Goal: Task Accomplishment & Management: Complete application form

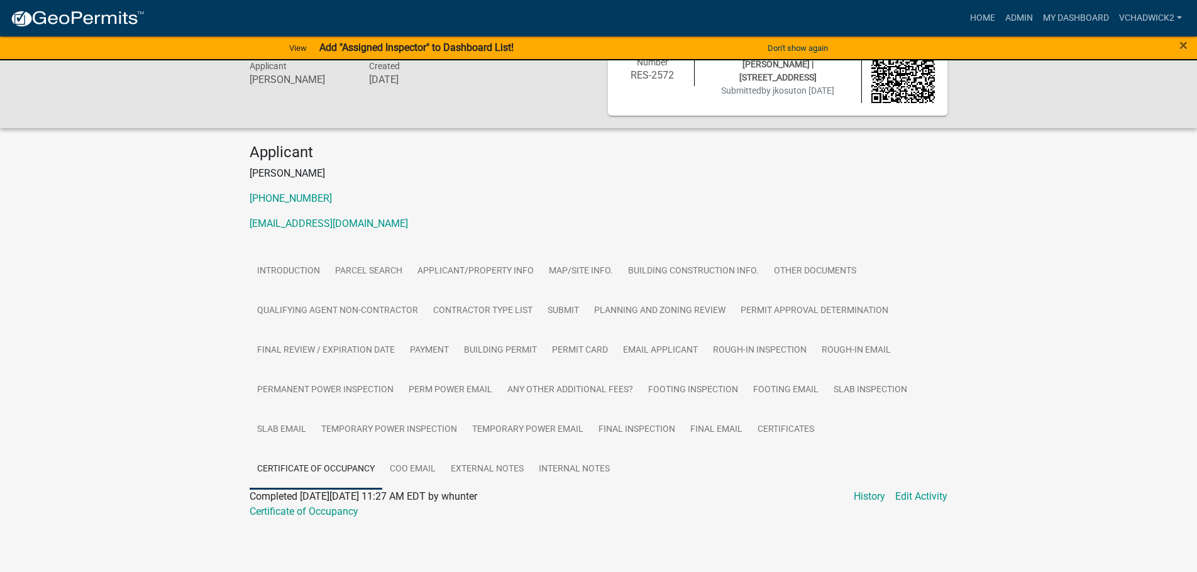
scroll to position [47, 0]
click at [1022, 22] on link "Admin" at bounding box center [1019, 18] width 38 height 24
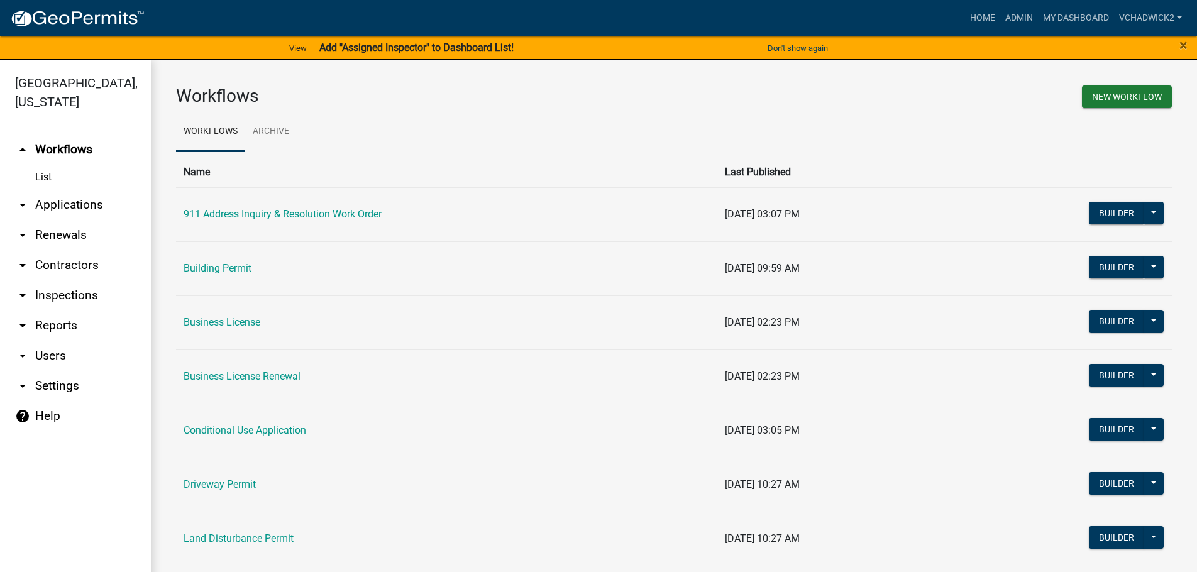
click at [56, 206] on link "arrow_drop_down Applications" at bounding box center [75, 205] width 151 height 30
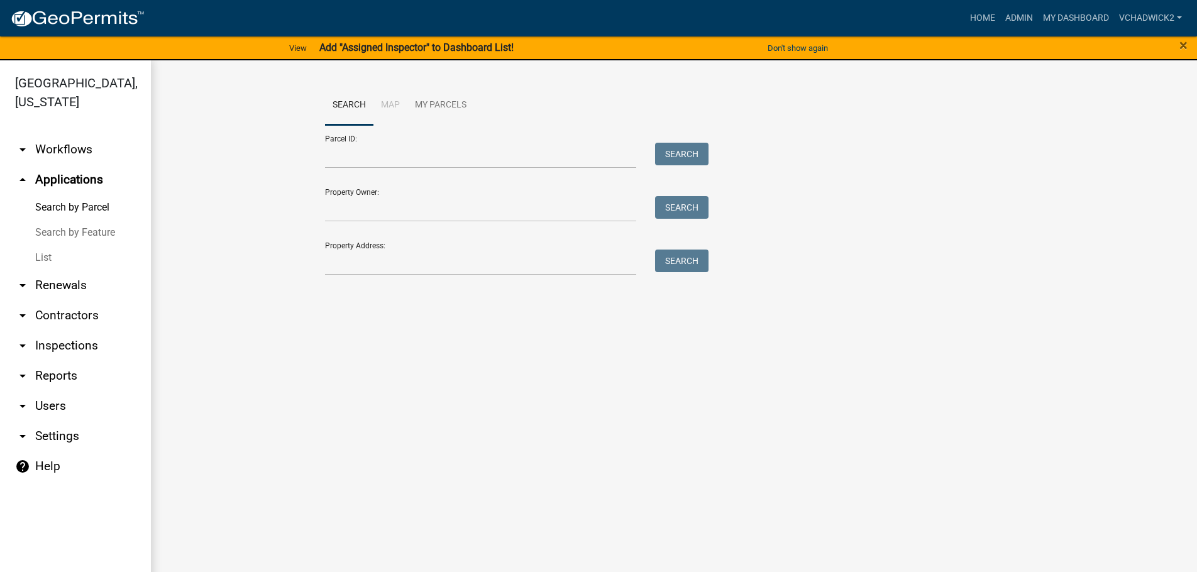
click at [48, 255] on link "List" at bounding box center [75, 257] width 151 height 25
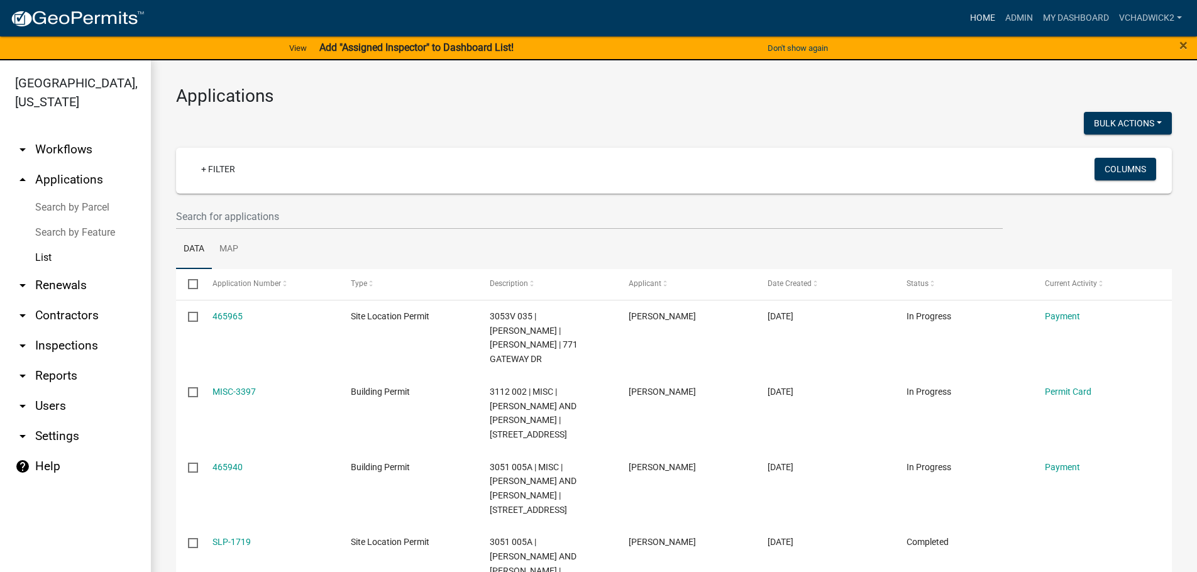
click at [985, 22] on link "Home" at bounding box center [982, 18] width 35 height 24
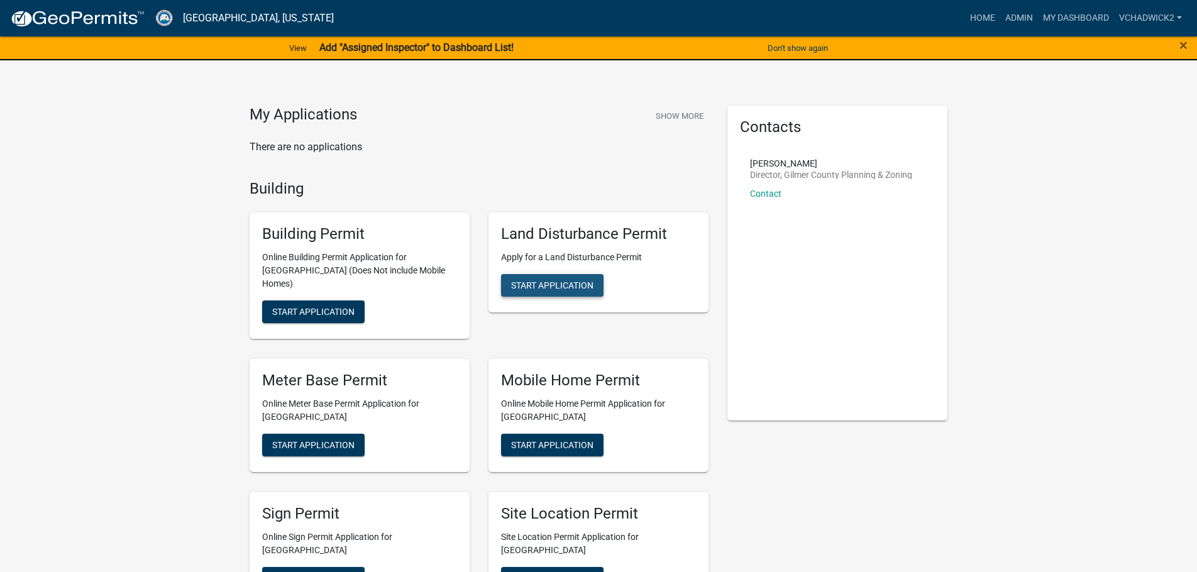
click at [551, 285] on span "Start Application" at bounding box center [552, 285] width 82 height 10
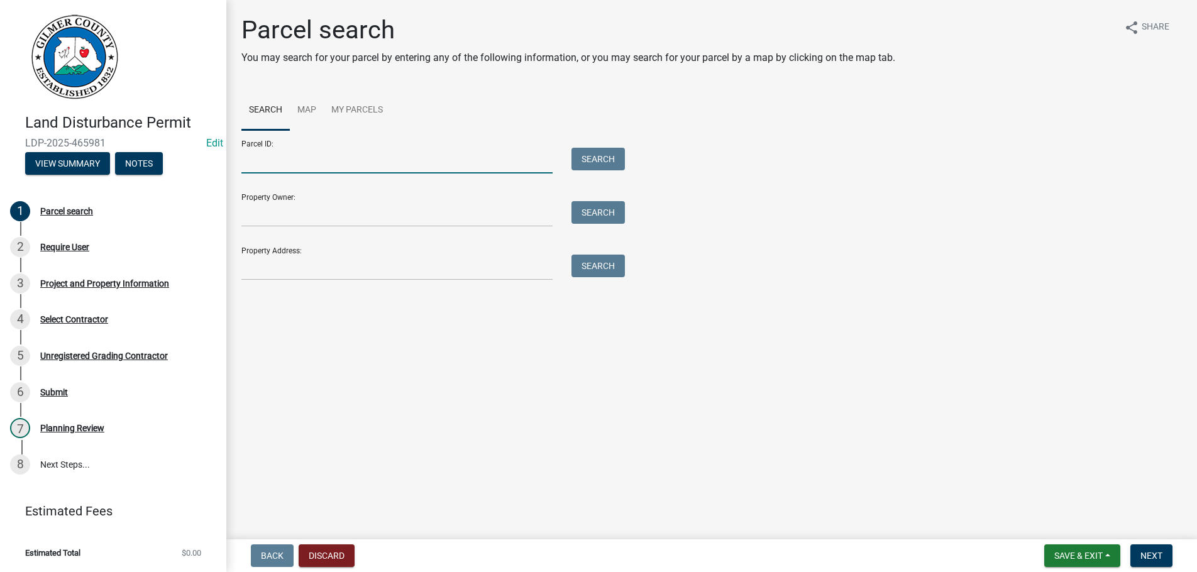
click at [248, 159] on input "Parcel ID:" at bounding box center [396, 161] width 311 height 26
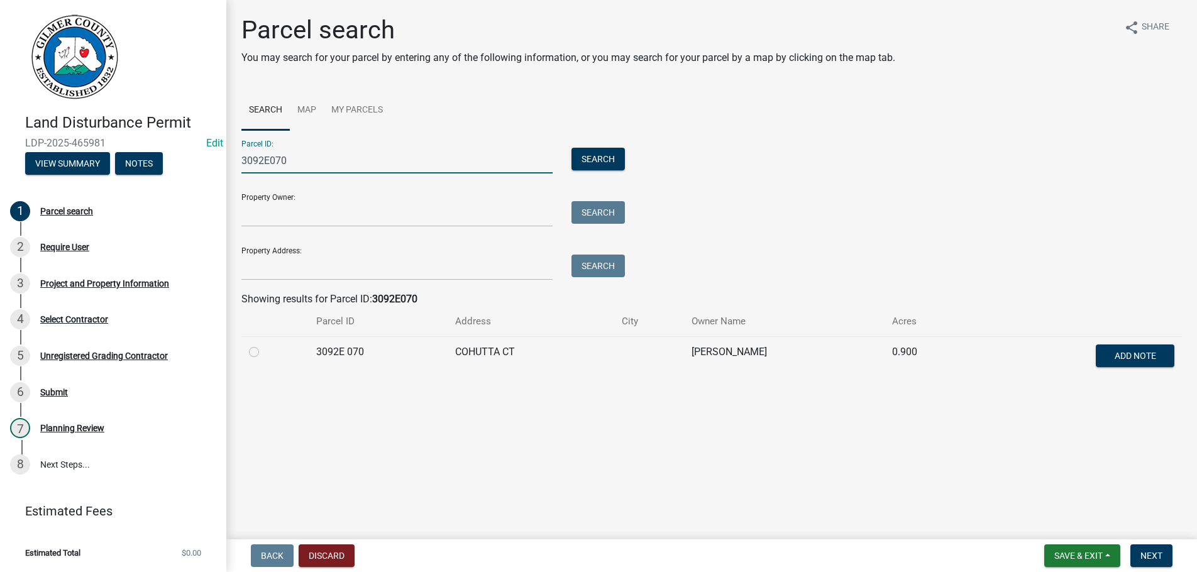
type input "3092E070"
click at [264, 345] on label at bounding box center [264, 345] width 0 height 0
click at [264, 352] on 070 "radio" at bounding box center [268, 349] width 8 height 8
radio 070 "true"
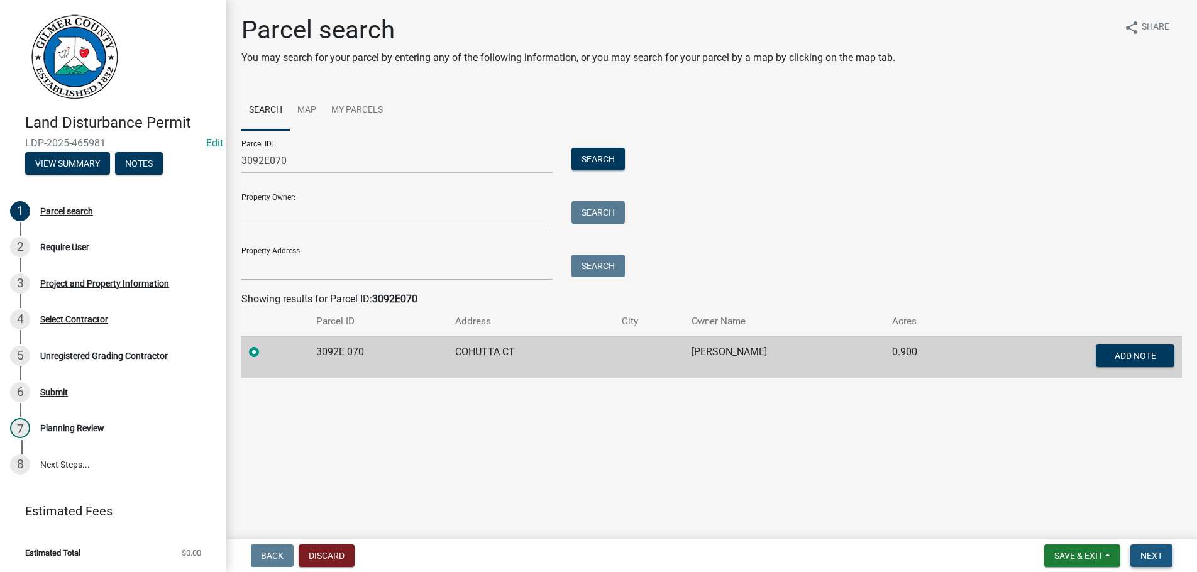
click at [1152, 555] on span "Next" at bounding box center [1151, 556] width 22 height 10
click at [1145, 550] on button "Next" at bounding box center [1151, 555] width 42 height 23
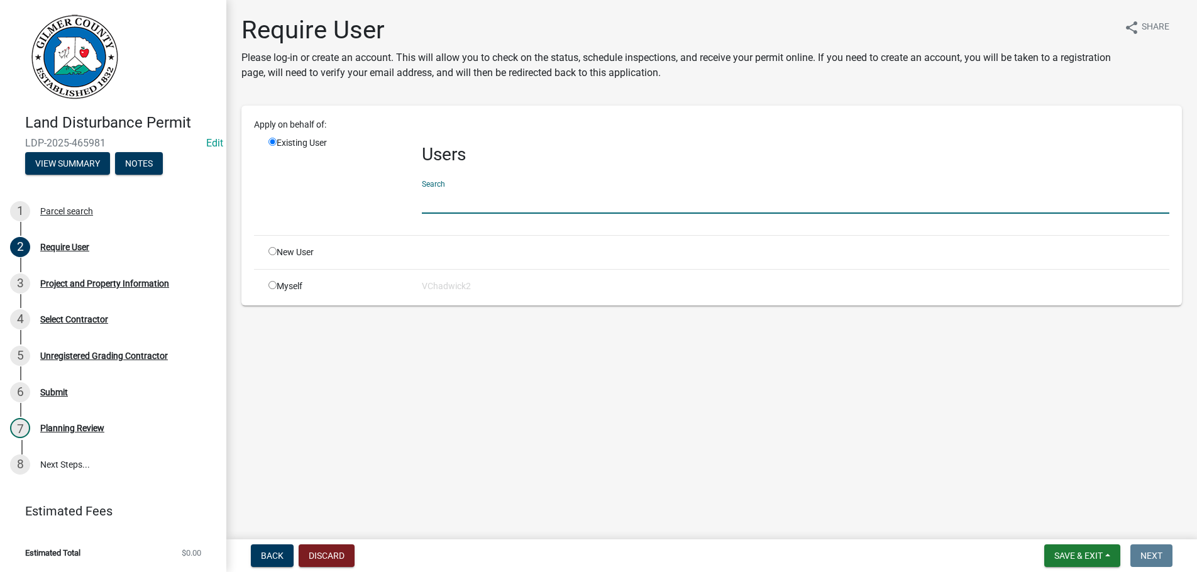
click at [467, 202] on input "text" at bounding box center [796, 201] width 748 height 26
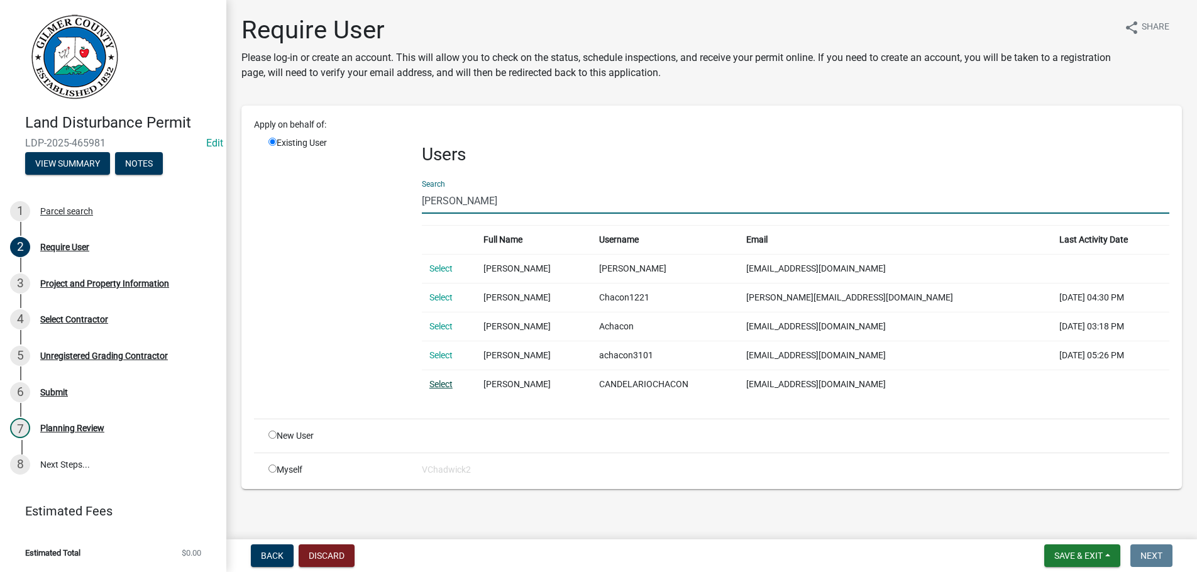
type input "[PERSON_NAME]"
click at [443, 384] on link "Select" at bounding box center [440, 384] width 23 height 10
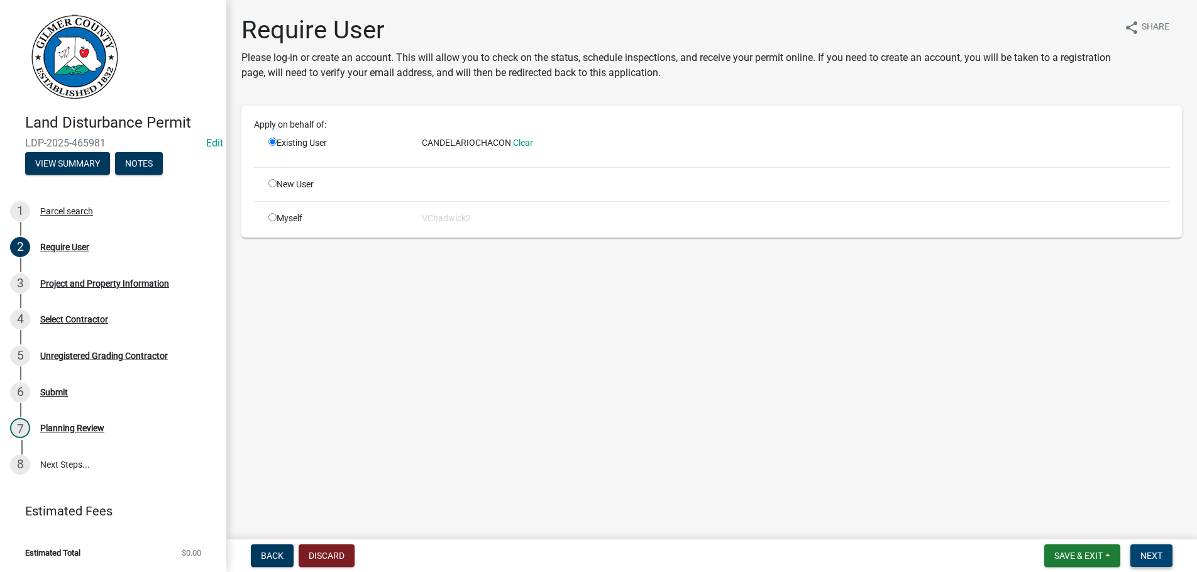
click at [1145, 553] on span "Next" at bounding box center [1151, 556] width 22 height 10
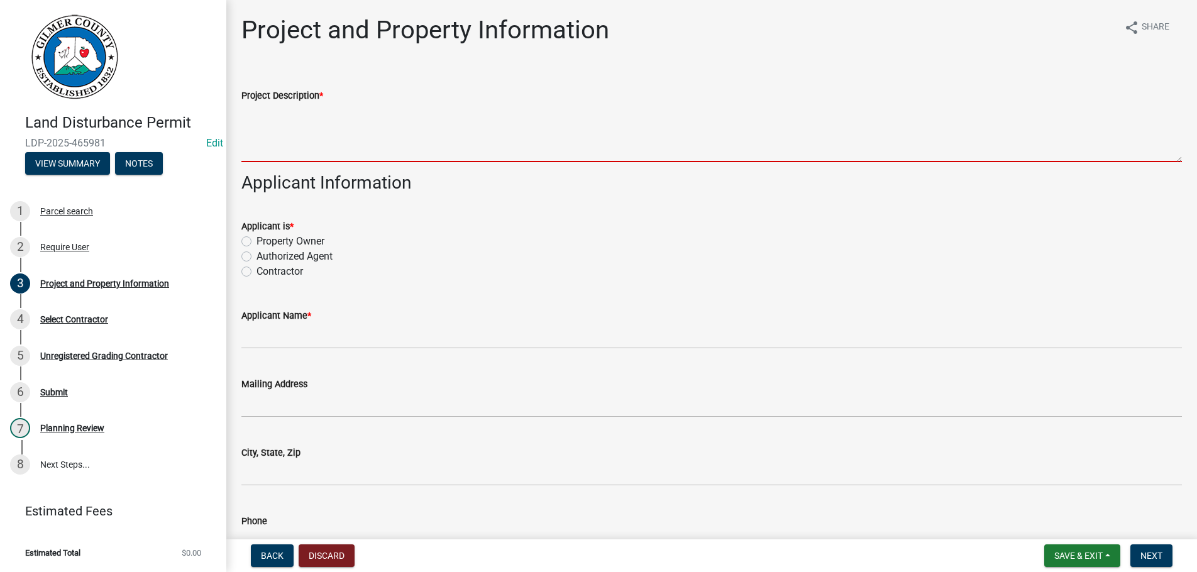
click at [343, 127] on textarea "Project Description *" at bounding box center [711, 132] width 941 height 59
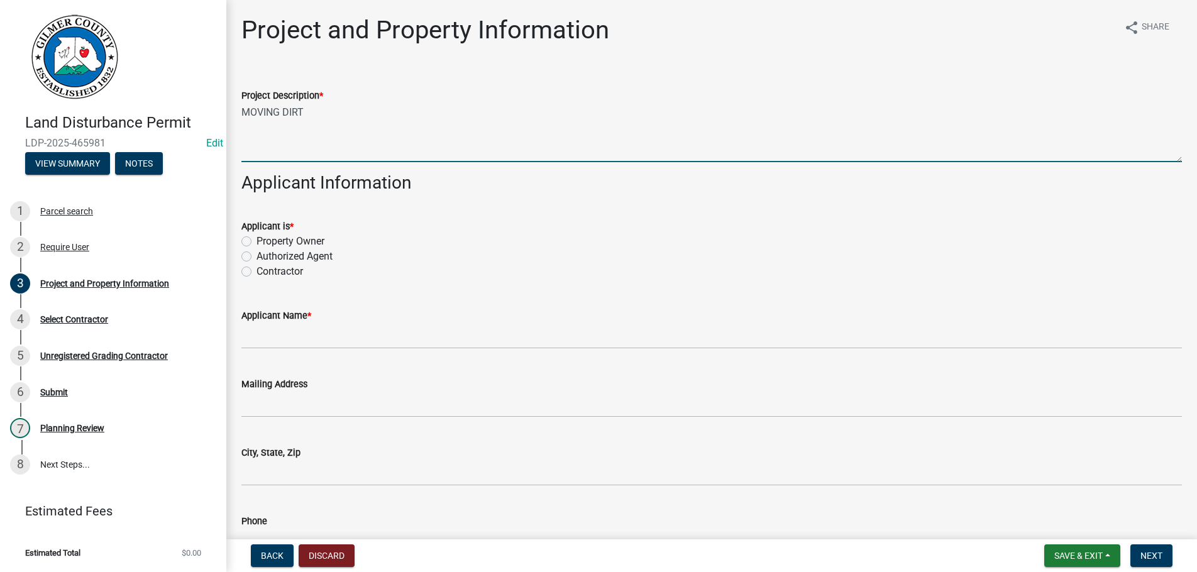
type textarea "MOVING DIRT"
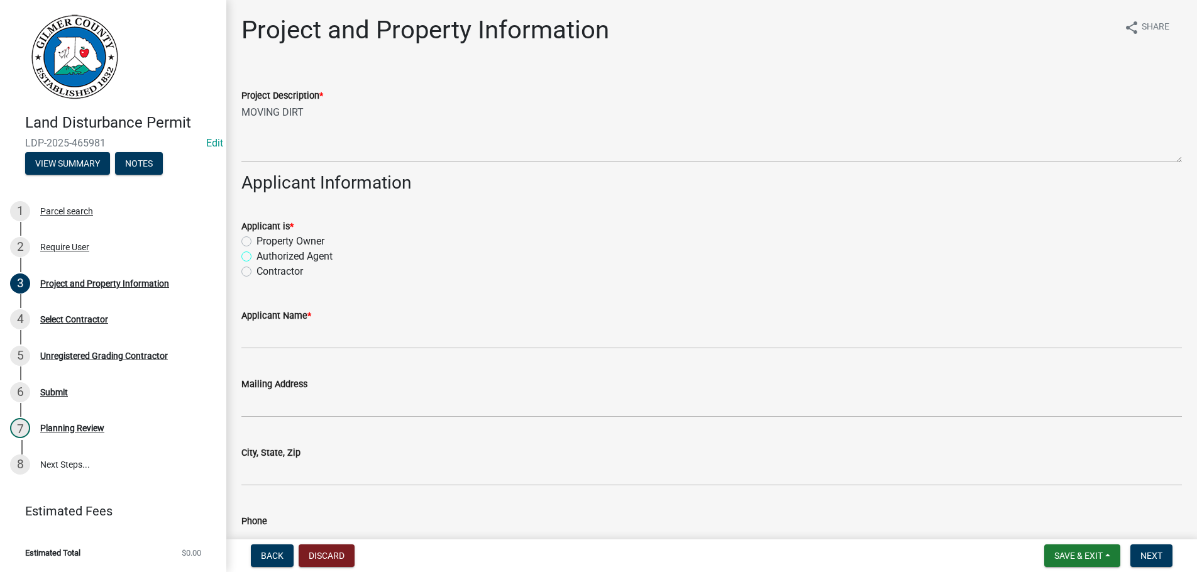
click at [257, 249] on input "Authorized Agent" at bounding box center [261, 253] width 8 height 8
radio input "true"
click at [257, 264] on input "Contractor" at bounding box center [261, 268] width 8 height 8
radio input "true"
click at [257, 264] on input "Contractor" at bounding box center [261, 268] width 8 height 8
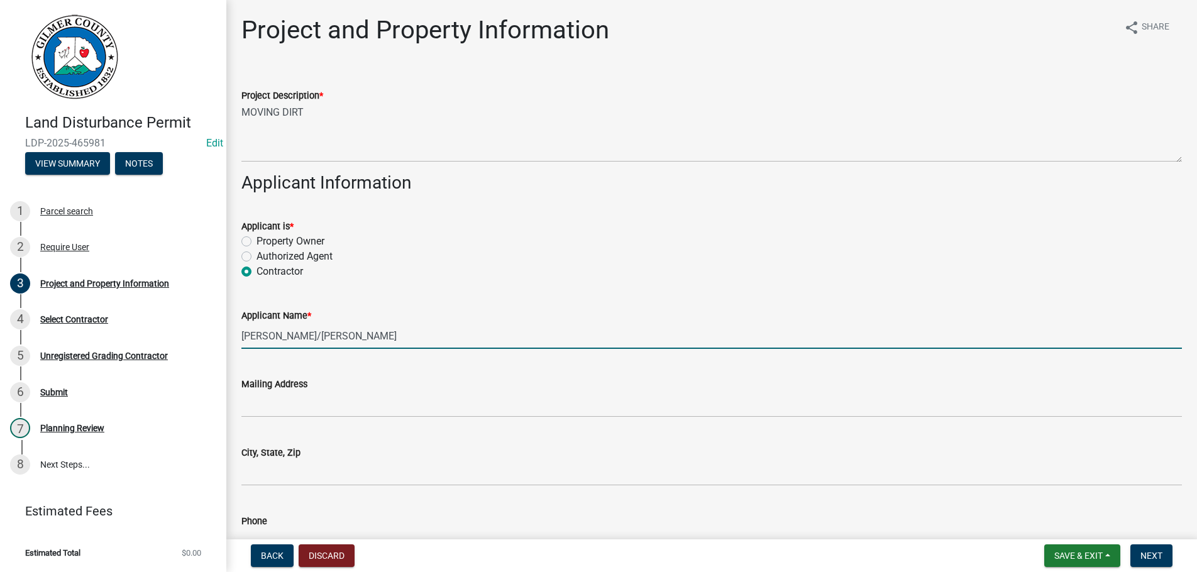
type input "[PERSON_NAME]/[PERSON_NAME]"
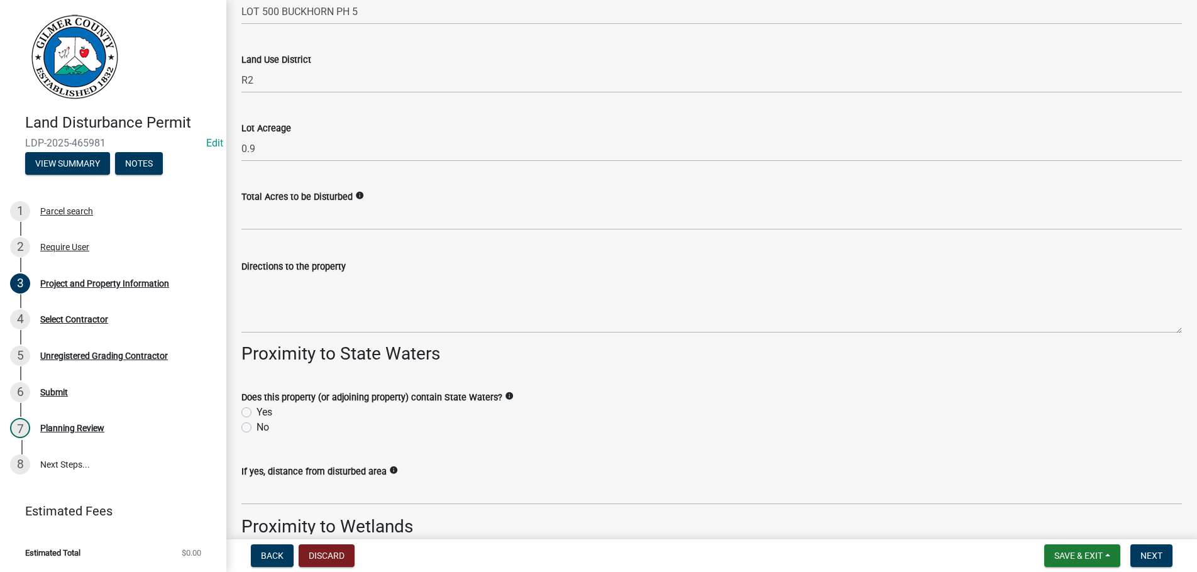
scroll to position [1421, 0]
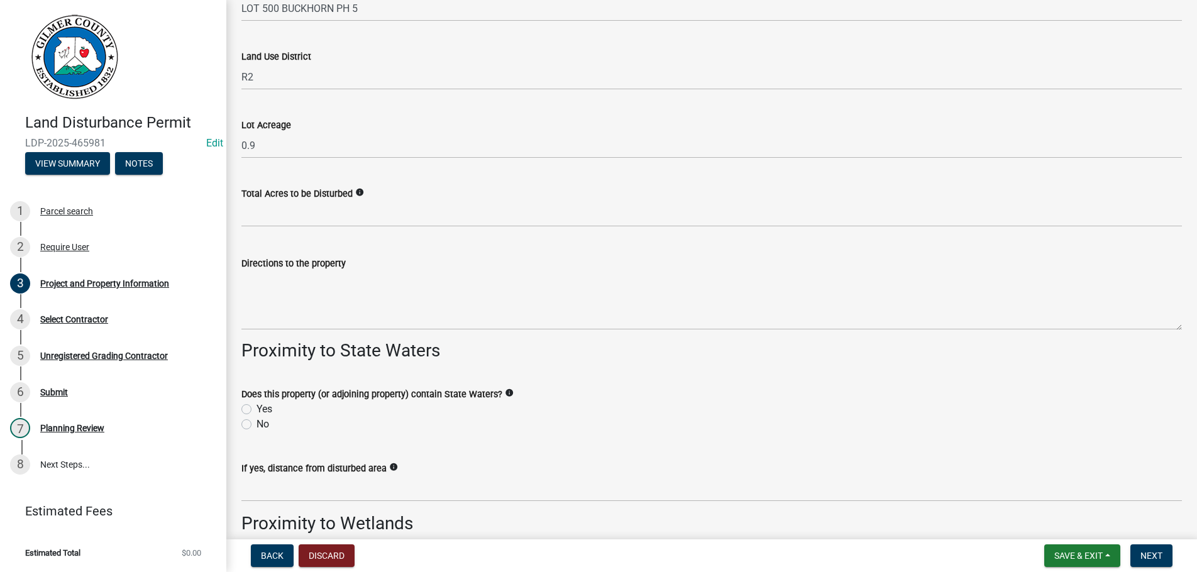
type input "[PHONE_NUMBER]"
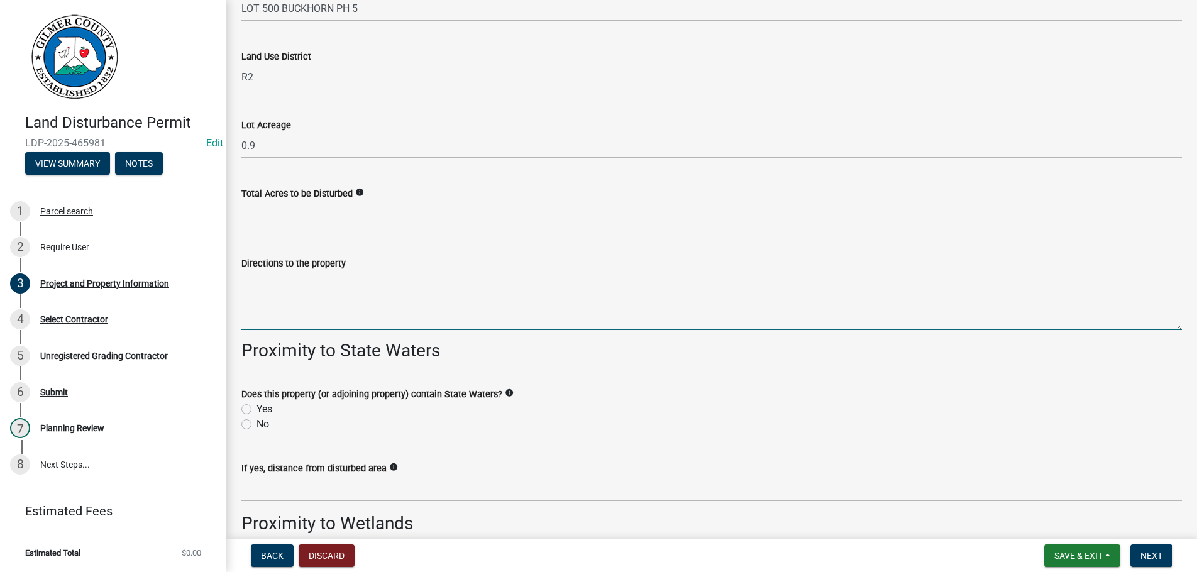
click at [309, 312] on textarea "Directions to the property" at bounding box center [711, 300] width 941 height 59
drag, startPoint x: 242, startPoint y: 282, endPoint x: 1082, endPoint y: 264, distance: 840.1
click at [1082, 271] on textarea "BOARDTOWN - RT ON SHENENDOA - LT ON ETOWAH - SLIGHT LT & IT BECOMES SENECA - LT…" at bounding box center [711, 300] width 941 height 59
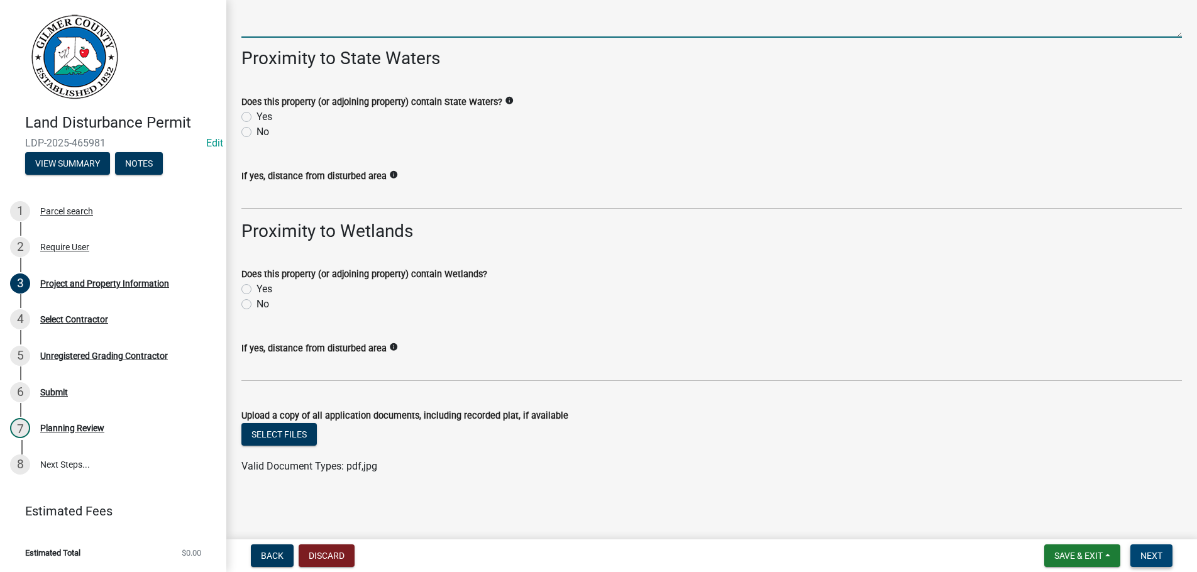
type textarea "BOARDTOWN - RT ON SHENENDOA - LT ON ETOWAH - SLIGHT LT & IT BECOMES SENECA - LT…"
click at [1163, 552] on button "Next" at bounding box center [1151, 555] width 42 height 23
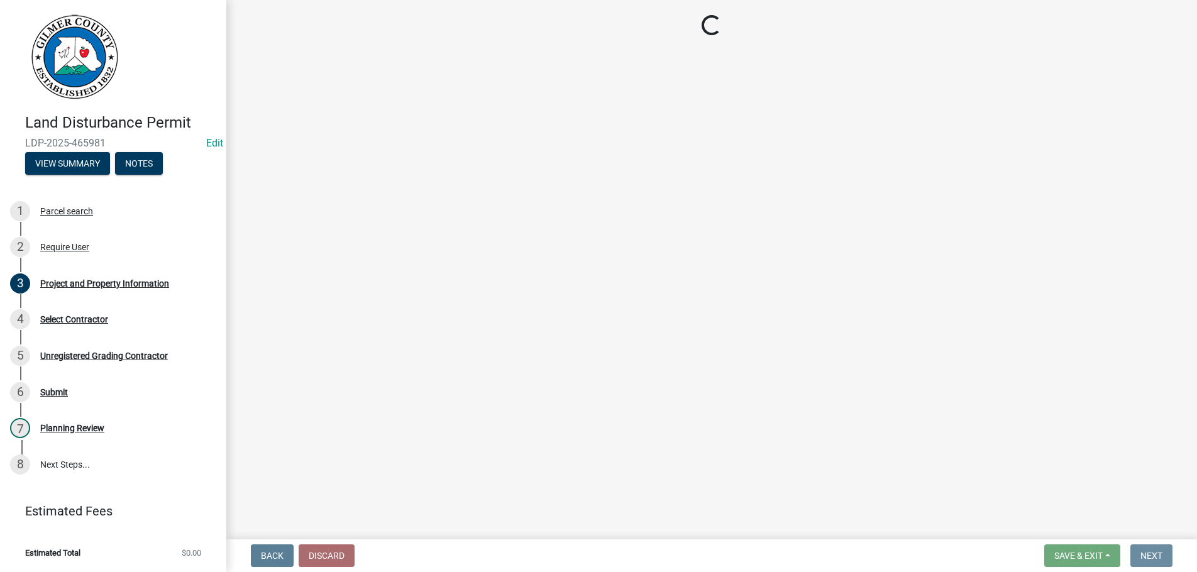
scroll to position [0, 0]
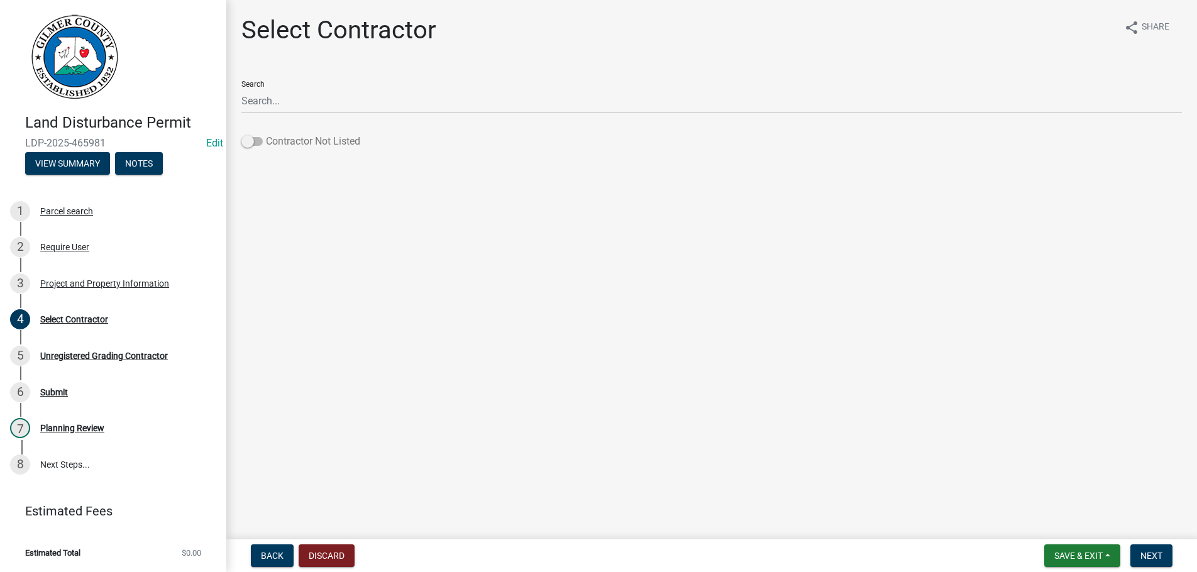
click at [256, 145] on span at bounding box center [251, 141] width 21 height 9
click at [266, 134] on input "Contractor Not Listed" at bounding box center [266, 134] width 0 height 0
click at [1149, 549] on button "Next" at bounding box center [1151, 555] width 42 height 23
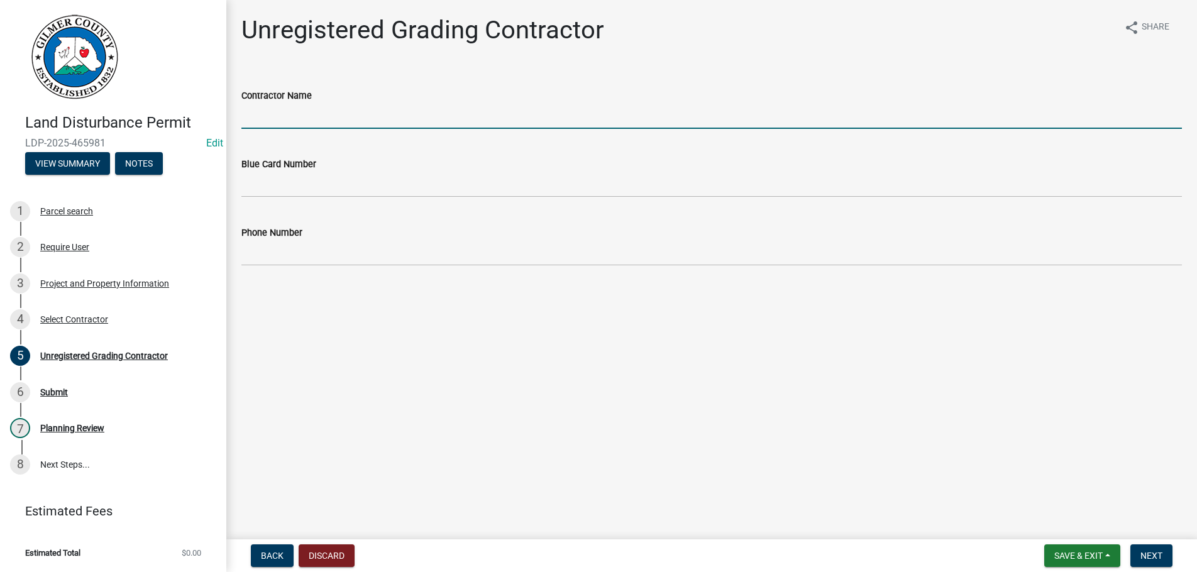
click at [250, 112] on input "Contractor Name" at bounding box center [711, 116] width 941 height 26
type input "[PERSON_NAME]"
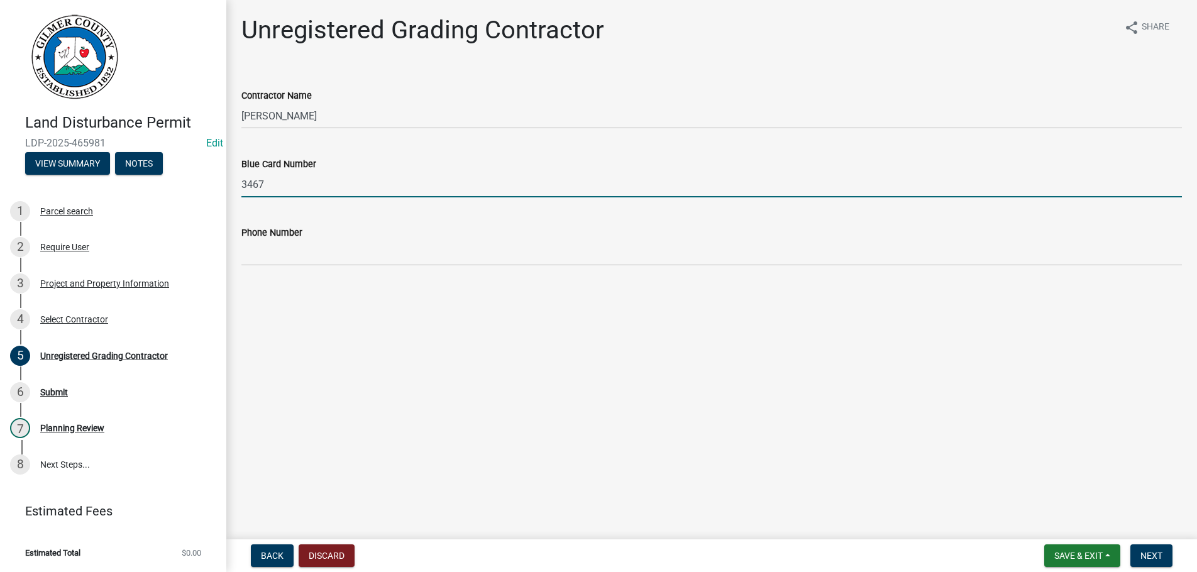
type input "3467"
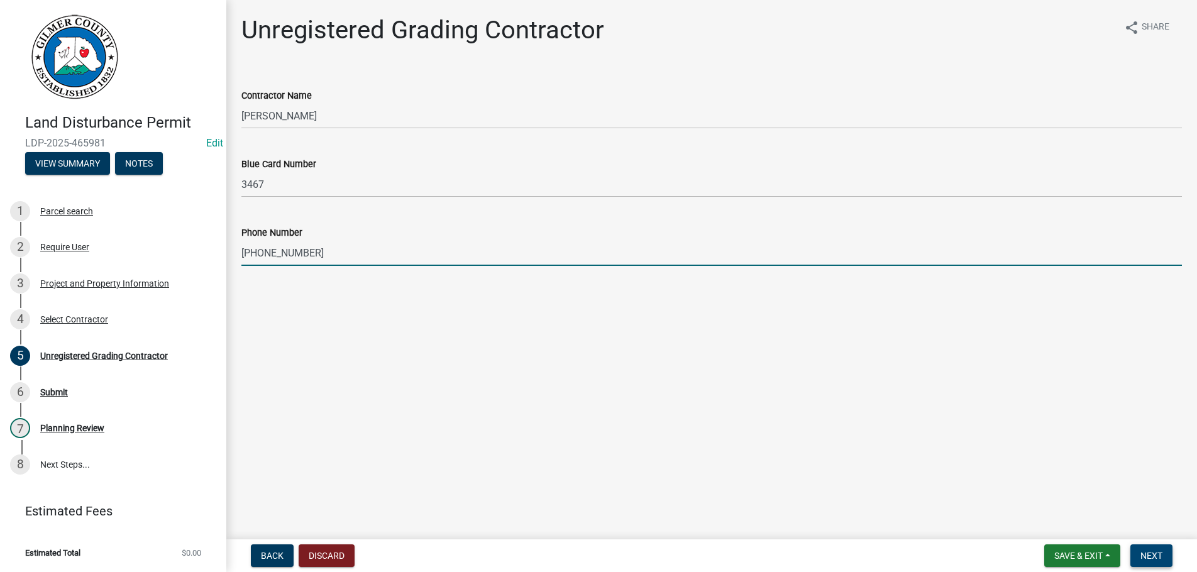
type input "[PHONE_NUMBER]"
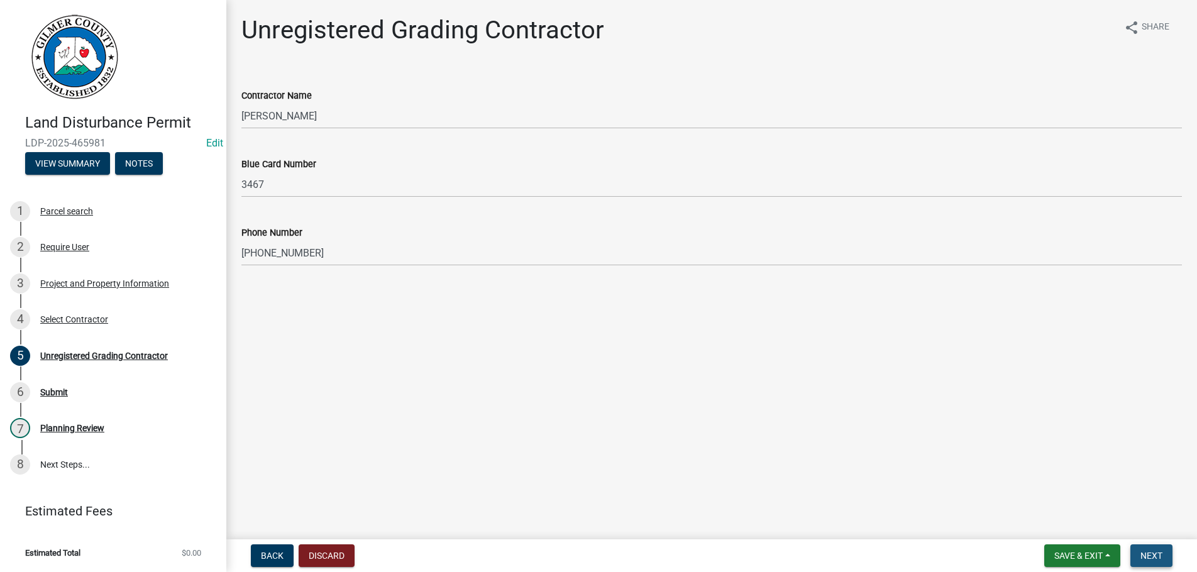
click at [1142, 553] on span "Next" at bounding box center [1151, 556] width 22 height 10
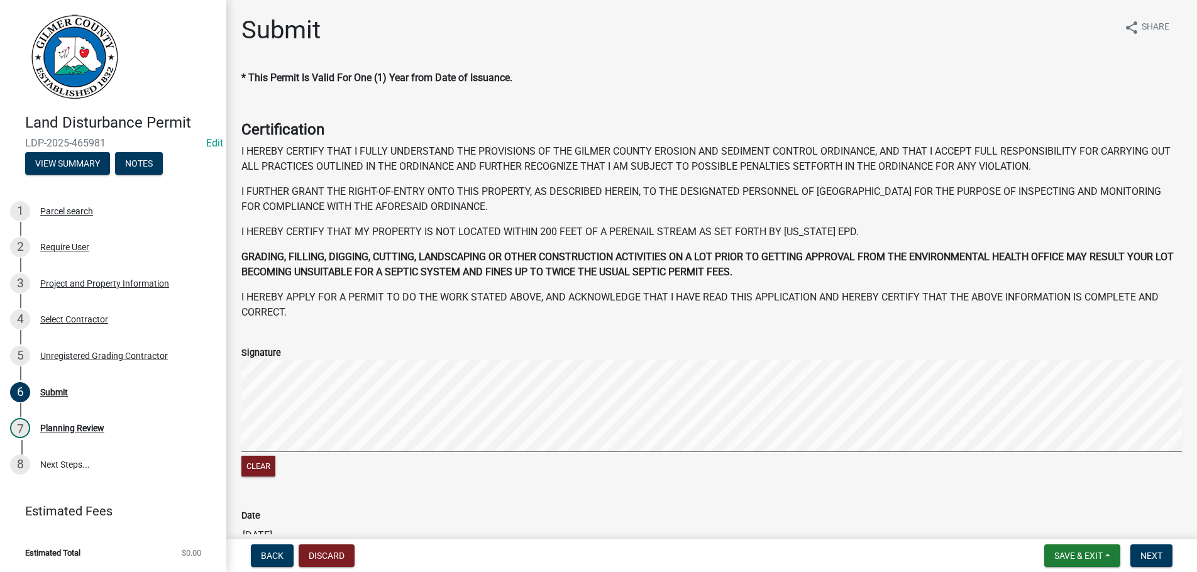
scroll to position [130, 0]
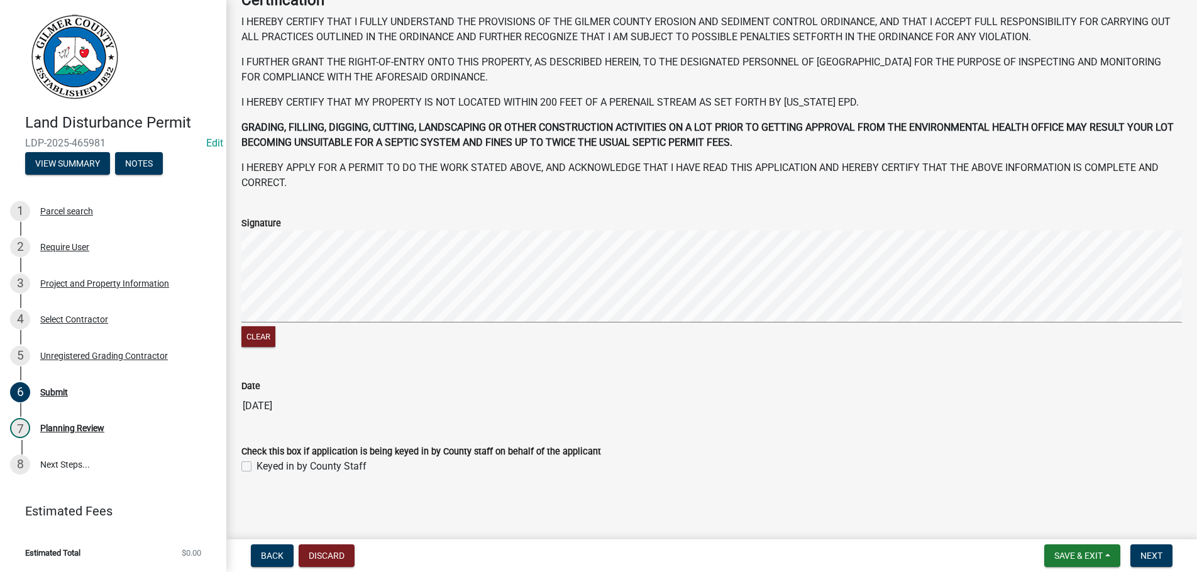
click at [257, 468] on label "Keyed in by County Staff" at bounding box center [312, 466] width 110 height 15
click at [257, 467] on input "Keyed in by County Staff" at bounding box center [261, 463] width 8 height 8
checkbox input "true"
click at [1139, 552] on button "Next" at bounding box center [1151, 555] width 42 height 23
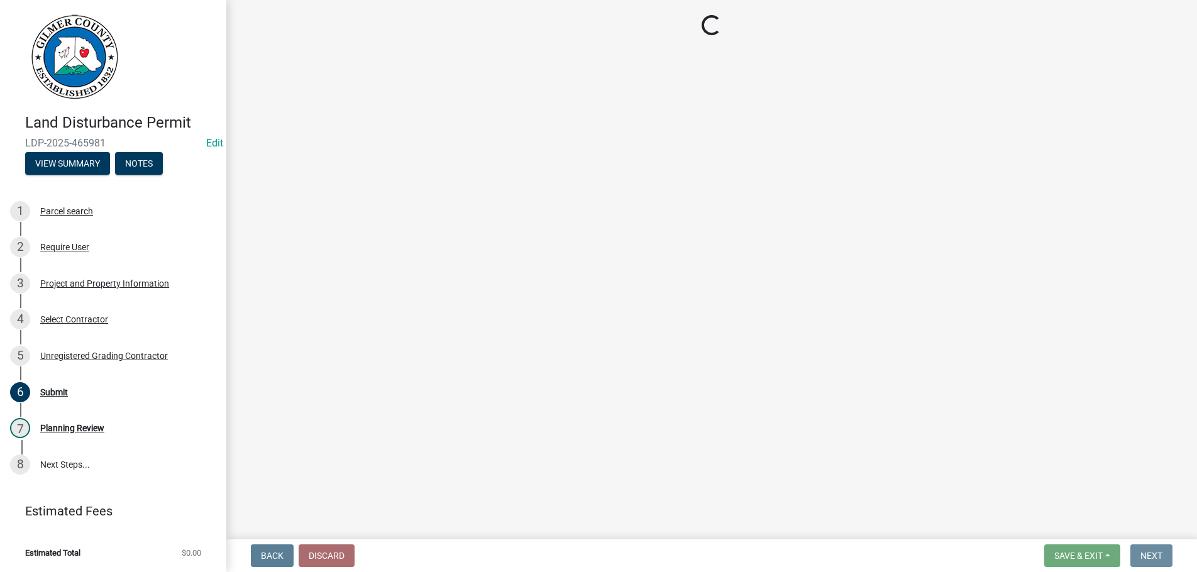
scroll to position [0, 0]
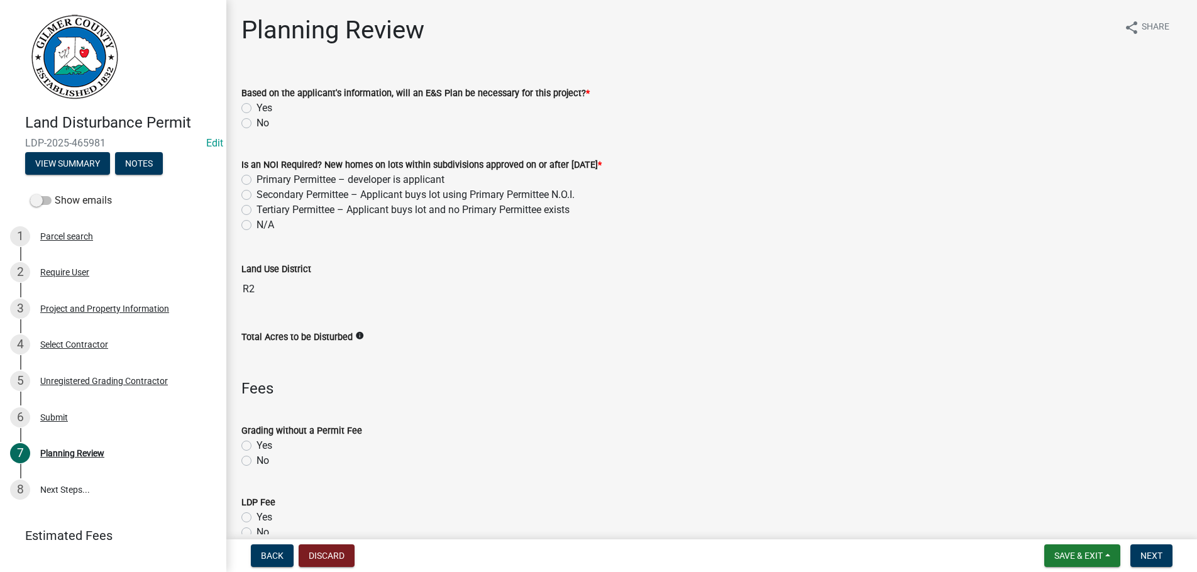
click at [257, 516] on label "Yes" at bounding box center [265, 517] width 16 height 15
click at [257, 516] on input "Yes" at bounding box center [261, 514] width 8 height 8
radio input "true"
click at [257, 223] on label "N/A" at bounding box center [266, 225] width 18 height 15
click at [257, 223] on input "N/A" at bounding box center [261, 222] width 8 height 8
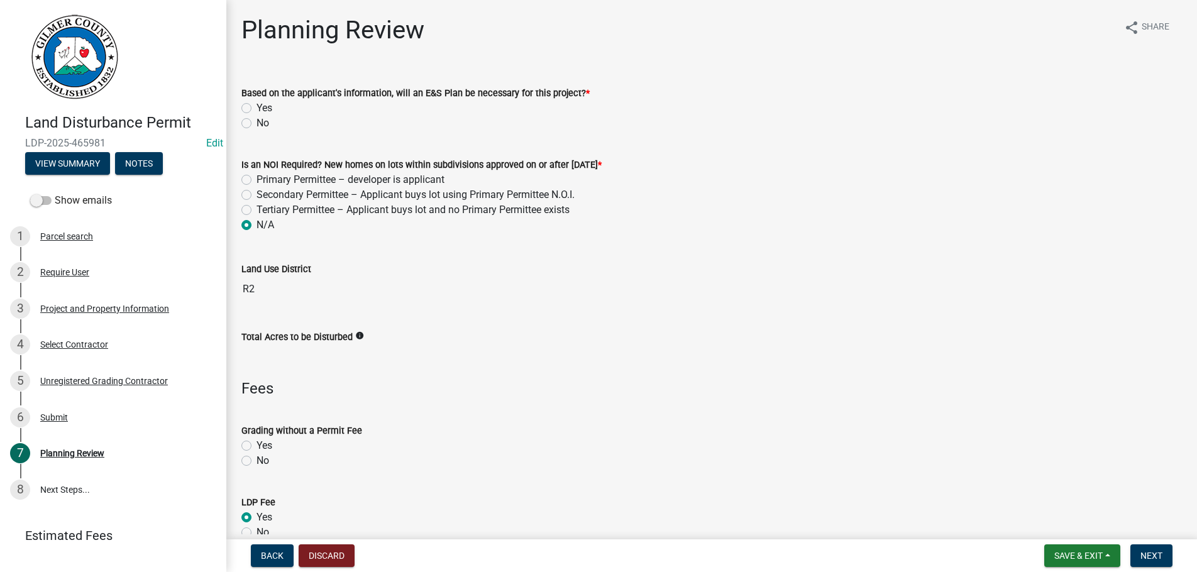
radio input "true"
click at [257, 121] on label "No" at bounding box center [263, 123] width 13 height 15
click at [257, 121] on input "No" at bounding box center [261, 120] width 8 height 8
radio input "true"
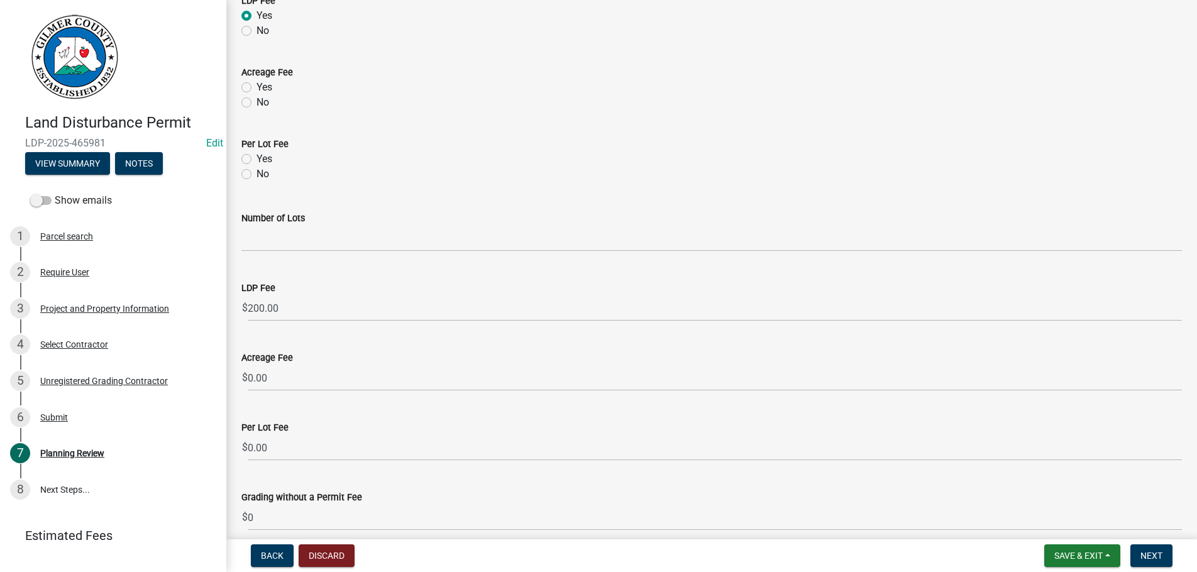
scroll to position [651, 0]
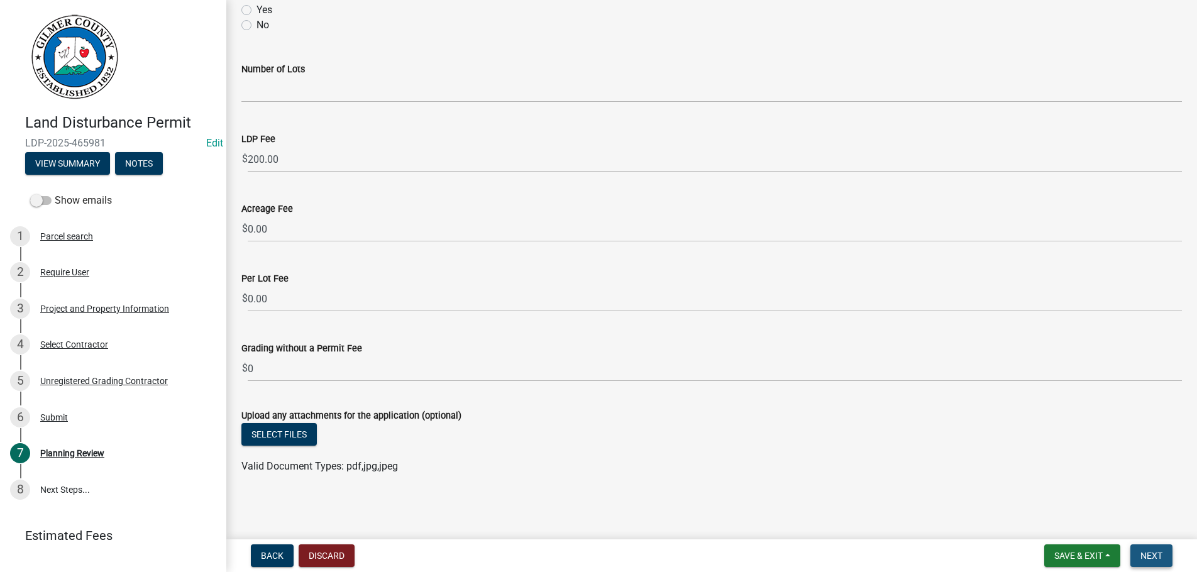
click at [1144, 548] on button "Next" at bounding box center [1151, 555] width 42 height 23
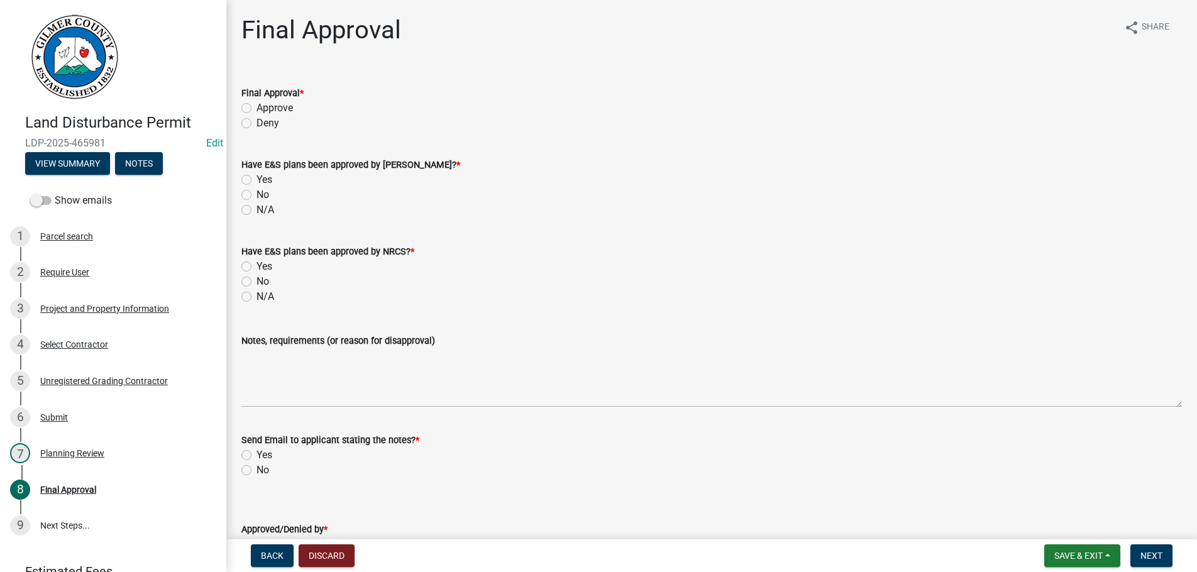
click at [257, 107] on label "Approve" at bounding box center [275, 108] width 36 height 15
click at [257, 107] on input "Approve" at bounding box center [261, 105] width 8 height 8
radio input "true"
click at [257, 208] on label "N/A" at bounding box center [266, 209] width 18 height 15
click at [257, 208] on input "N/A" at bounding box center [261, 206] width 8 height 8
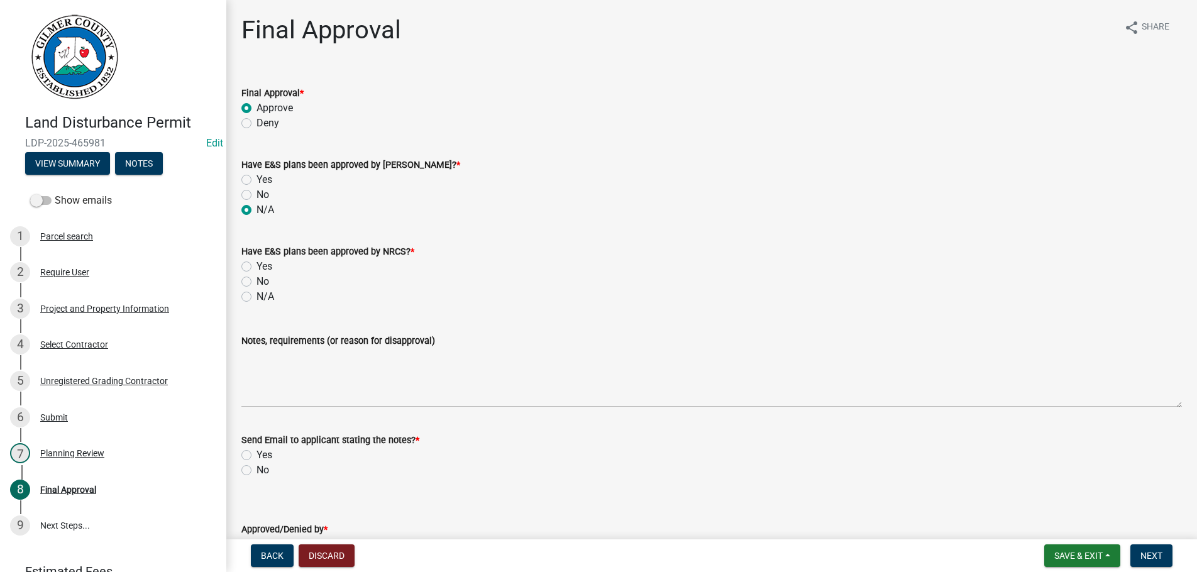
radio input "true"
click at [257, 295] on label "N/A" at bounding box center [266, 296] width 18 height 15
click at [257, 295] on input "N/A" at bounding box center [261, 293] width 8 height 8
radio input "true"
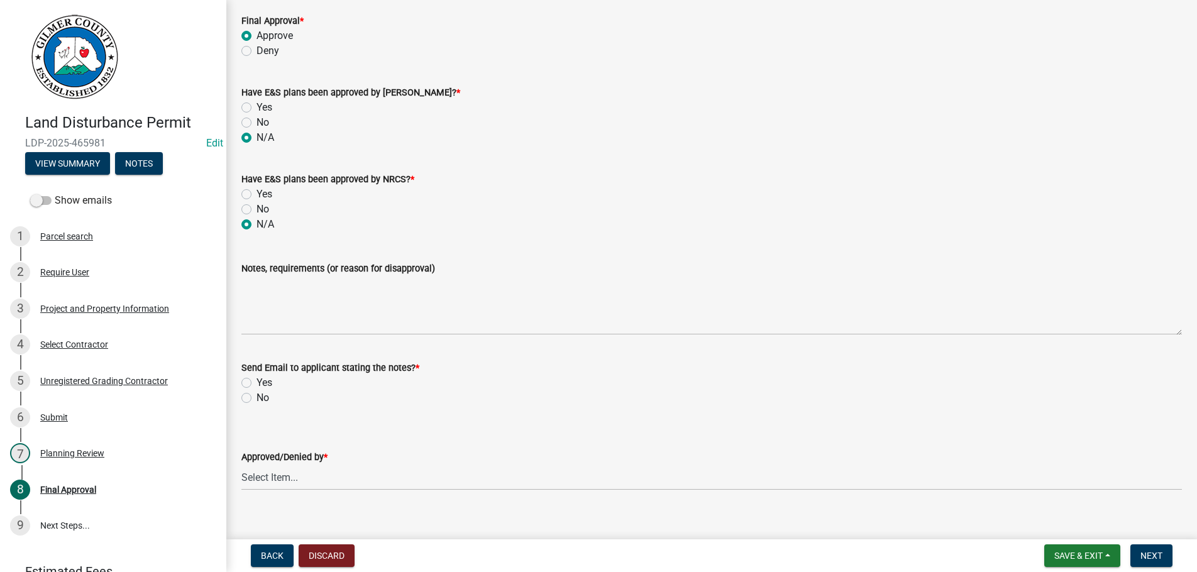
scroll to position [89, 0]
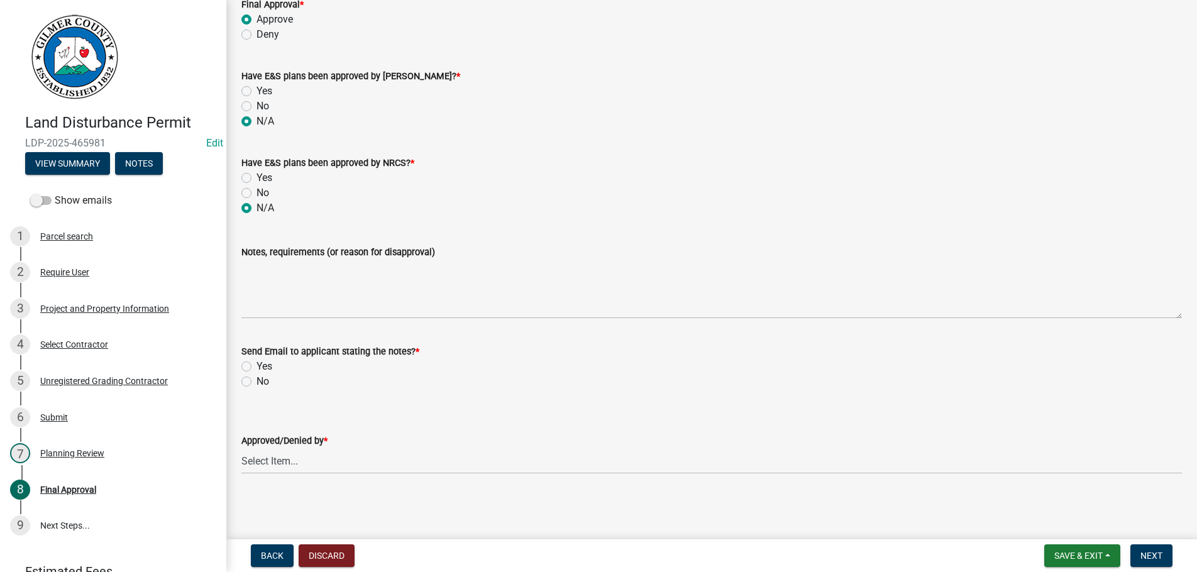
click at [257, 381] on label "No" at bounding box center [263, 381] width 13 height 15
click at [257, 381] on input "No" at bounding box center [261, 378] width 8 height 8
radio input "true"
select select "b44f7338-8171-40f4-83dd-b8ba3065c966"
click at [1160, 553] on span "Next" at bounding box center [1151, 556] width 22 height 10
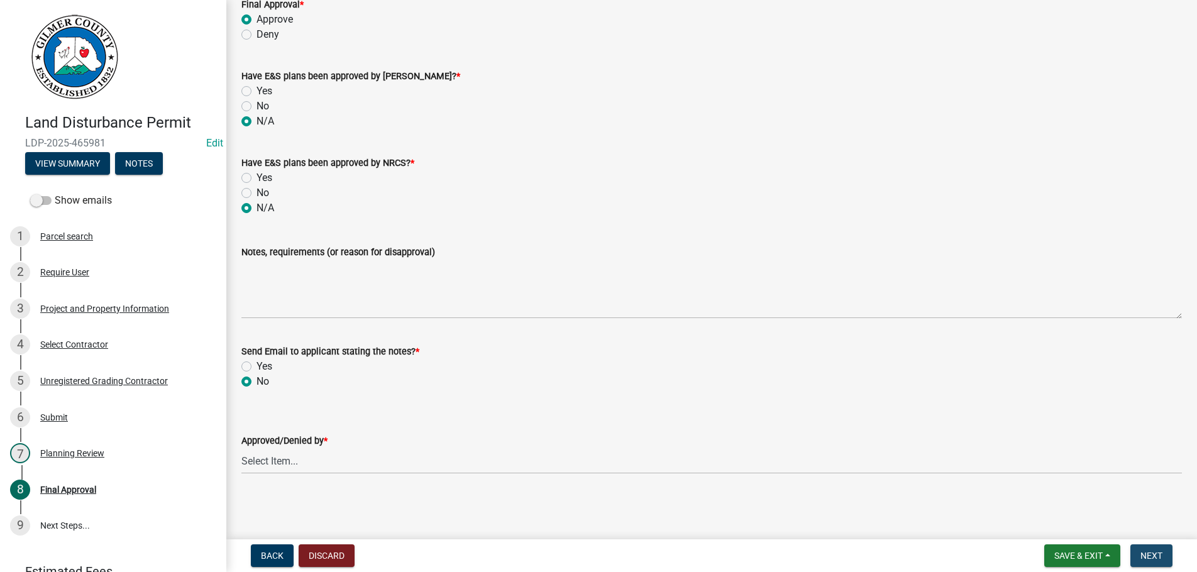
scroll to position [0, 0]
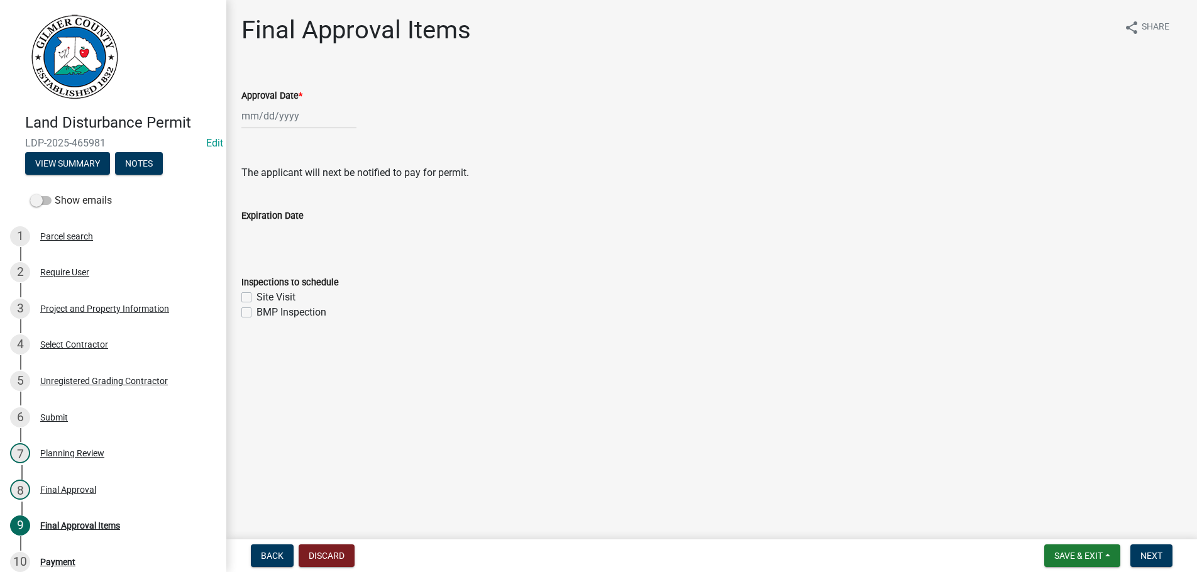
click at [328, 114] on input "Approval Date *" at bounding box center [298, 116] width 115 height 26
select select "8"
select select "2025"
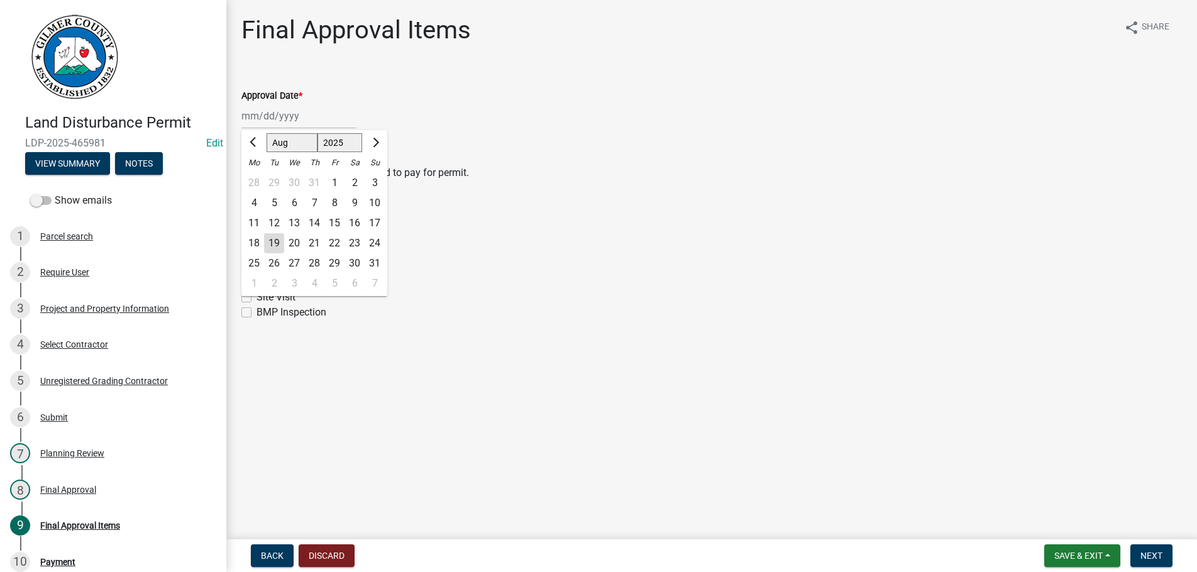
type input "[DATE]"
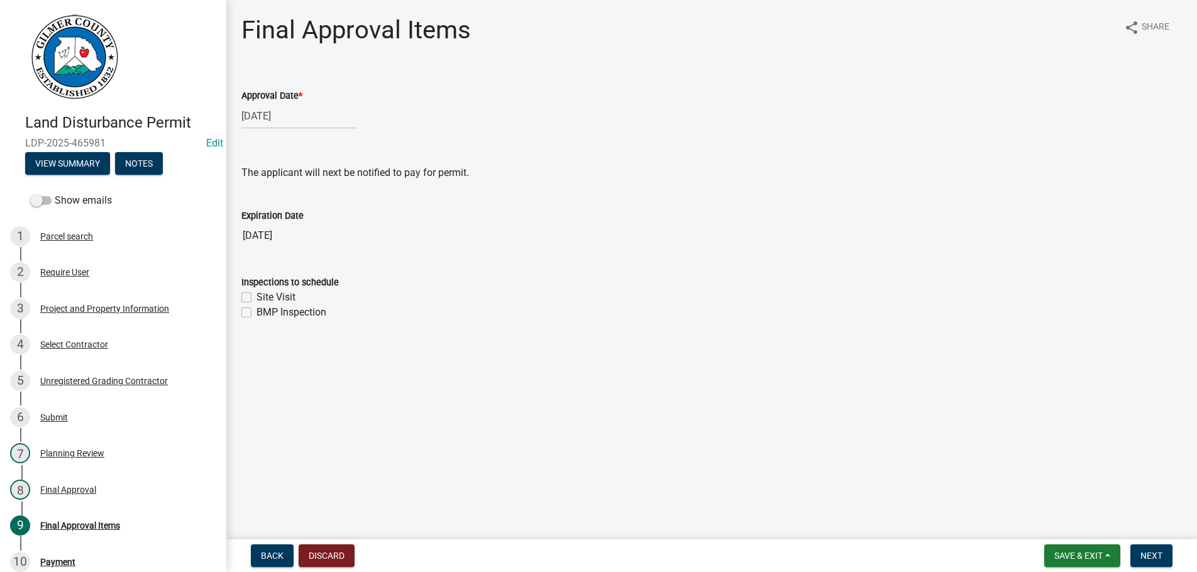
click at [257, 301] on label "Site Visit" at bounding box center [276, 297] width 39 height 15
click at [257, 298] on input "Site Visit" at bounding box center [261, 294] width 8 height 8
checkbox input "true"
checkbox input "false"
click at [1152, 556] on span "Next" at bounding box center [1151, 556] width 22 height 10
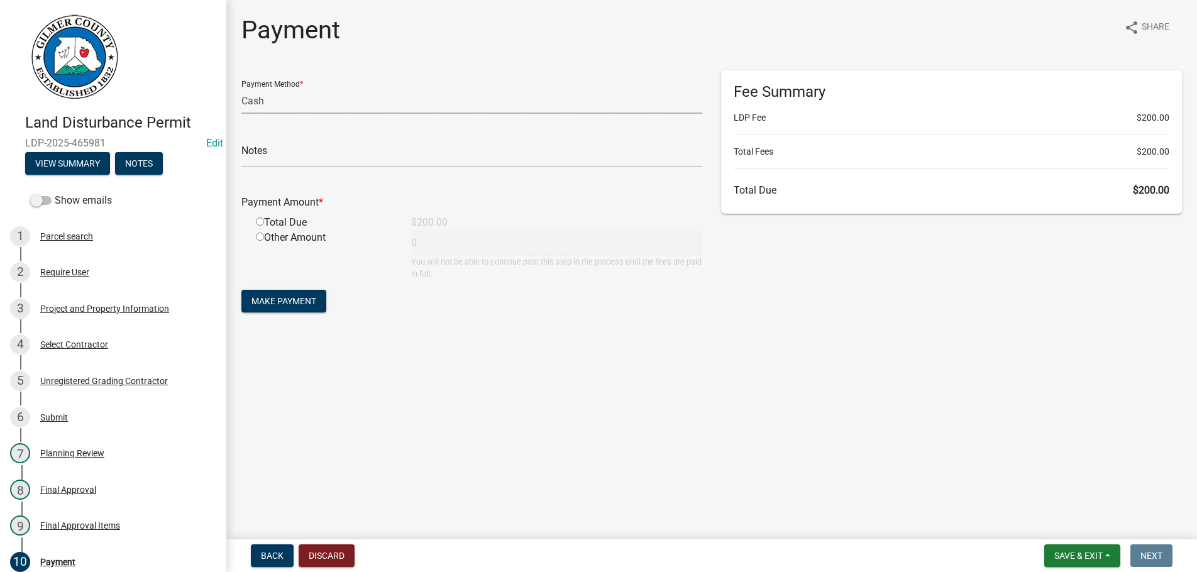
click at [241, 88] on select "Credit Card POS Check Cash" at bounding box center [471, 101] width 461 height 26
select select "1: 0"
click option "Check" at bounding box center [0, 0] width 0 height 0
click at [292, 155] on input "text" at bounding box center [471, 154] width 461 height 26
type input "17254"
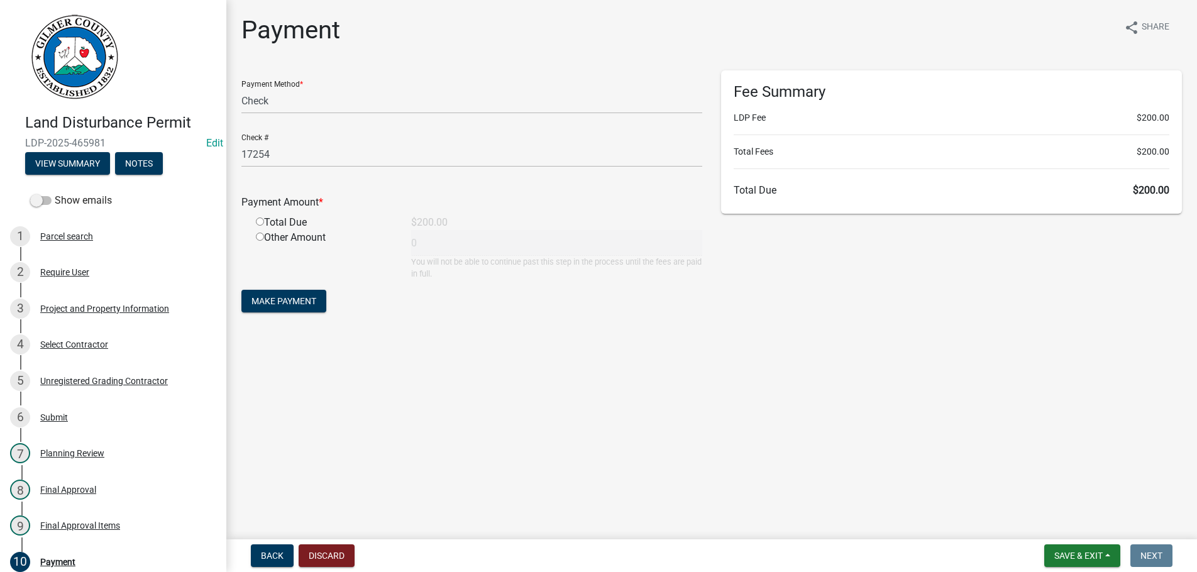
click at [256, 218] on input "radio" at bounding box center [260, 222] width 8 height 8
radio input "true"
type input "200"
click at [241, 290] on button "Make Payment" at bounding box center [283, 301] width 85 height 23
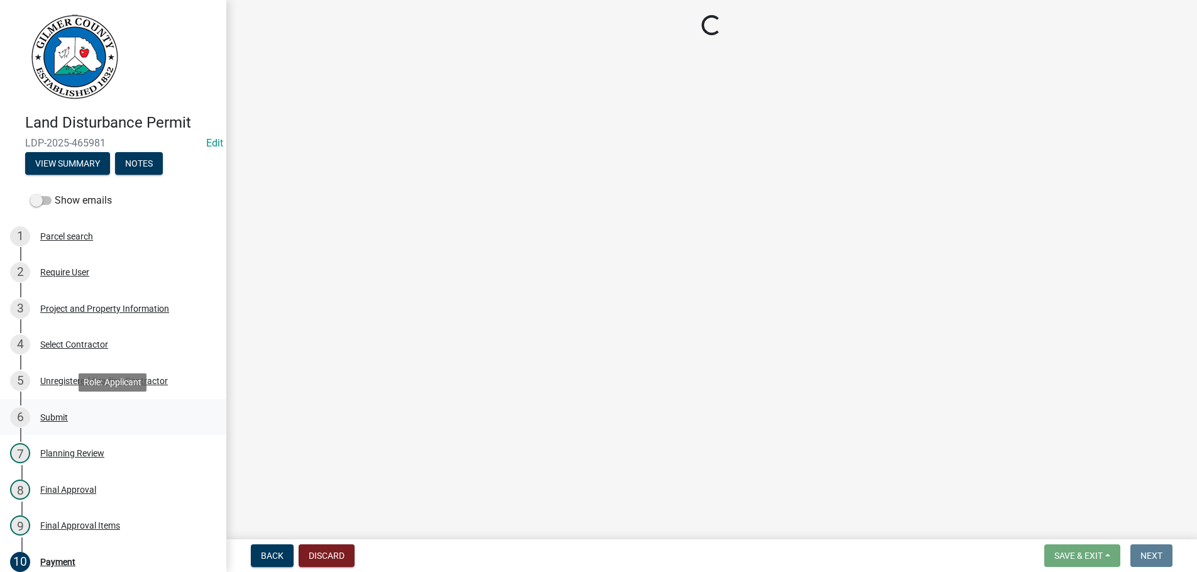
scroll to position [270, 0]
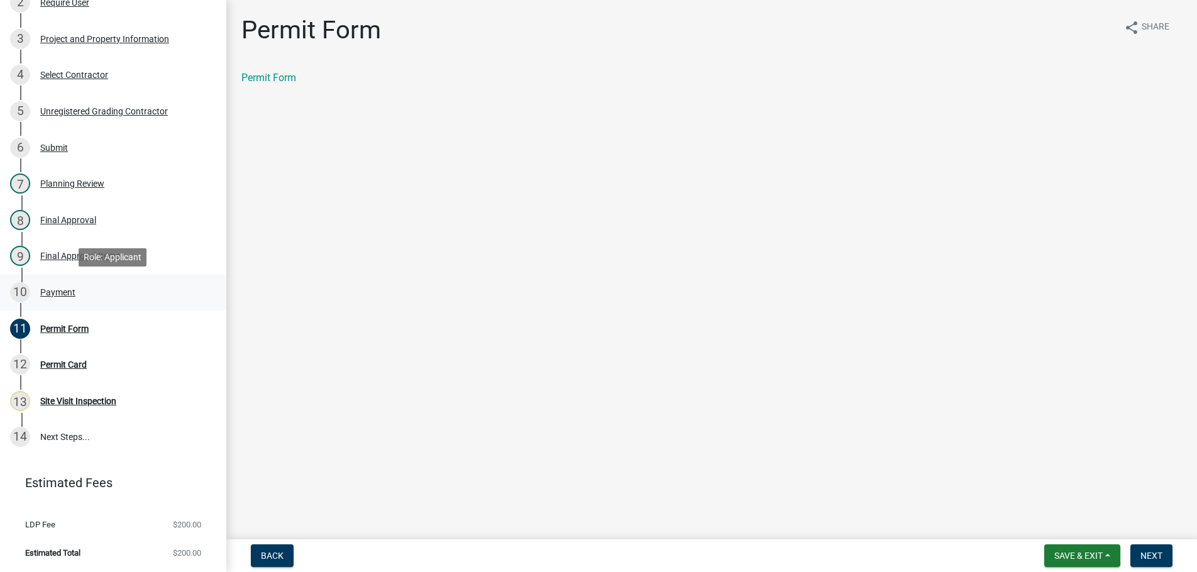
click at [59, 294] on div "Payment" at bounding box center [57, 292] width 35 height 9
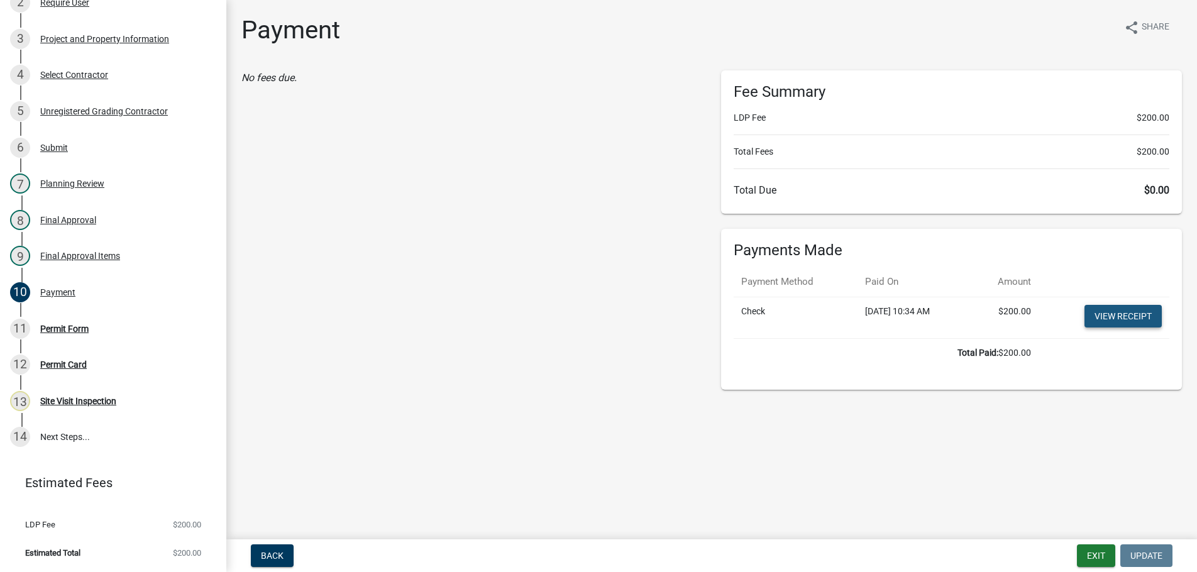
click at [1128, 312] on link "View receipt" at bounding box center [1122, 316] width 77 height 23
click at [58, 321] on div "11 Permit Form" at bounding box center [108, 329] width 196 height 20
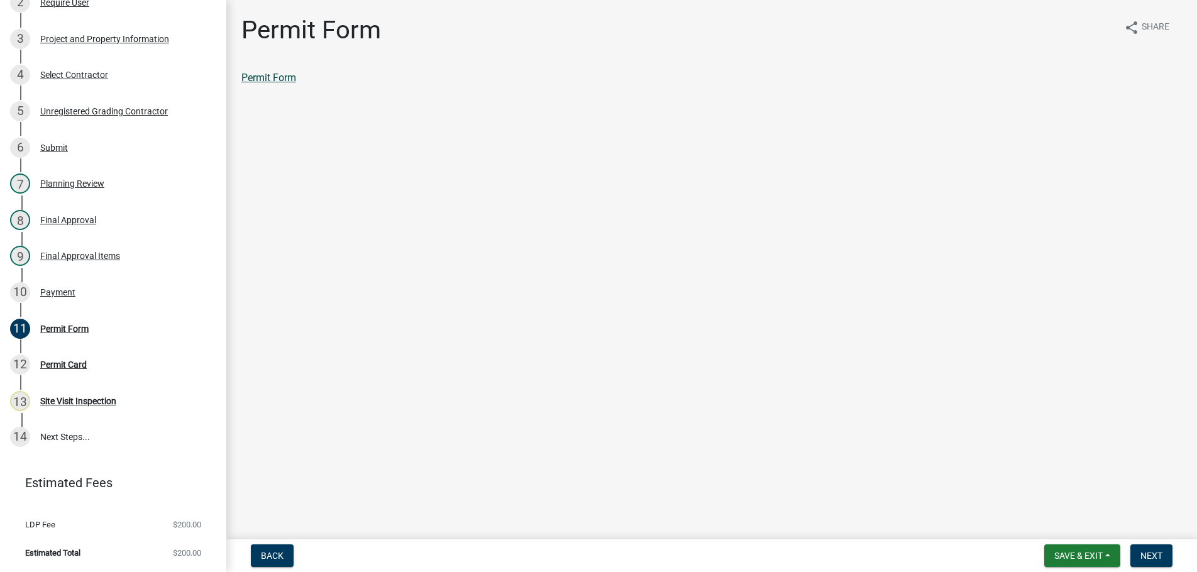
click at [267, 74] on link "Permit Form" at bounding box center [268, 78] width 55 height 12
click at [1139, 552] on button "Next" at bounding box center [1151, 555] width 42 height 23
click at [270, 78] on link "Permit Card" at bounding box center [267, 78] width 52 height 12
click at [1154, 556] on span "Next" at bounding box center [1151, 556] width 22 height 10
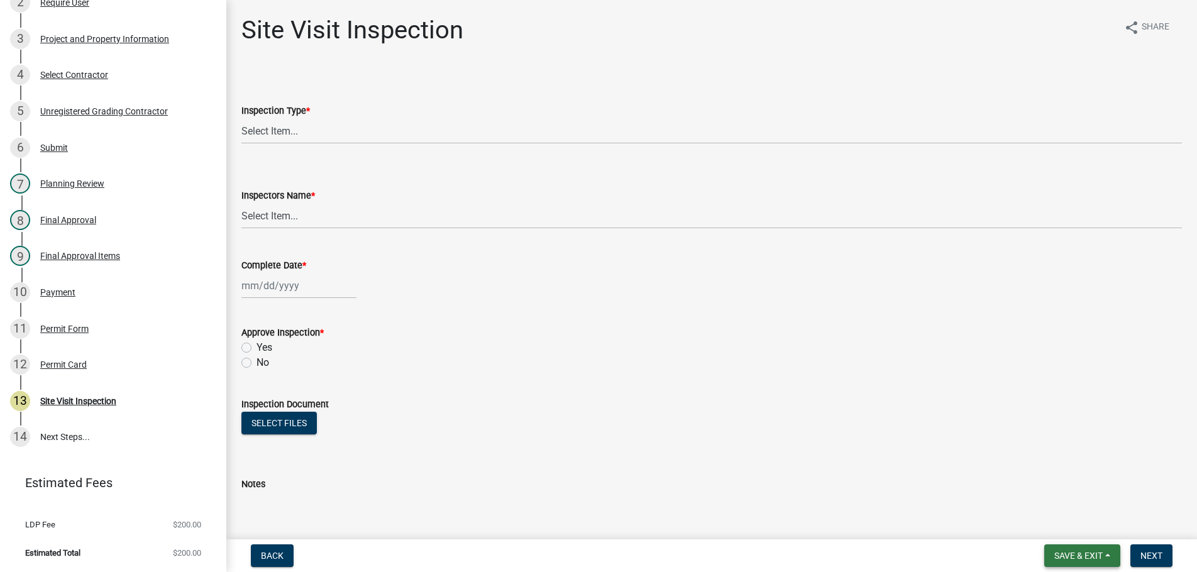
click at [1097, 555] on span "Save & Exit" at bounding box center [1078, 556] width 48 height 10
click at [1064, 525] on button "Save & Exit" at bounding box center [1070, 523] width 101 height 30
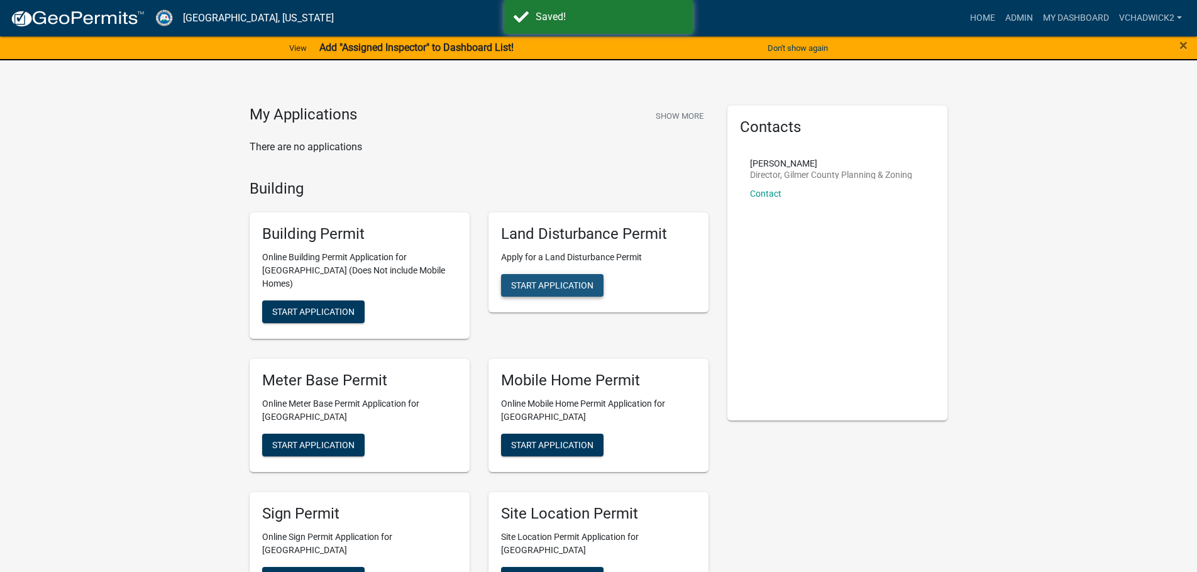
click at [539, 283] on span "Start Application" at bounding box center [552, 285] width 82 height 10
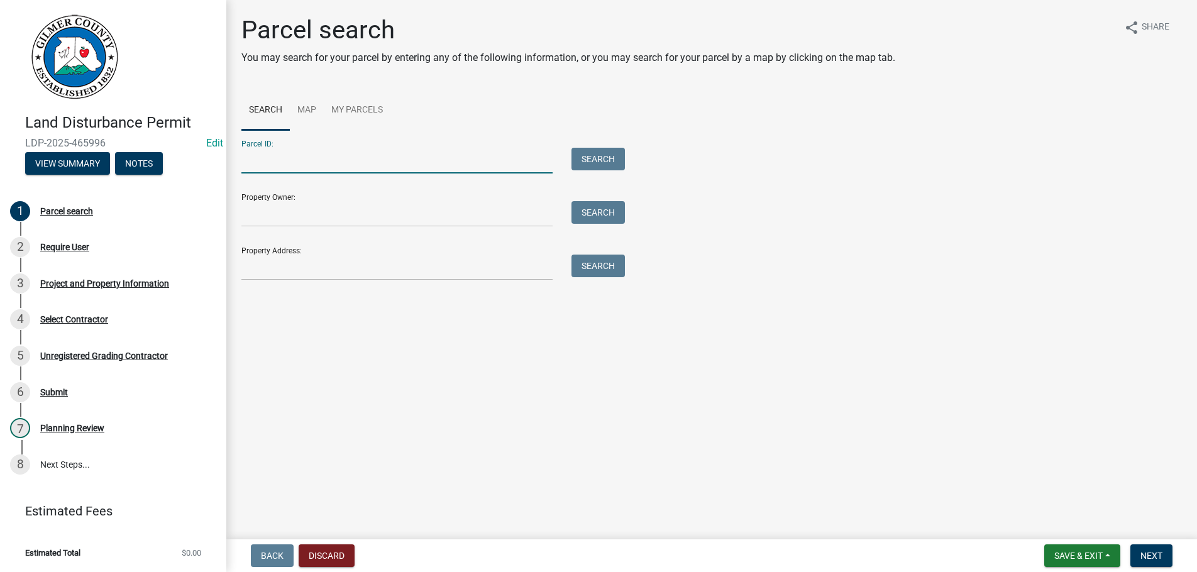
click at [293, 162] on input "Parcel ID:" at bounding box center [396, 161] width 311 height 26
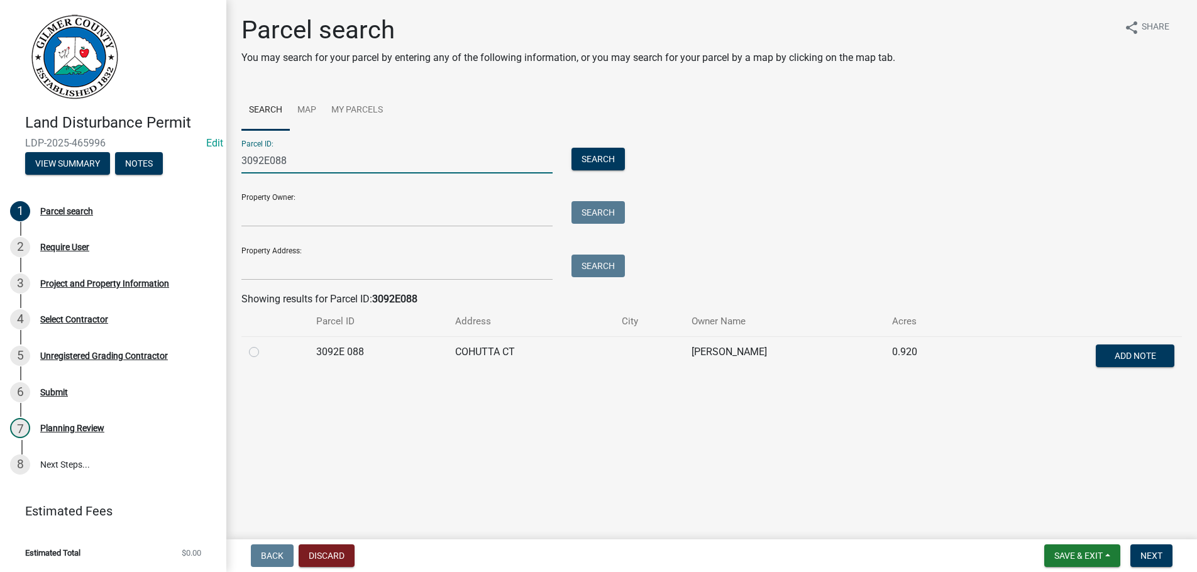
type input "3092E088"
click at [264, 345] on label at bounding box center [264, 345] width 0 height 0
click at [264, 351] on 088 "radio" at bounding box center [268, 349] width 8 height 8
radio 088 "true"
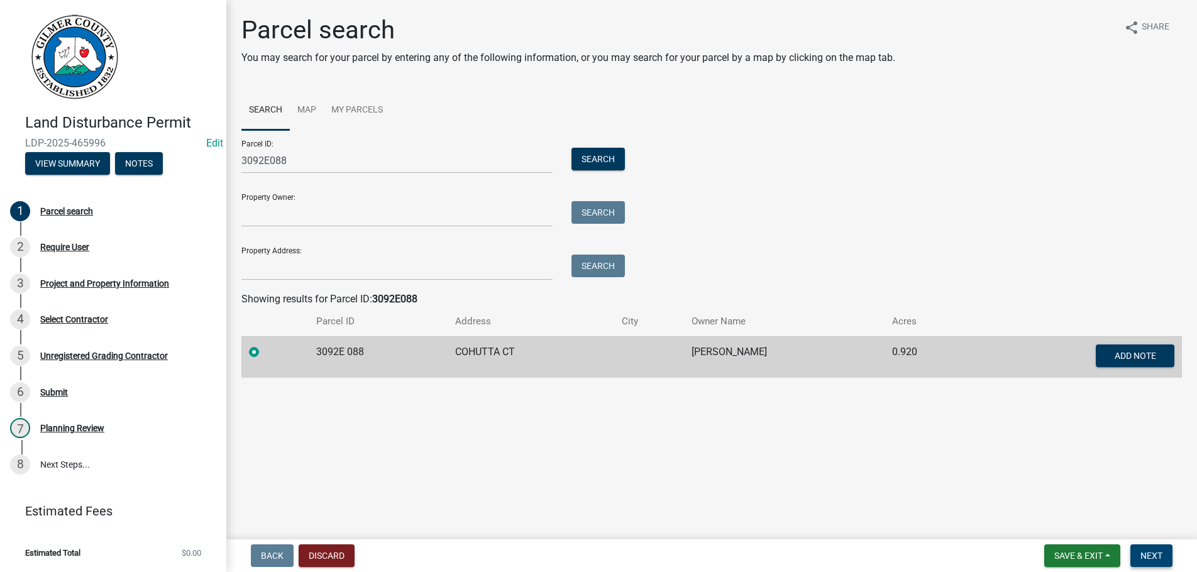
click at [1159, 554] on span "Next" at bounding box center [1151, 556] width 22 height 10
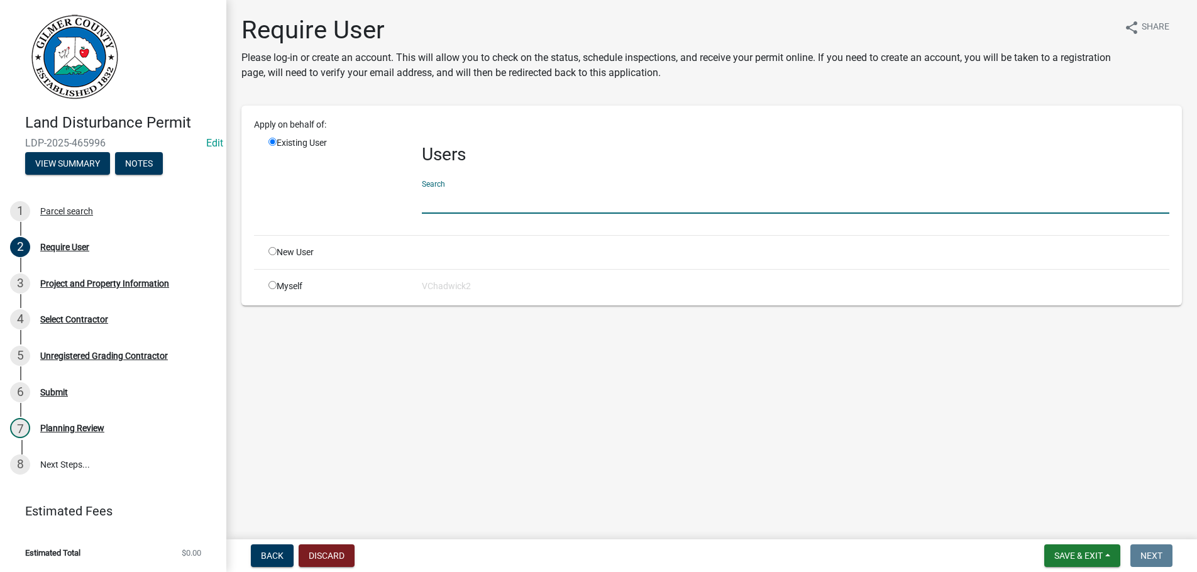
click at [443, 193] on input "text" at bounding box center [796, 201] width 748 height 26
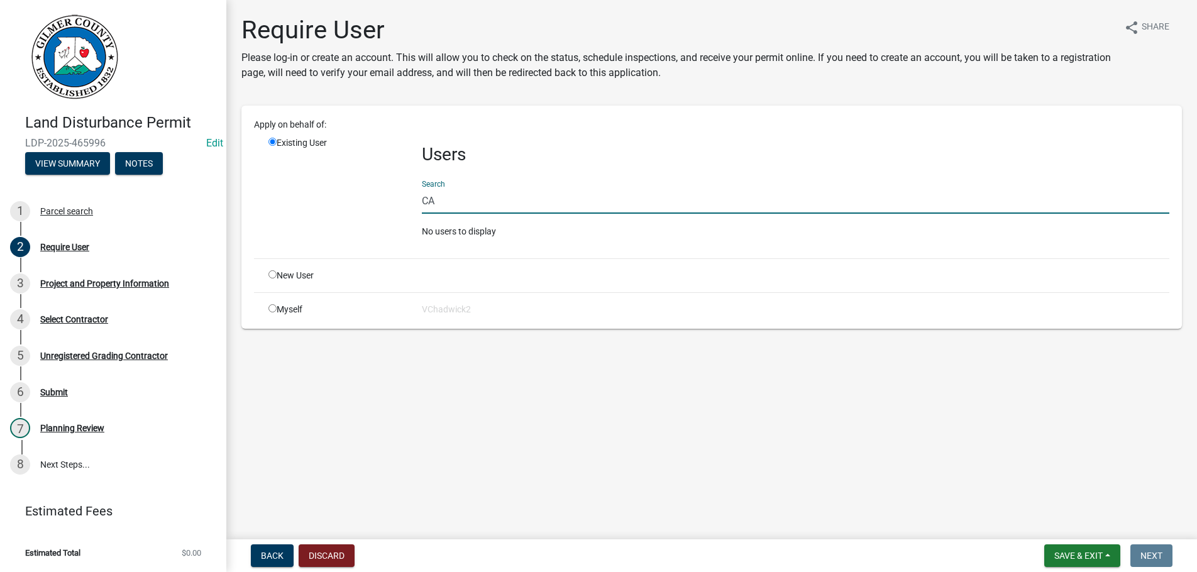
type input "C"
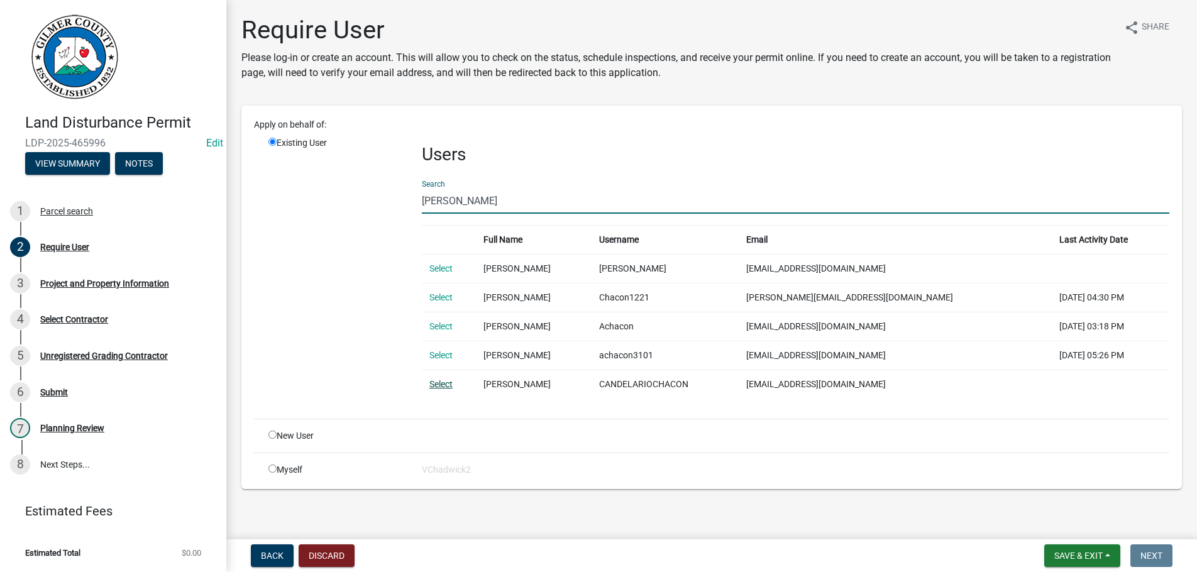
type input "[PERSON_NAME]"
click at [441, 385] on link "Select" at bounding box center [440, 384] width 23 height 10
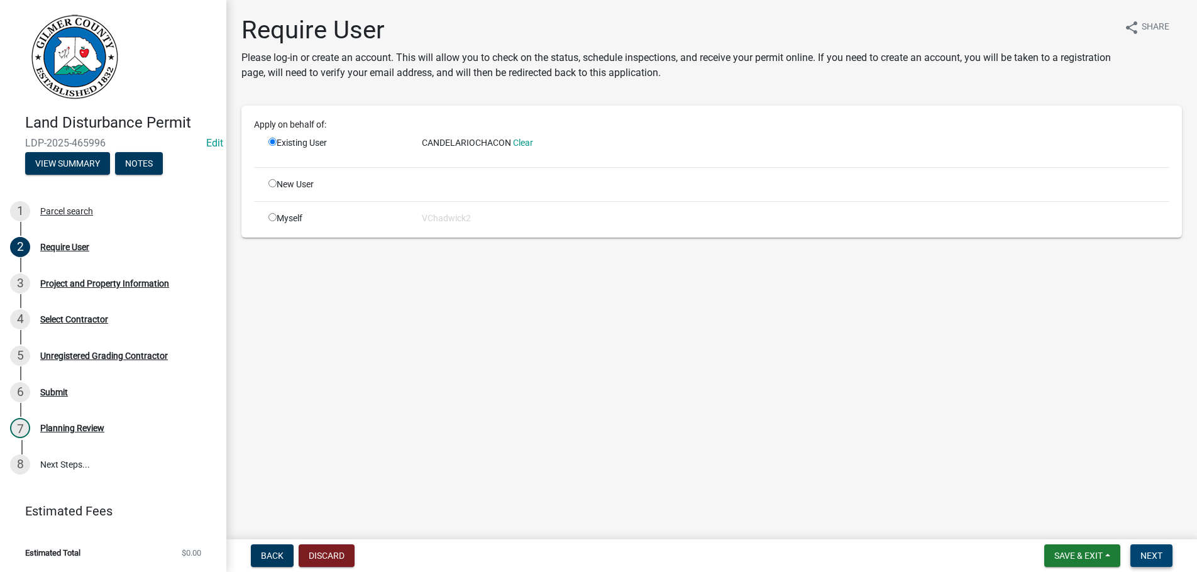
click at [1136, 551] on button "Next" at bounding box center [1151, 555] width 42 height 23
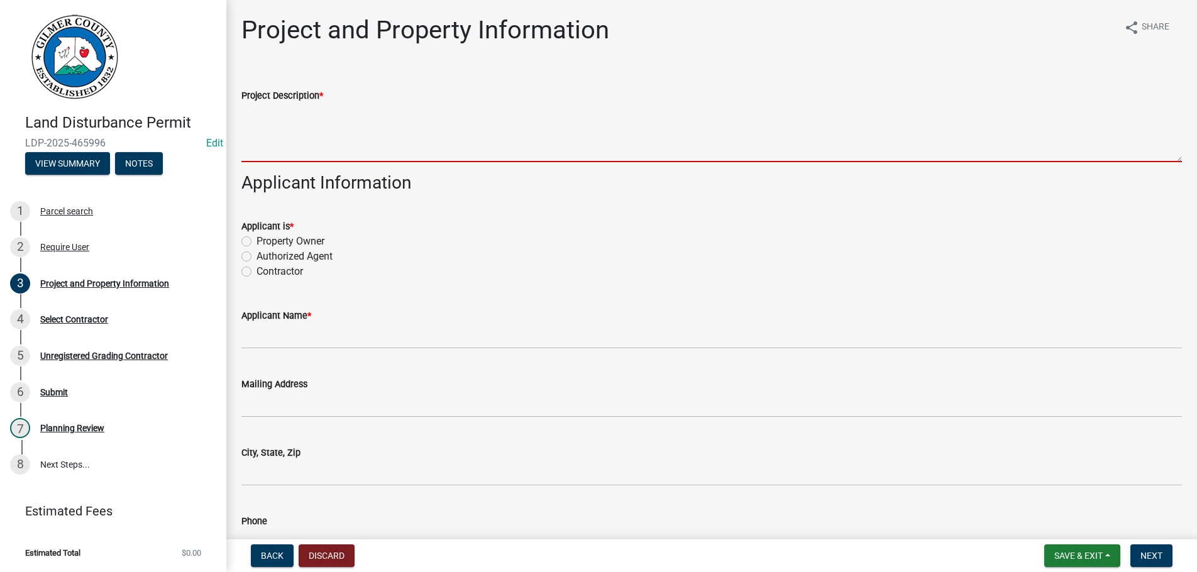
click at [294, 143] on textarea "Project Description *" at bounding box center [711, 132] width 941 height 59
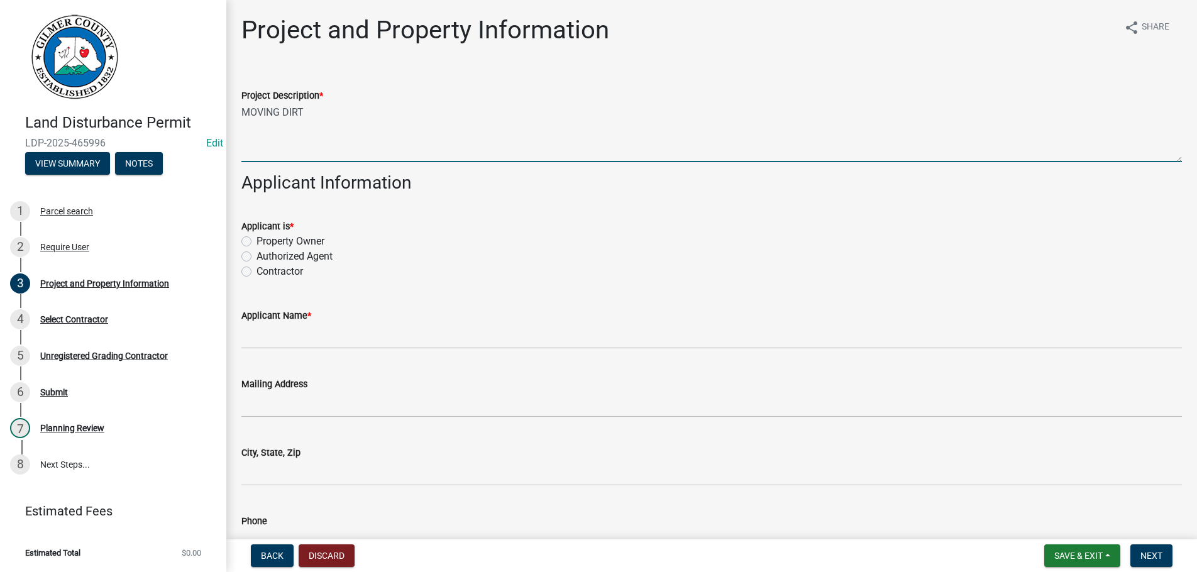
type textarea "MOVING DIRT"
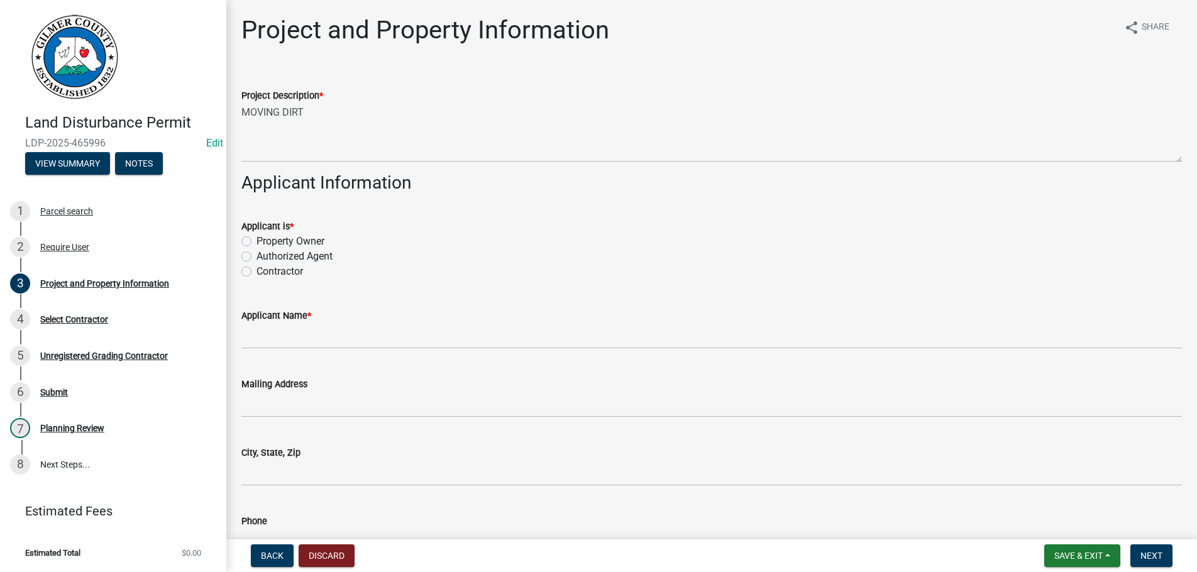
click at [257, 249] on input "Authorized Agent" at bounding box center [261, 253] width 8 height 8
radio input "true"
click at [257, 264] on input "Contractor" at bounding box center [261, 268] width 8 height 8
radio input "true"
click at [257, 264] on input "Contractor" at bounding box center [261, 268] width 8 height 8
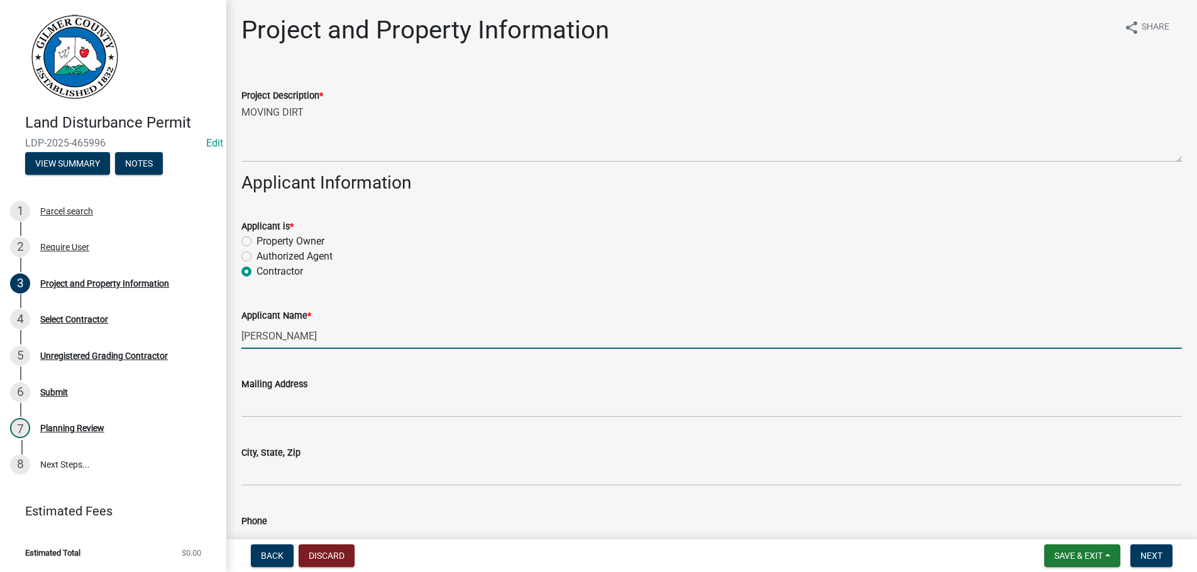
type input "[PERSON_NAME]"
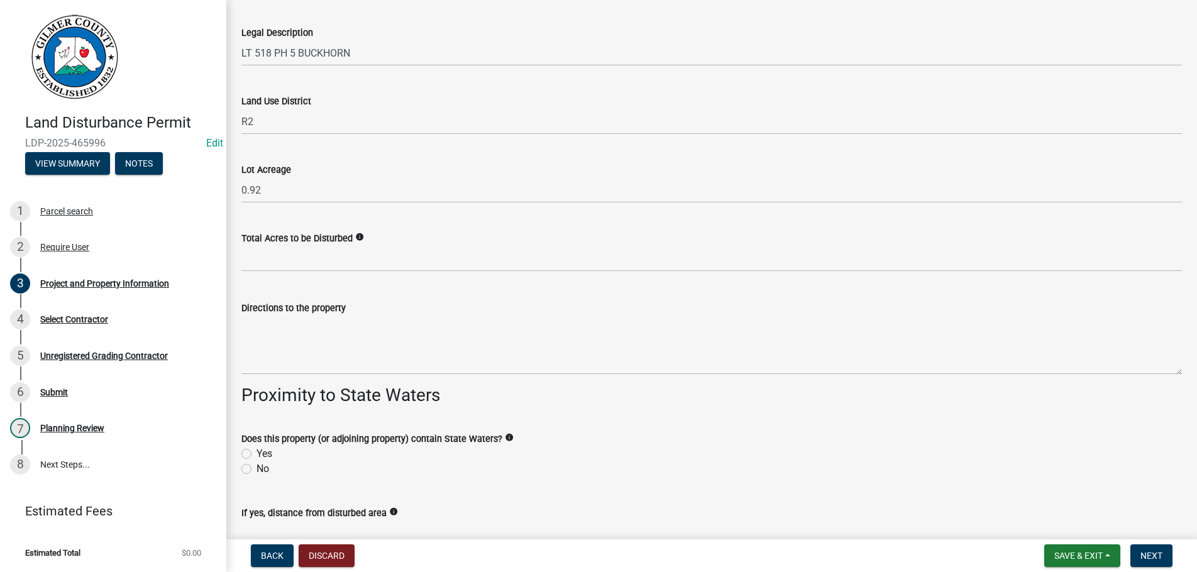
scroll to position [1421, 0]
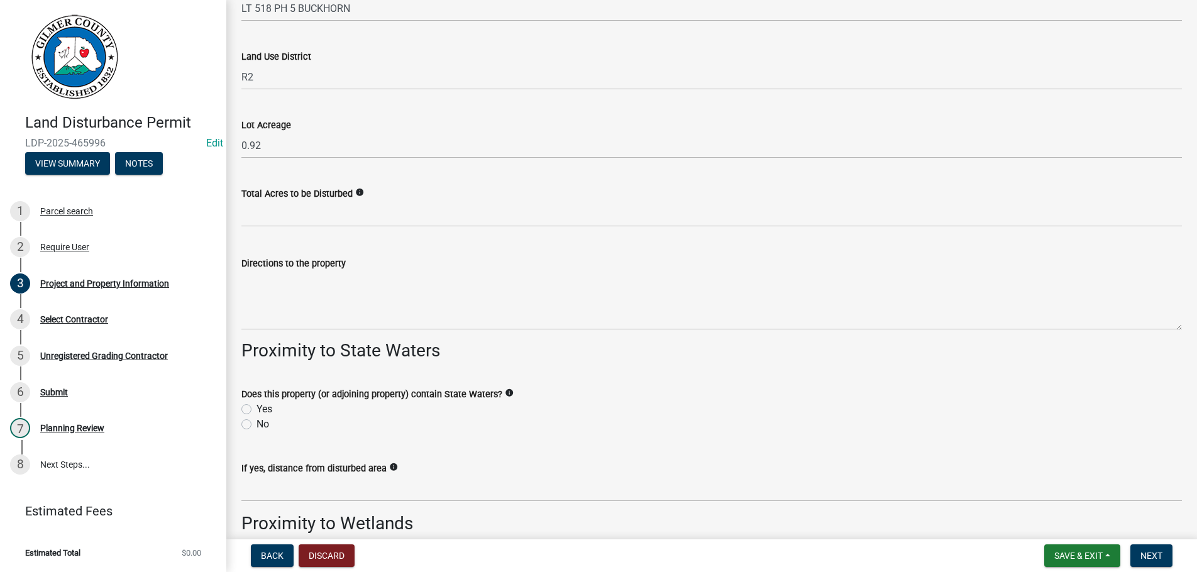
type input "[PHONE_NUMBER]"
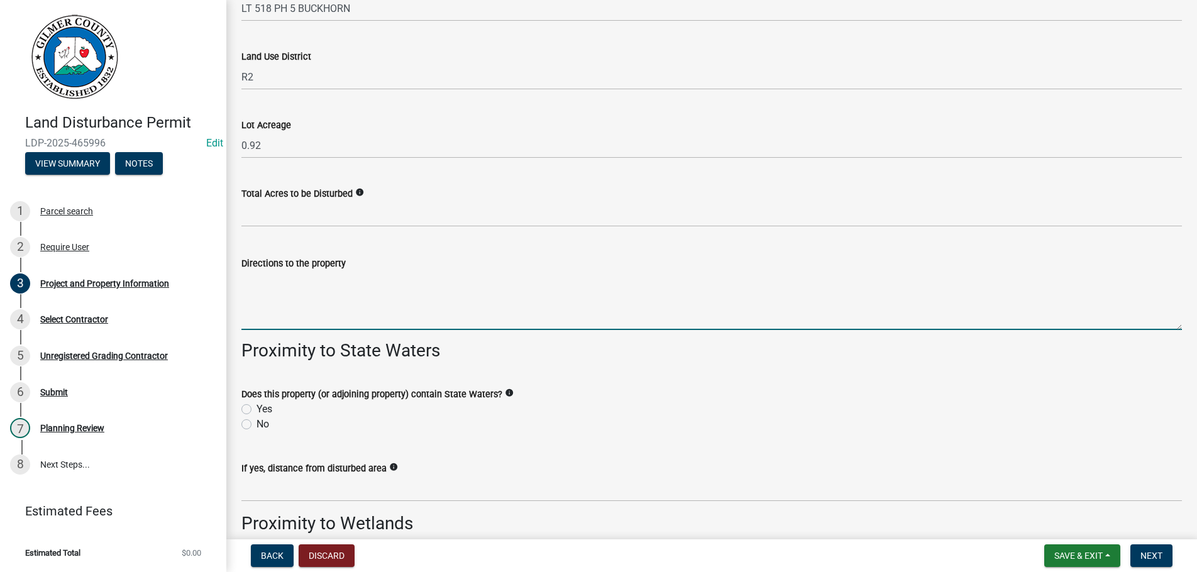
click at [284, 290] on textarea "Directions to the property" at bounding box center [711, 300] width 941 height 59
paste textarea "BOARDTOWN - RT ON SHENENDOA - LT ON ETOWAH - SLIGHT LT & IT BECOMES SENECA - LT…"
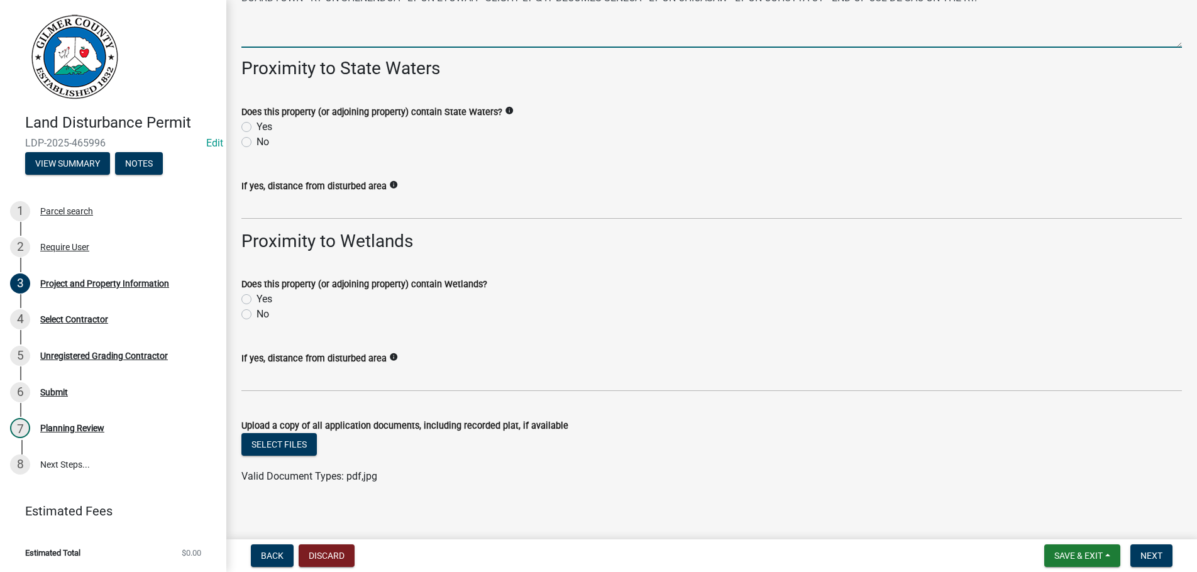
scroll to position [1713, 0]
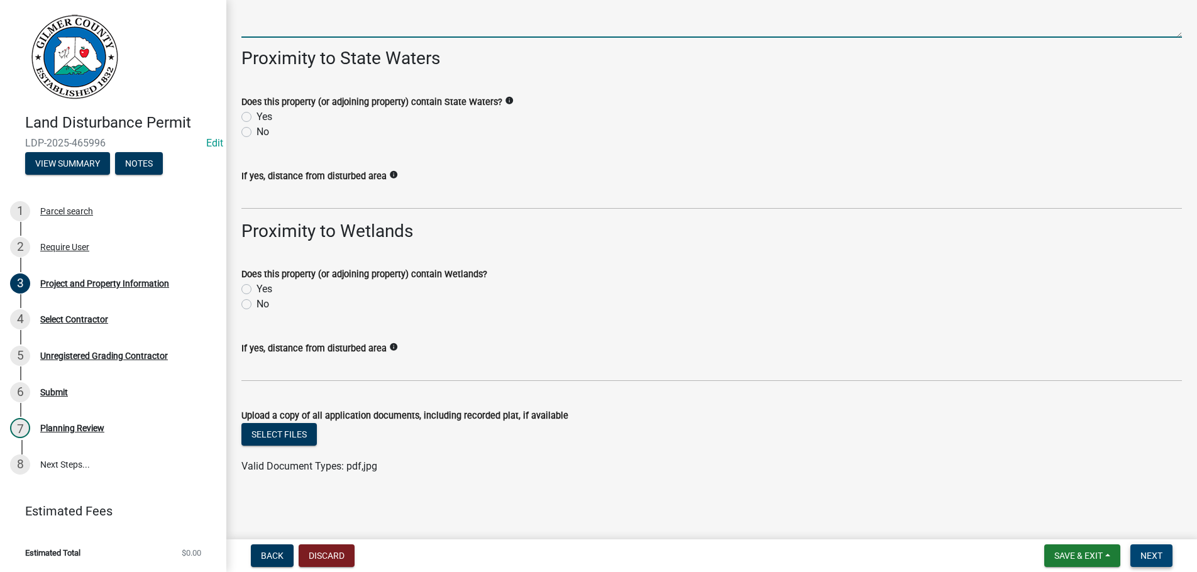
type textarea "BOARDTOWN - RT ON SHENENDOA - LT ON ETOWAH - SLIGHT LT & IT BECOMES SENECA - LT…"
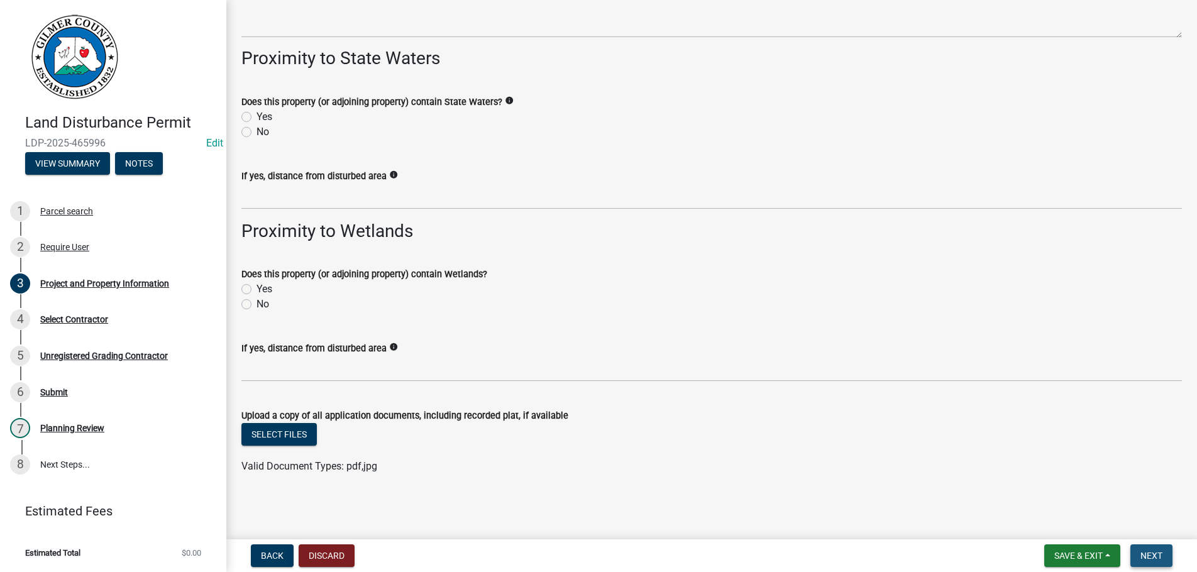
click at [1145, 553] on span "Next" at bounding box center [1151, 556] width 22 height 10
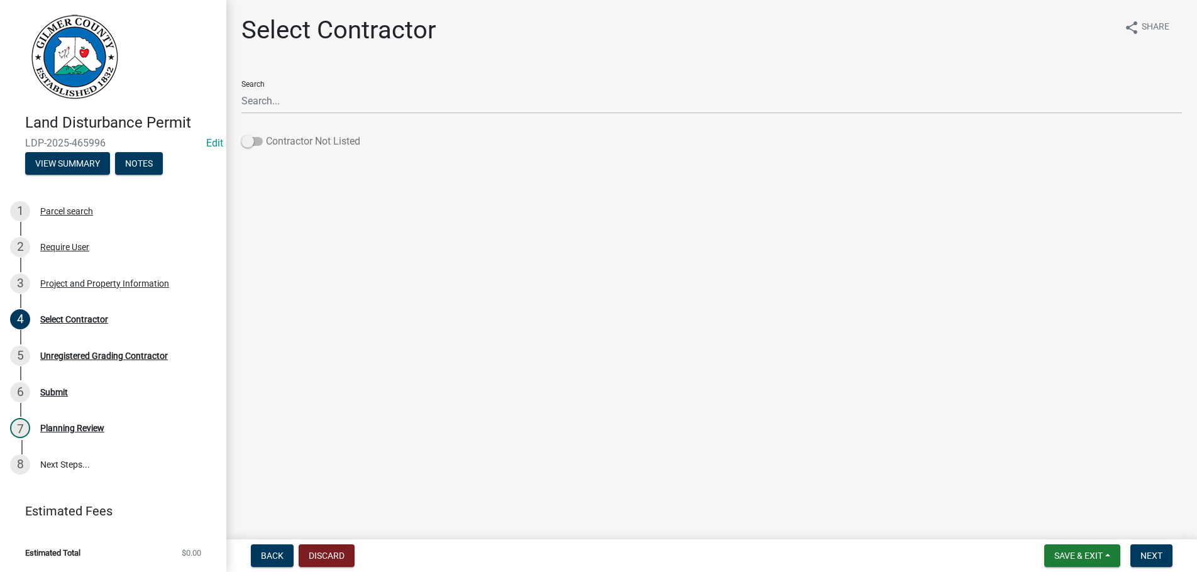
click at [259, 141] on span at bounding box center [251, 141] width 21 height 9
click at [266, 134] on input "Contractor Not Listed" at bounding box center [266, 134] width 0 height 0
click at [1148, 555] on span "Next" at bounding box center [1151, 556] width 22 height 10
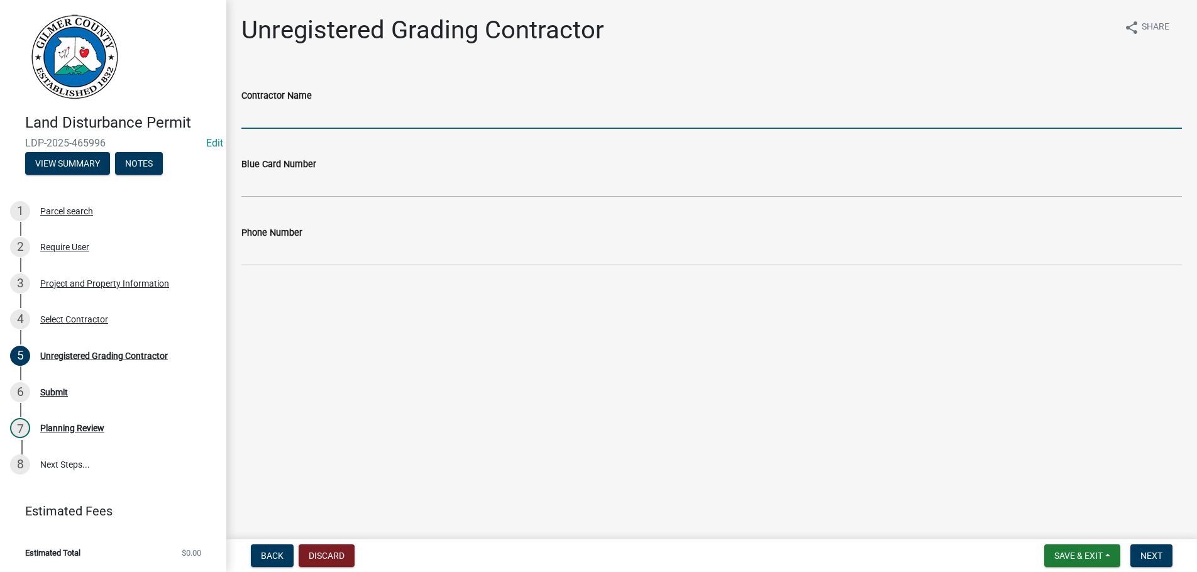
click at [300, 116] on input "Contractor Name" at bounding box center [711, 116] width 941 height 26
type input "[PERSON_NAME]"
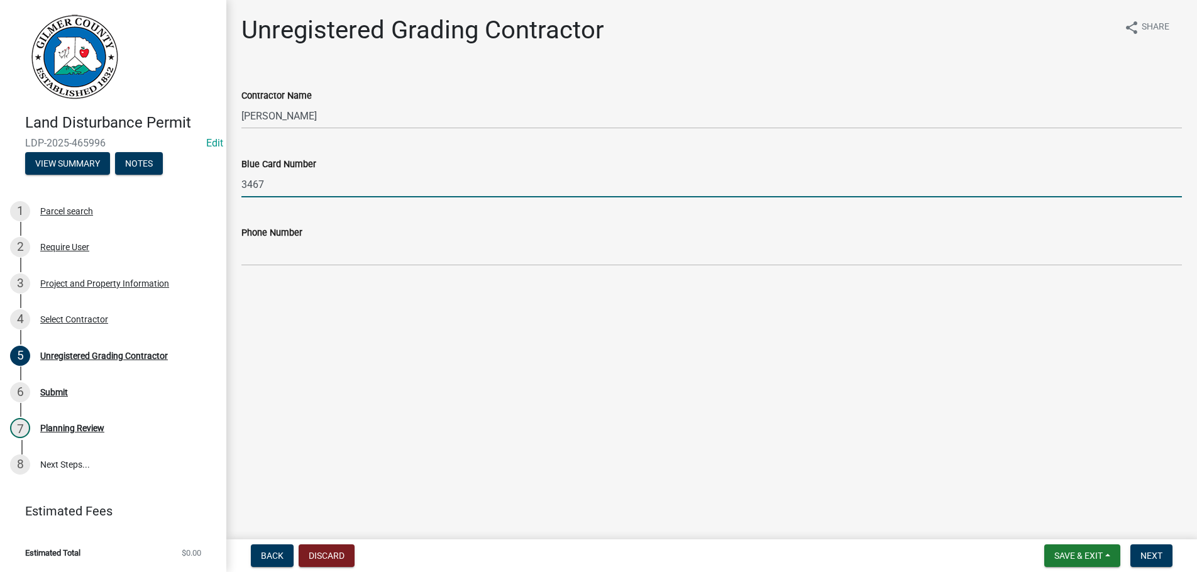
type input "3467"
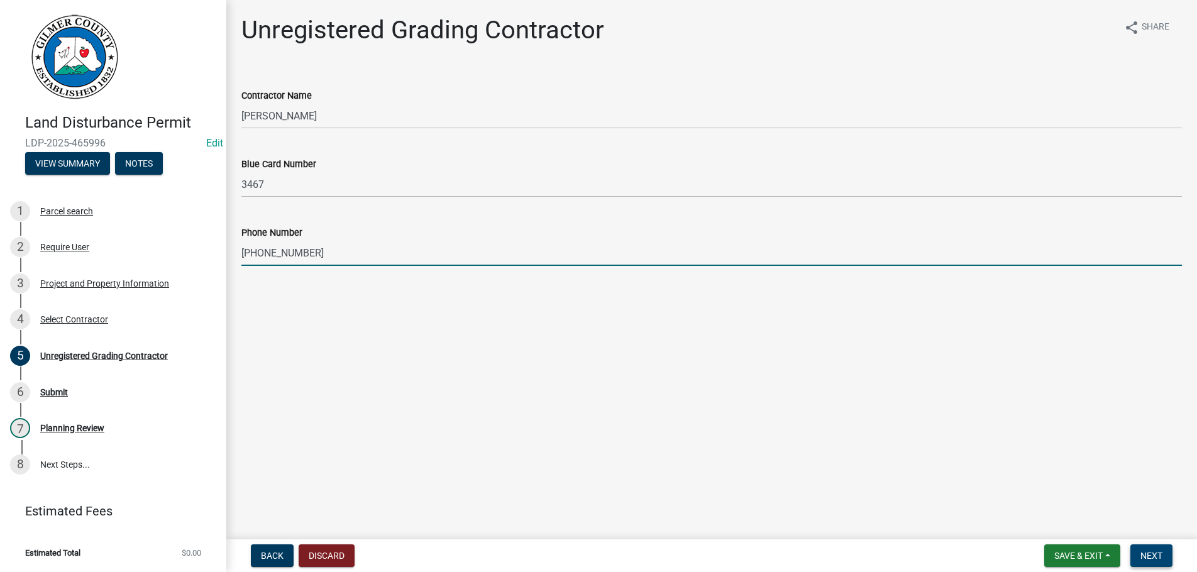
type input "[PHONE_NUMBER]"
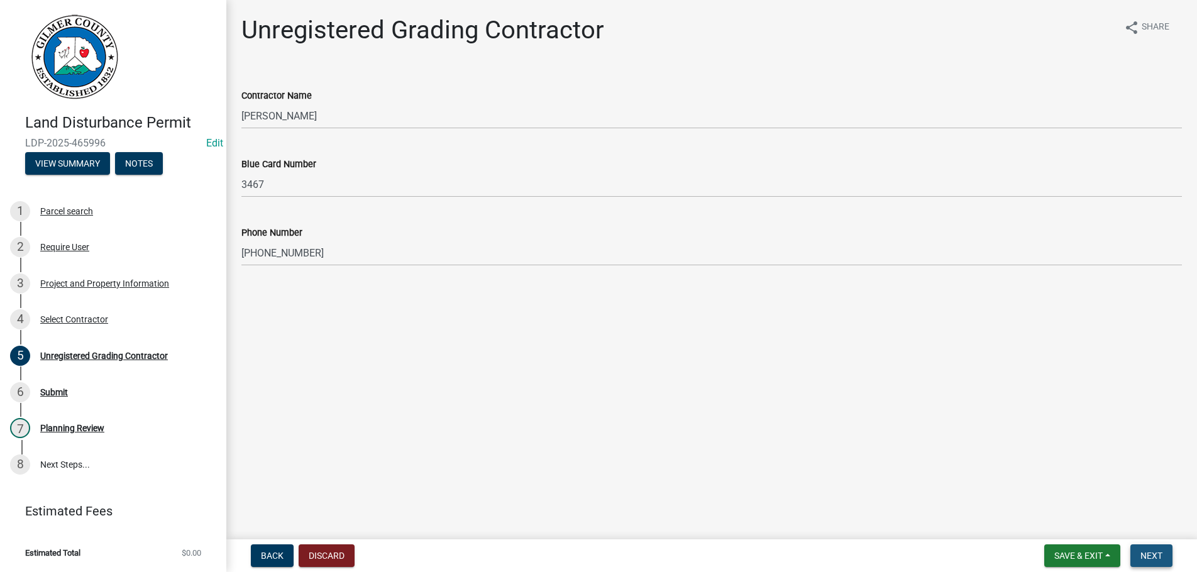
click at [1159, 551] on span "Next" at bounding box center [1151, 556] width 22 height 10
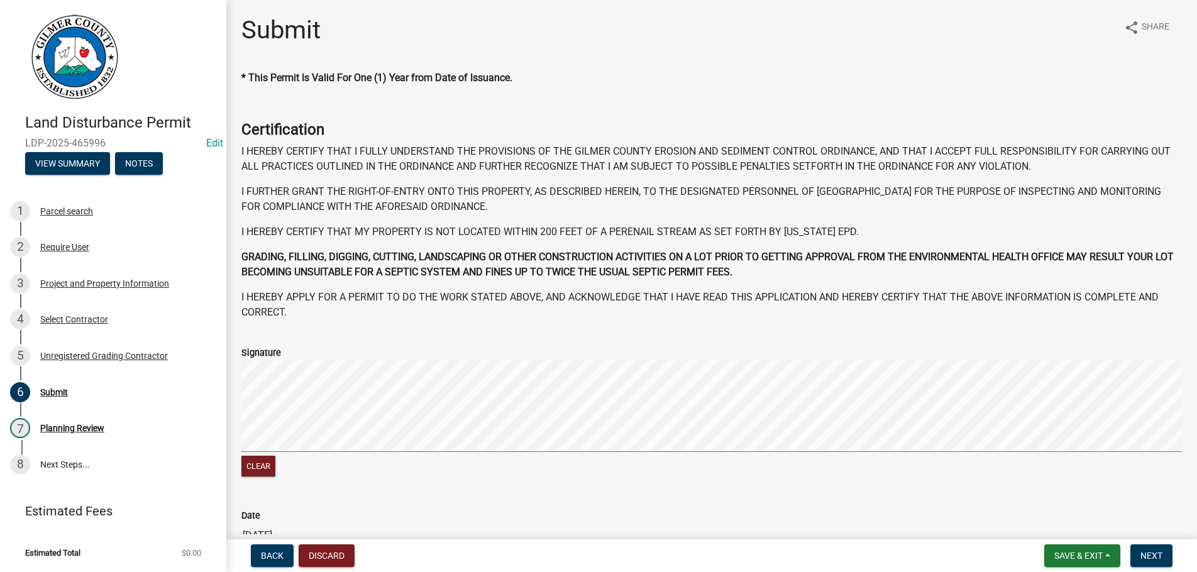
scroll to position [130, 0]
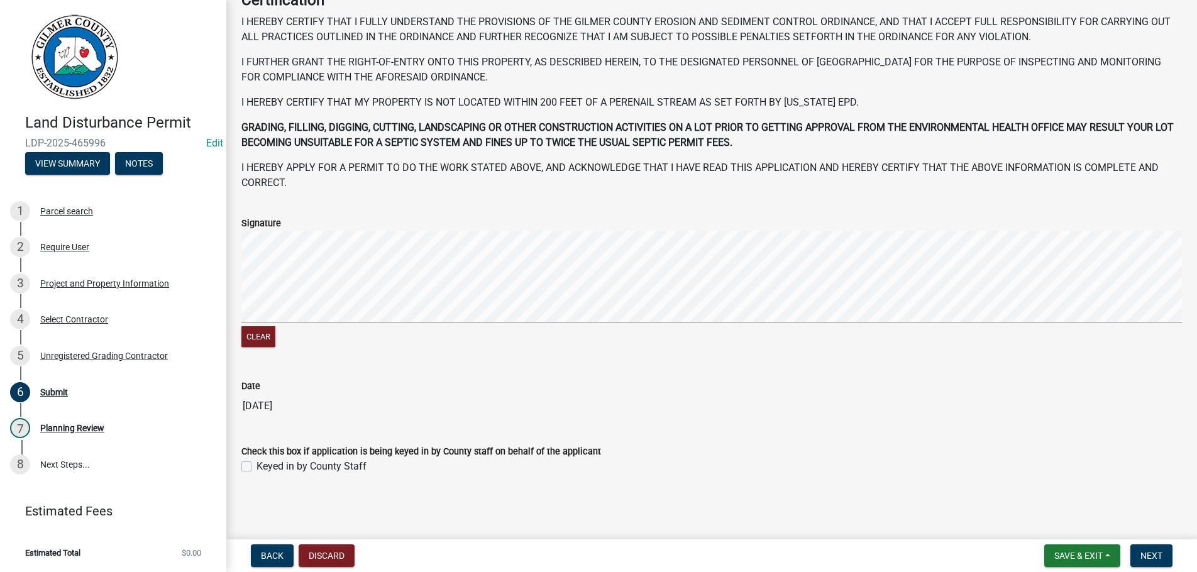
click at [257, 465] on label "Keyed in by County Staff" at bounding box center [312, 466] width 110 height 15
click at [257, 465] on input "Keyed in by County Staff" at bounding box center [261, 463] width 8 height 8
checkbox input "true"
click at [1153, 553] on span "Next" at bounding box center [1151, 556] width 22 height 10
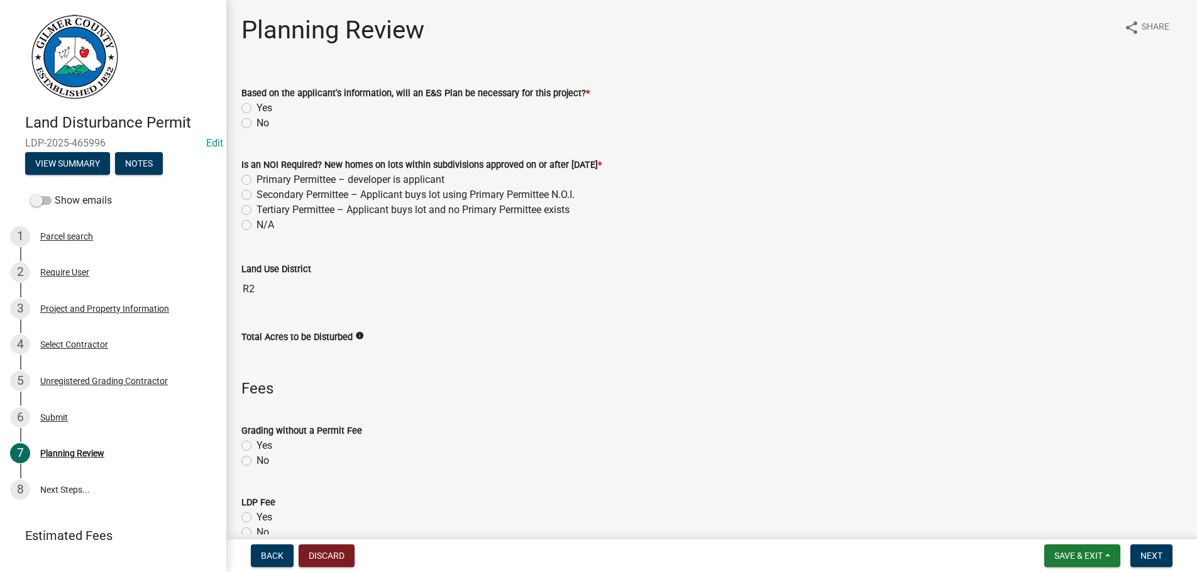
scroll to position [430, 0]
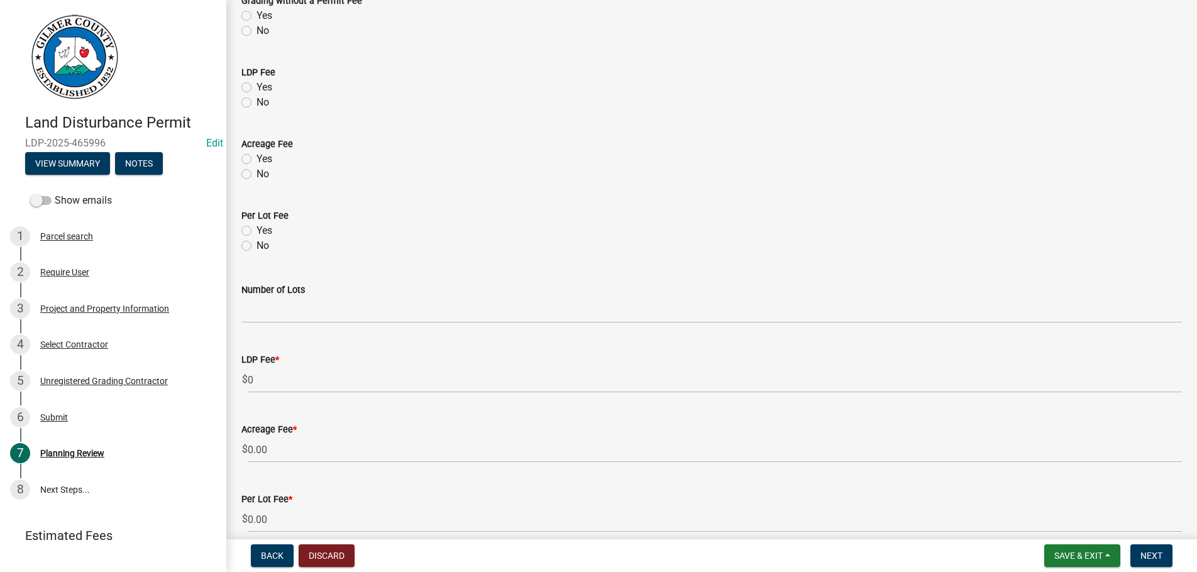
click at [257, 90] on label "Yes" at bounding box center [265, 87] width 16 height 15
click at [257, 88] on input "Yes" at bounding box center [261, 84] width 8 height 8
radio input "true"
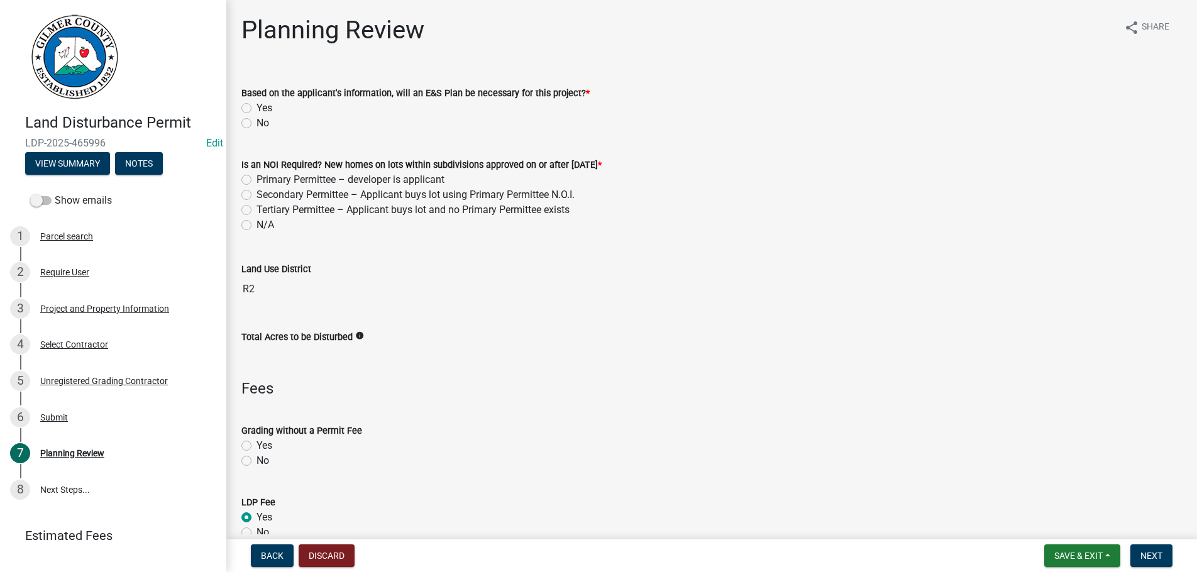
click at [257, 121] on label "No" at bounding box center [263, 123] width 13 height 15
click at [257, 121] on input "No" at bounding box center [261, 120] width 8 height 8
radio input "true"
click at [257, 227] on label "N/A" at bounding box center [266, 225] width 18 height 15
click at [257, 226] on input "N/A" at bounding box center [261, 222] width 8 height 8
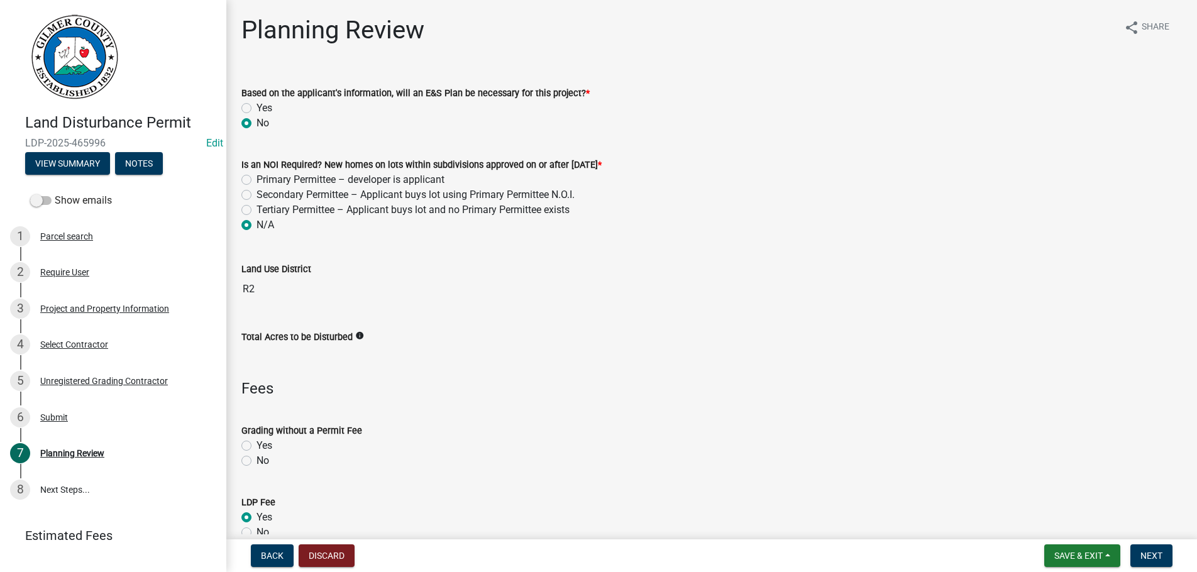
radio input "true"
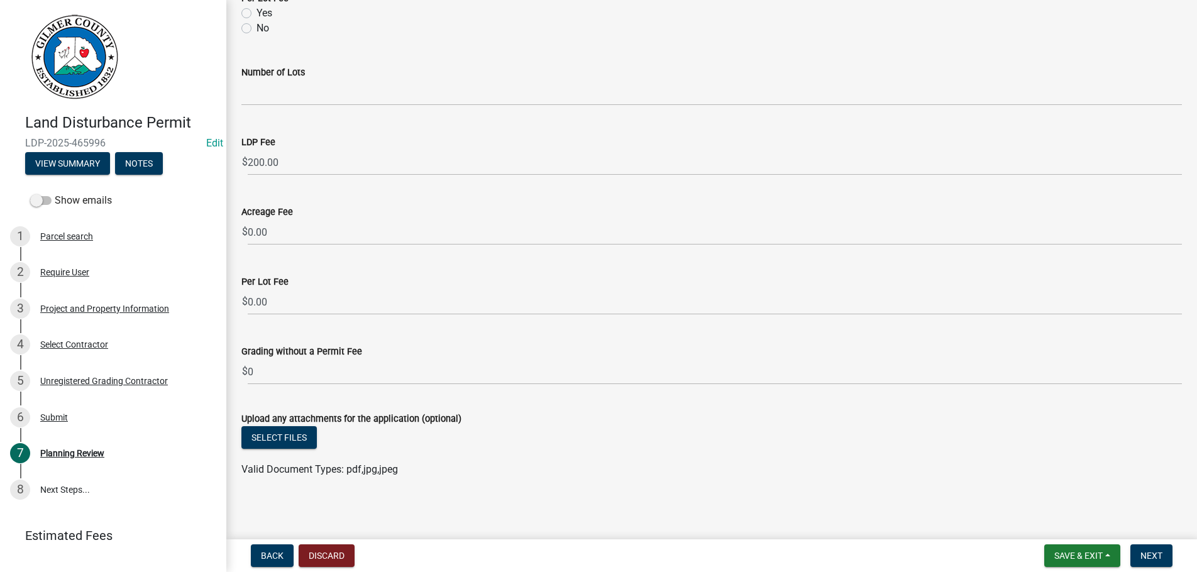
scroll to position [651, 0]
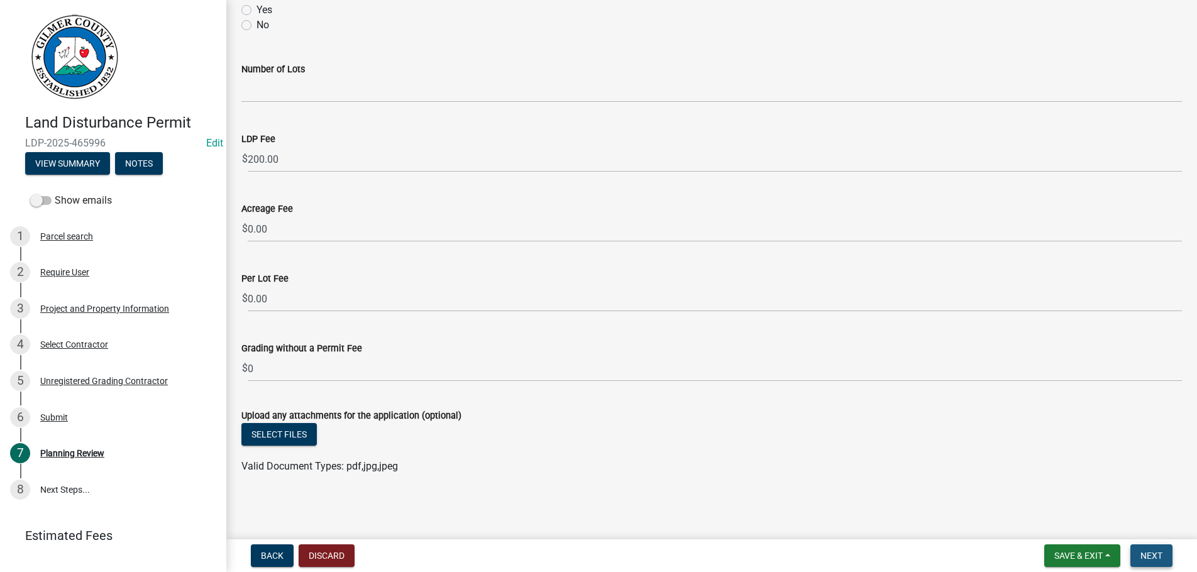
click at [1140, 553] on span "Next" at bounding box center [1151, 556] width 22 height 10
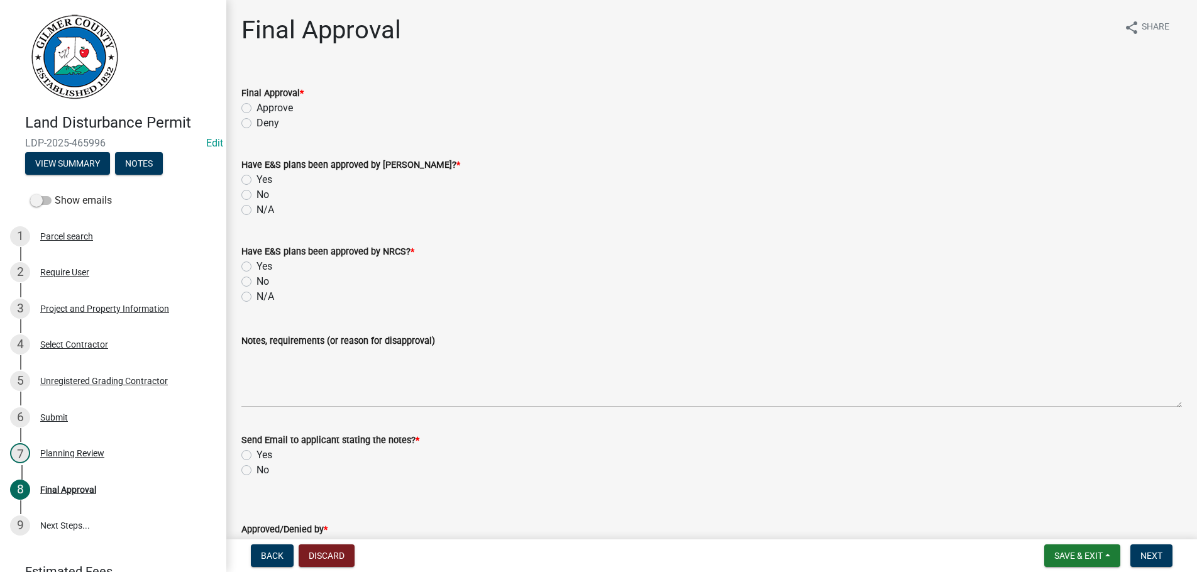
click at [257, 108] on label "Approve" at bounding box center [275, 108] width 36 height 15
click at [257, 108] on input "Approve" at bounding box center [261, 105] width 8 height 8
radio input "true"
click at [257, 211] on label "N/A" at bounding box center [266, 209] width 18 height 15
click at [257, 211] on input "N/A" at bounding box center [261, 206] width 8 height 8
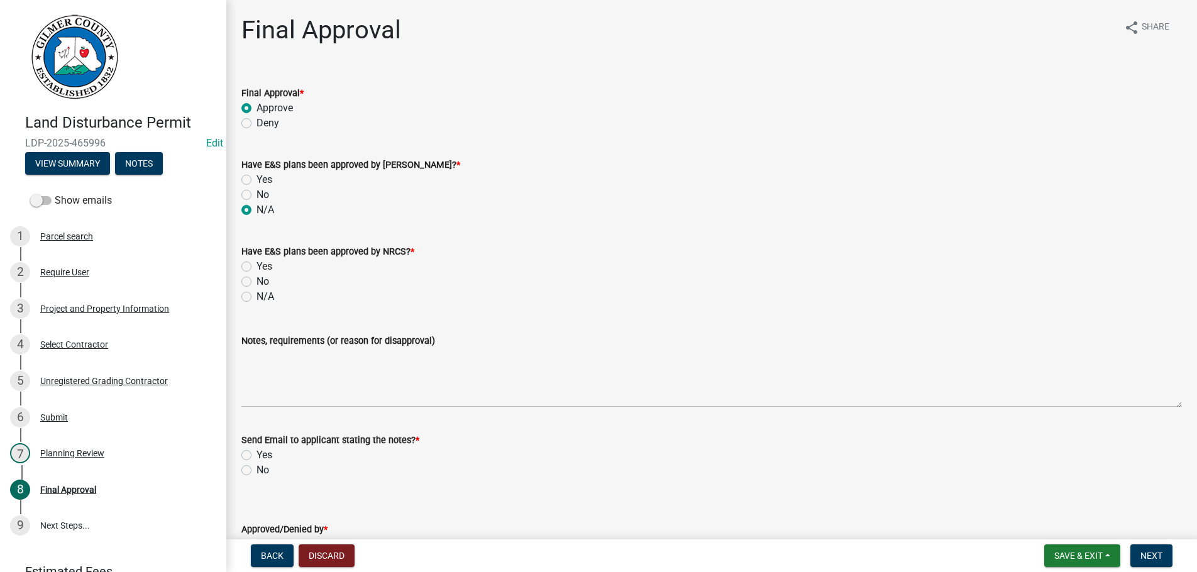
radio input "true"
click at [257, 298] on label "N/A" at bounding box center [266, 296] width 18 height 15
click at [257, 297] on input "N/A" at bounding box center [261, 293] width 8 height 8
radio input "true"
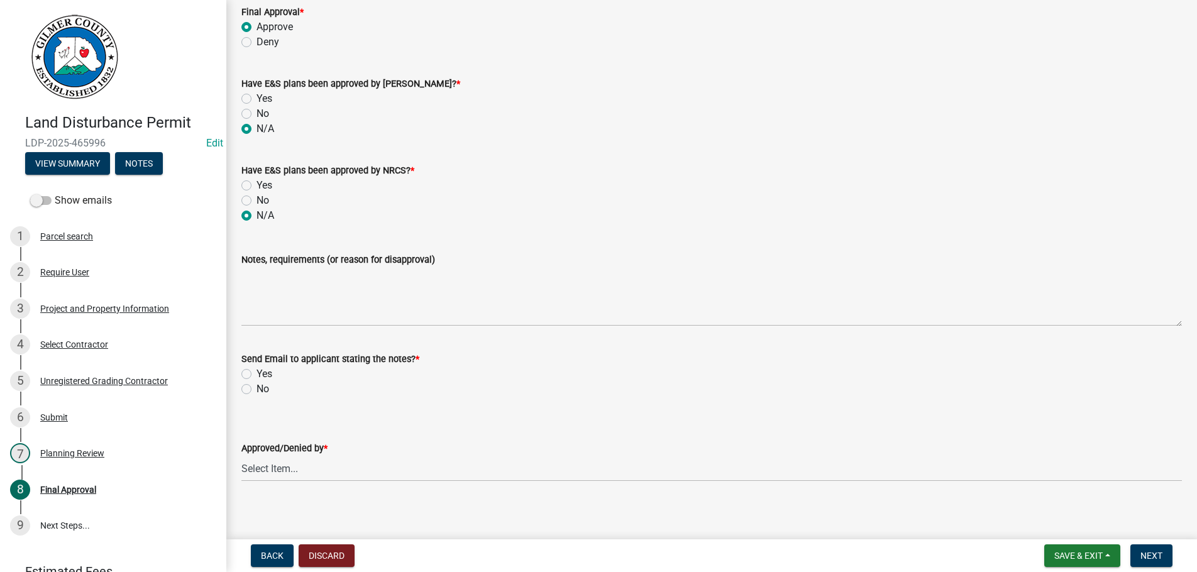
scroll to position [89, 0]
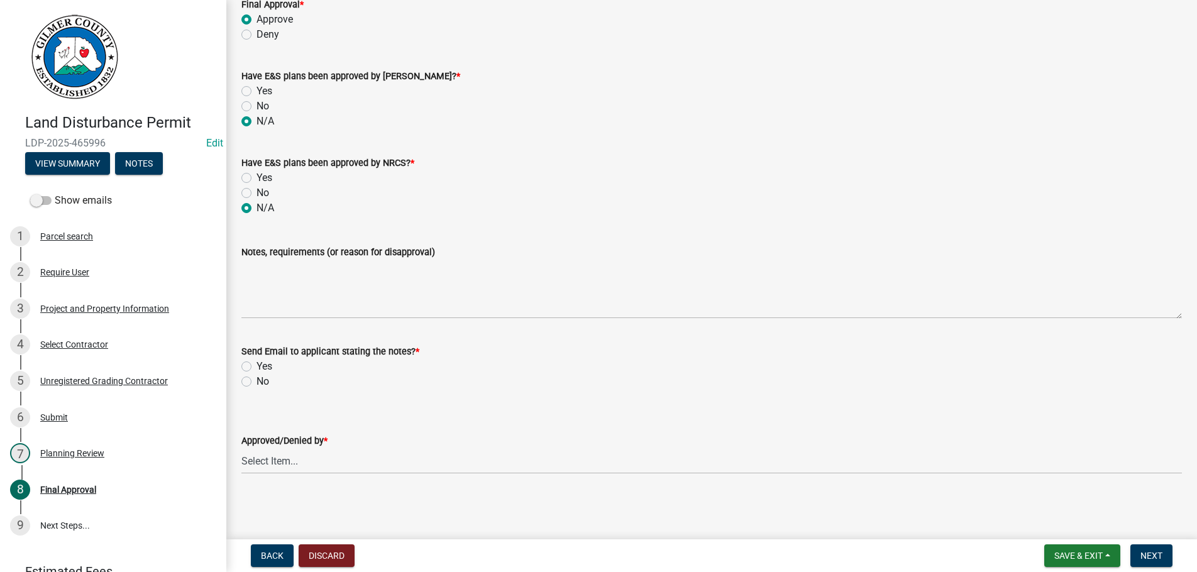
click at [257, 379] on label "No" at bounding box center [263, 381] width 13 height 15
click at [257, 379] on input "No" at bounding box center [261, 378] width 8 height 8
radio input "true"
click option "[PERSON_NAME]" at bounding box center [0, 0] width 0 height 0
select select "b44f7338-8171-40f4-83dd-b8ba3065c966"
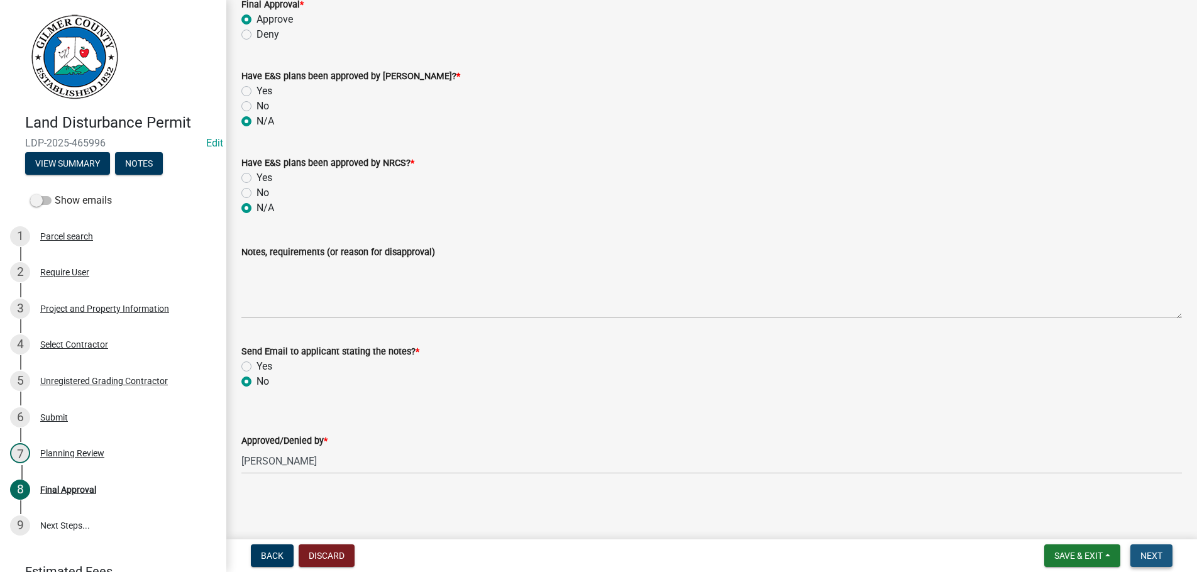
click at [1154, 553] on span "Next" at bounding box center [1151, 556] width 22 height 10
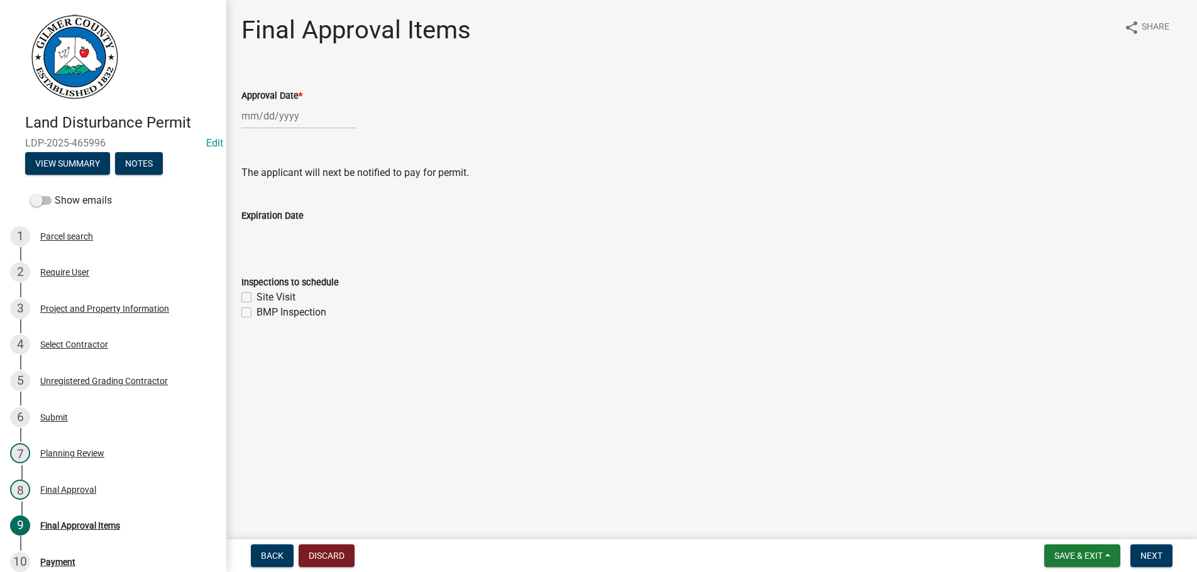
select select "8"
select select "2025"
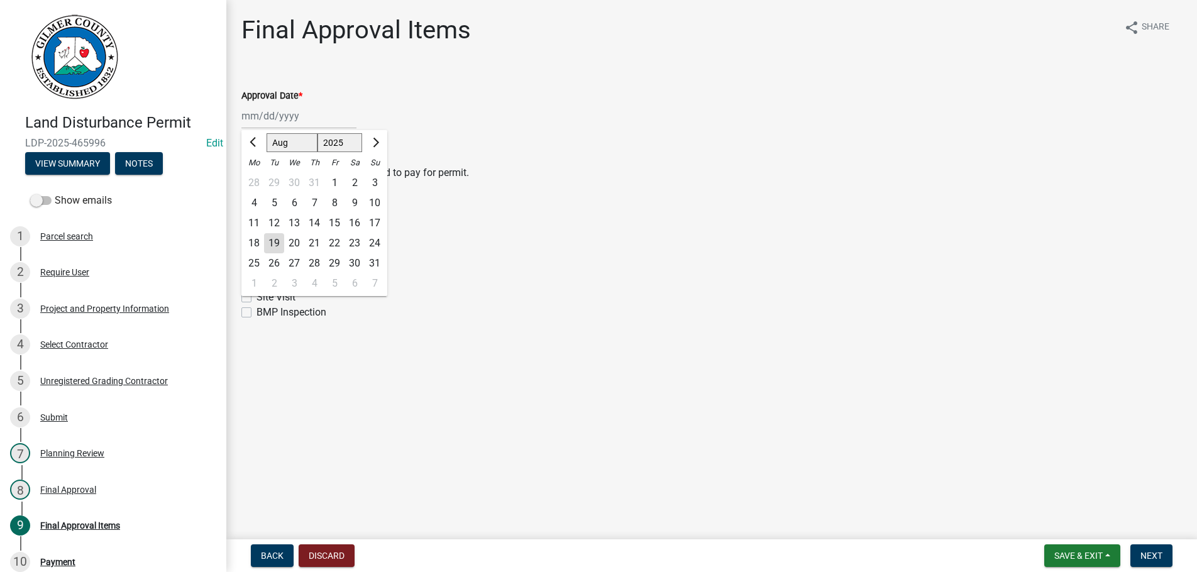
click at [327, 108] on input "Approval Date *" at bounding box center [298, 116] width 115 height 26
type input "[DATE]"
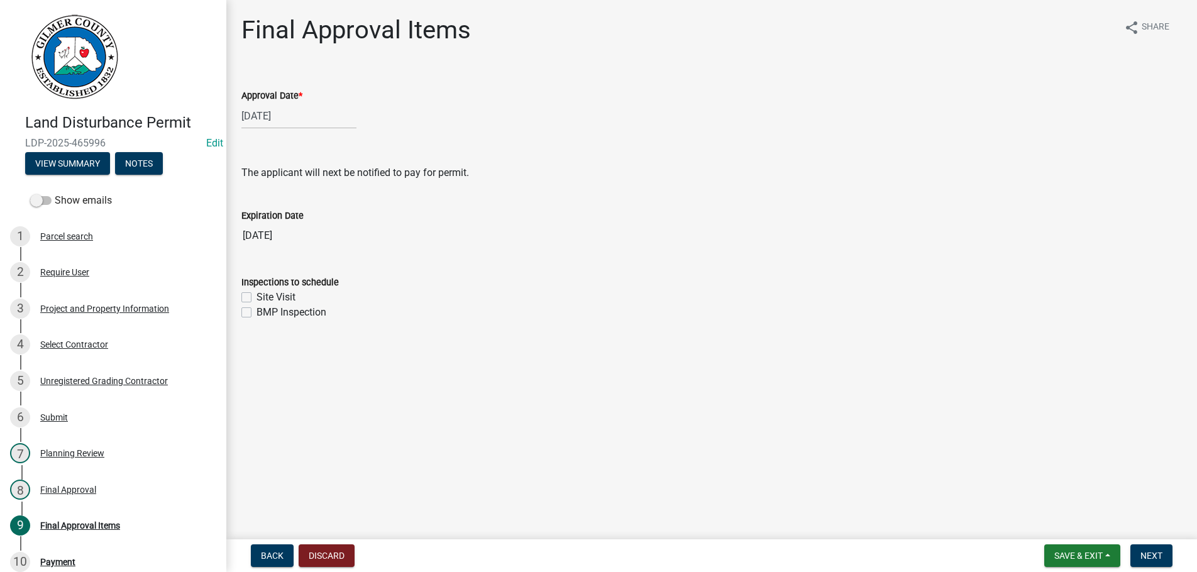
click at [257, 297] on label "Site Visit" at bounding box center [276, 297] width 39 height 15
click at [257, 297] on input "Site Visit" at bounding box center [261, 294] width 8 height 8
checkbox input "true"
checkbox input "false"
click at [1163, 558] on button "Next" at bounding box center [1151, 555] width 42 height 23
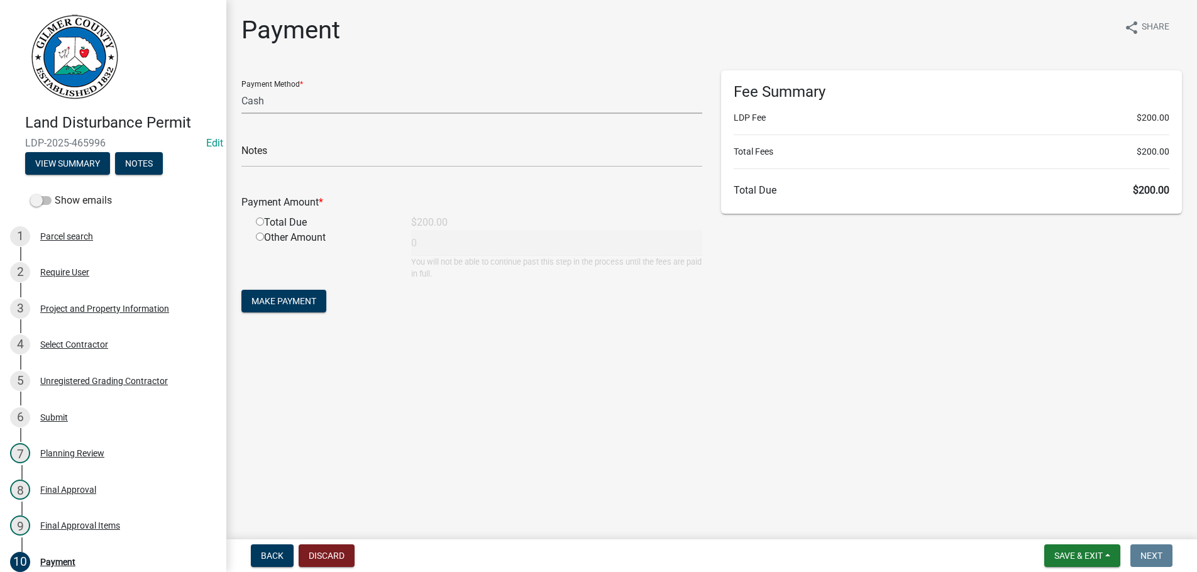
click at [241, 88] on select "Credit Card POS Check Cash" at bounding box center [471, 101] width 461 height 26
select select "1: 0"
click option "Check" at bounding box center [0, 0] width 0 height 0
click at [325, 159] on input "text" at bounding box center [471, 154] width 461 height 26
type input "17255"
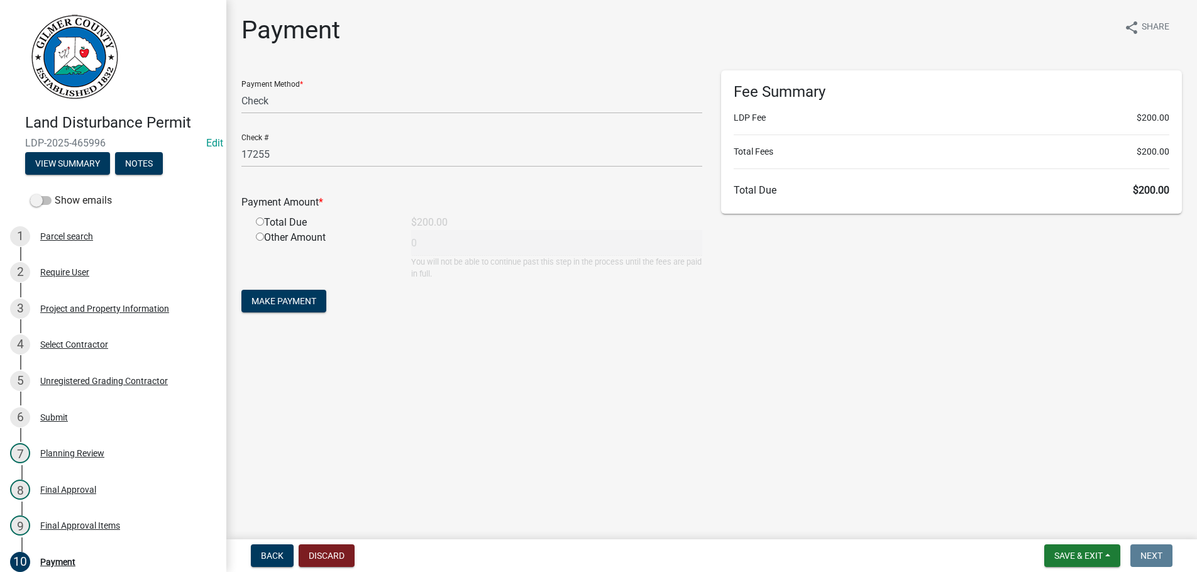
click at [256, 218] on input "radio" at bounding box center [260, 222] width 8 height 8
radio input "true"
type input "200"
click at [241, 290] on button "Make Payment" at bounding box center [283, 301] width 85 height 23
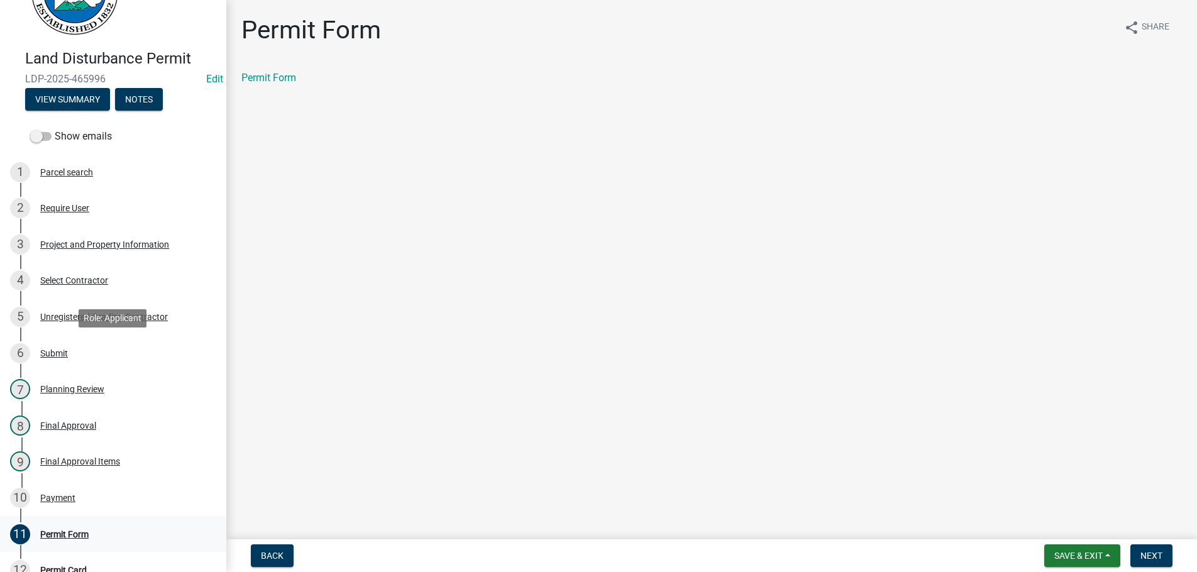
scroll to position [270, 0]
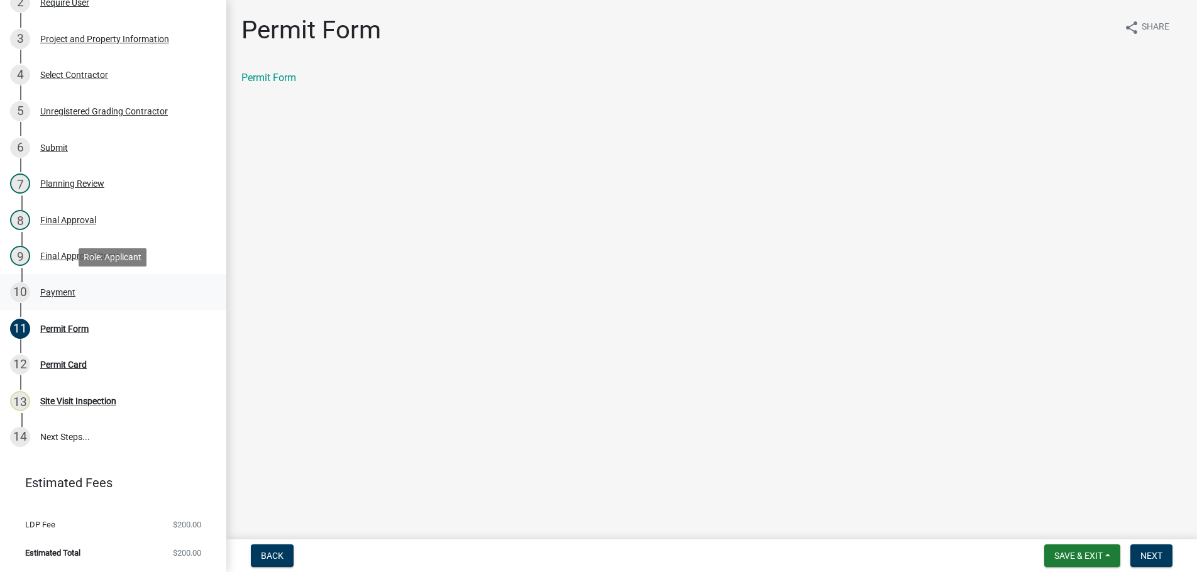
click at [51, 290] on div "Payment" at bounding box center [57, 292] width 35 height 9
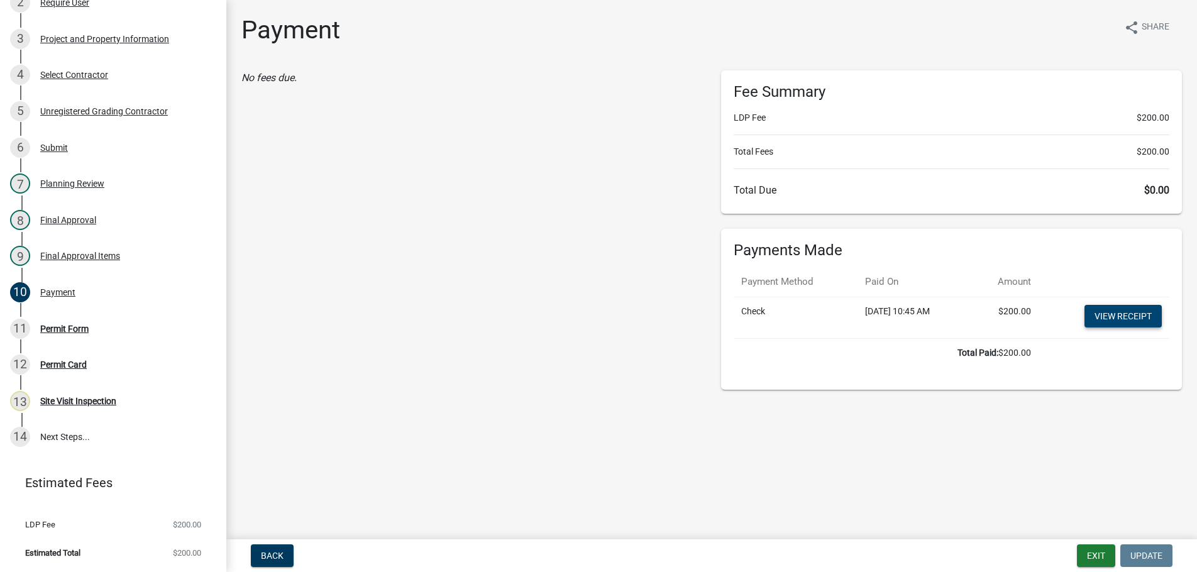
click at [1123, 314] on link "View receipt" at bounding box center [1122, 316] width 77 height 23
click at [40, 323] on div "11 Permit Form" at bounding box center [108, 329] width 196 height 20
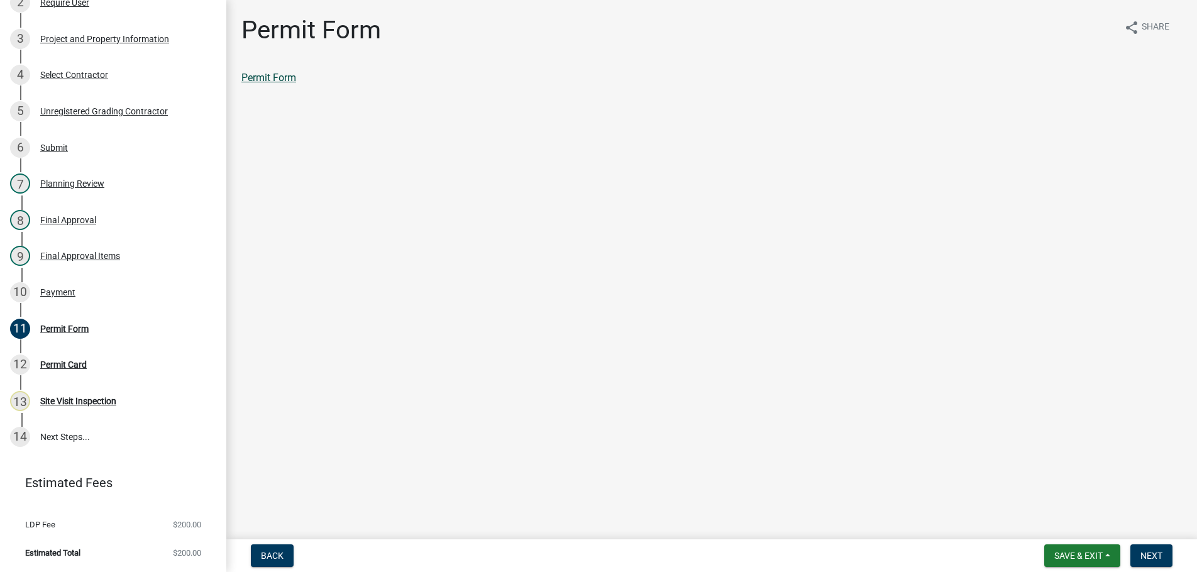
click at [279, 76] on link "Permit Form" at bounding box center [268, 78] width 55 height 12
click at [1150, 553] on span "Next" at bounding box center [1151, 556] width 22 height 10
click at [268, 75] on link "Permit Card" at bounding box center [267, 78] width 52 height 12
click at [1149, 555] on span "Next" at bounding box center [1151, 556] width 22 height 10
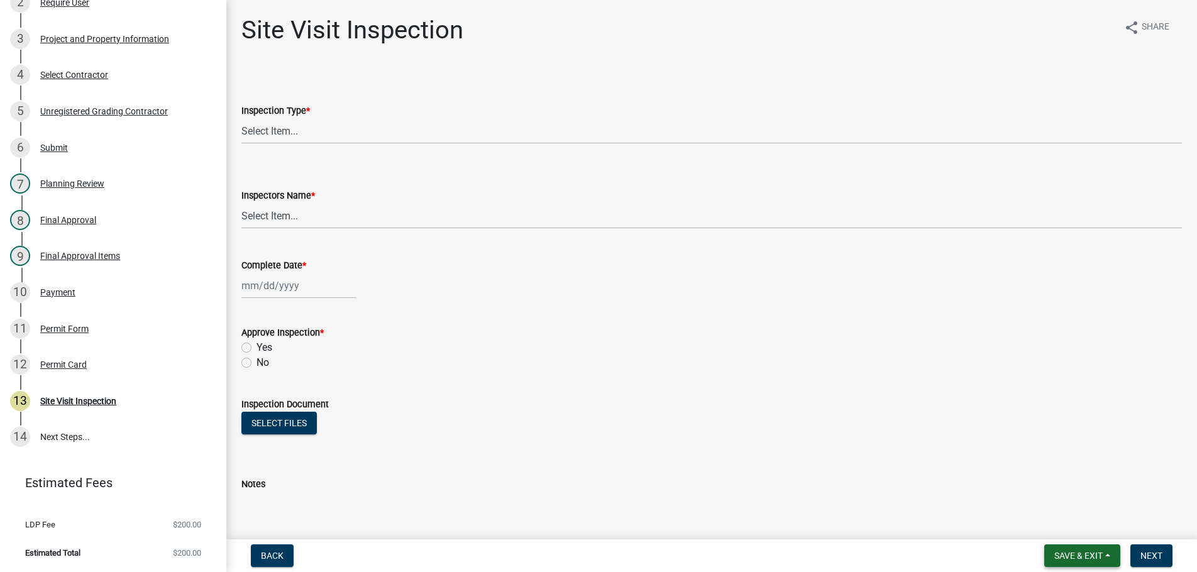
click at [1085, 555] on span "Save & Exit" at bounding box center [1078, 556] width 48 height 10
click at [1074, 523] on button "Save & Exit" at bounding box center [1070, 523] width 101 height 30
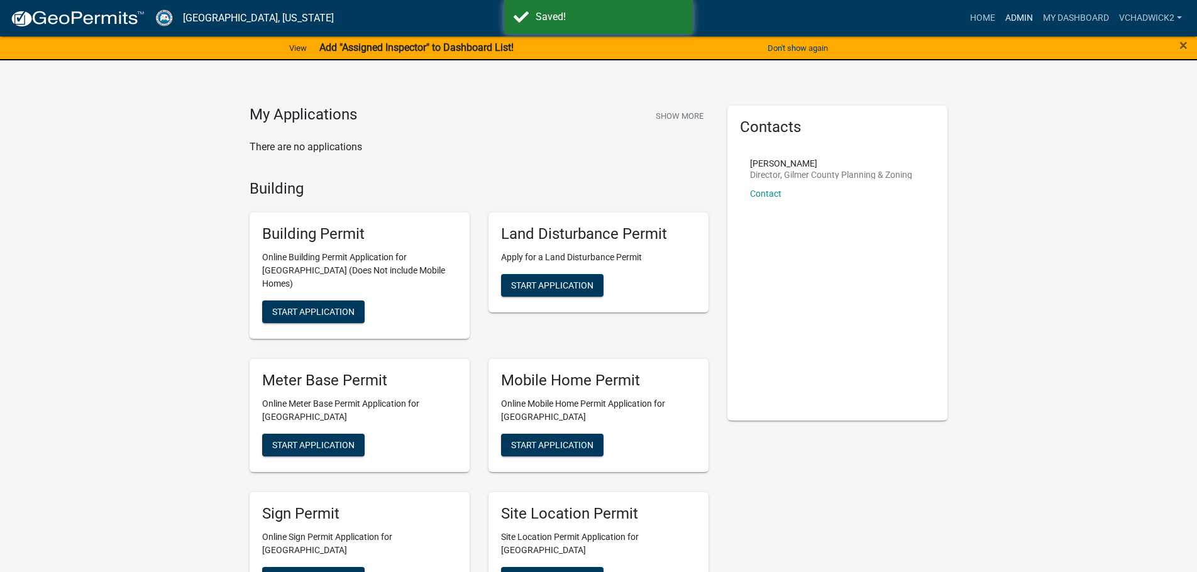
click at [1011, 15] on link "Admin" at bounding box center [1019, 18] width 38 height 24
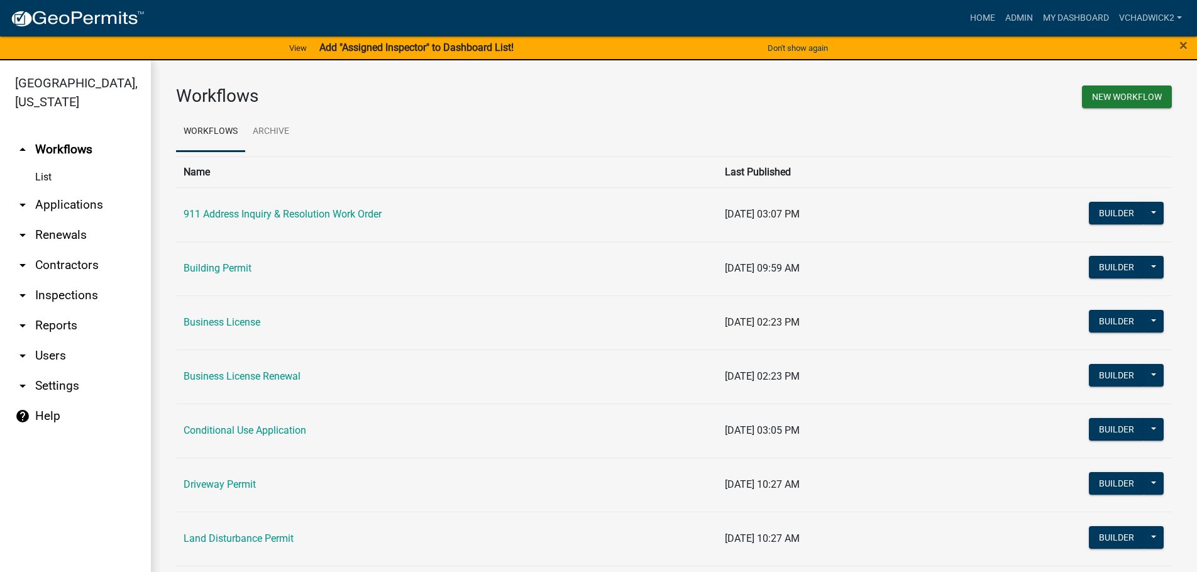
click at [70, 199] on link "arrow_drop_down Applications" at bounding box center [75, 205] width 151 height 30
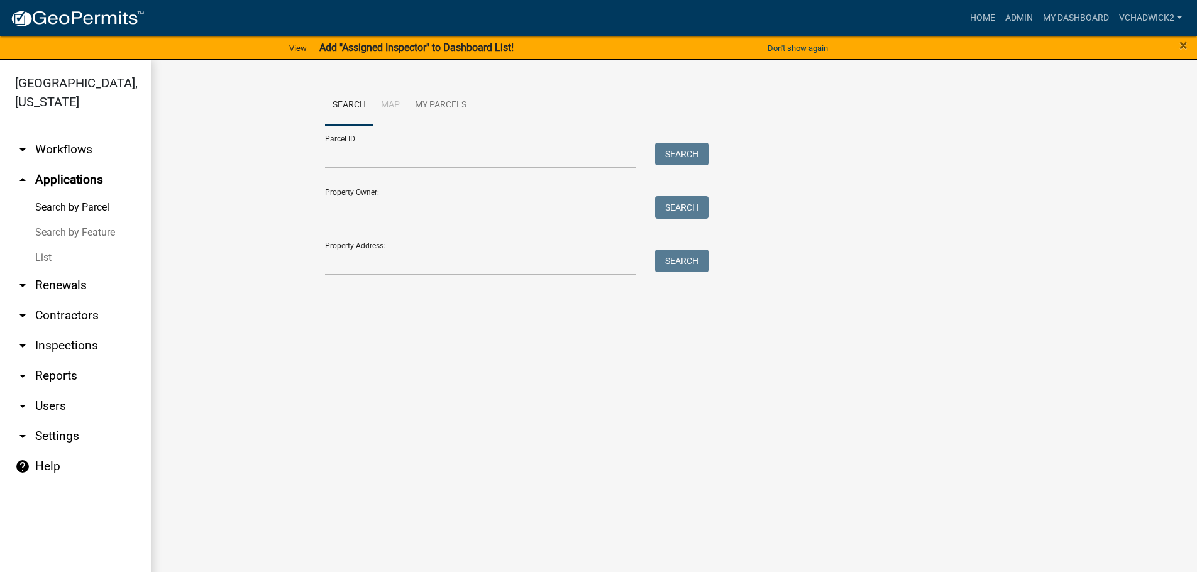
click at [47, 255] on link "List" at bounding box center [75, 257] width 151 height 25
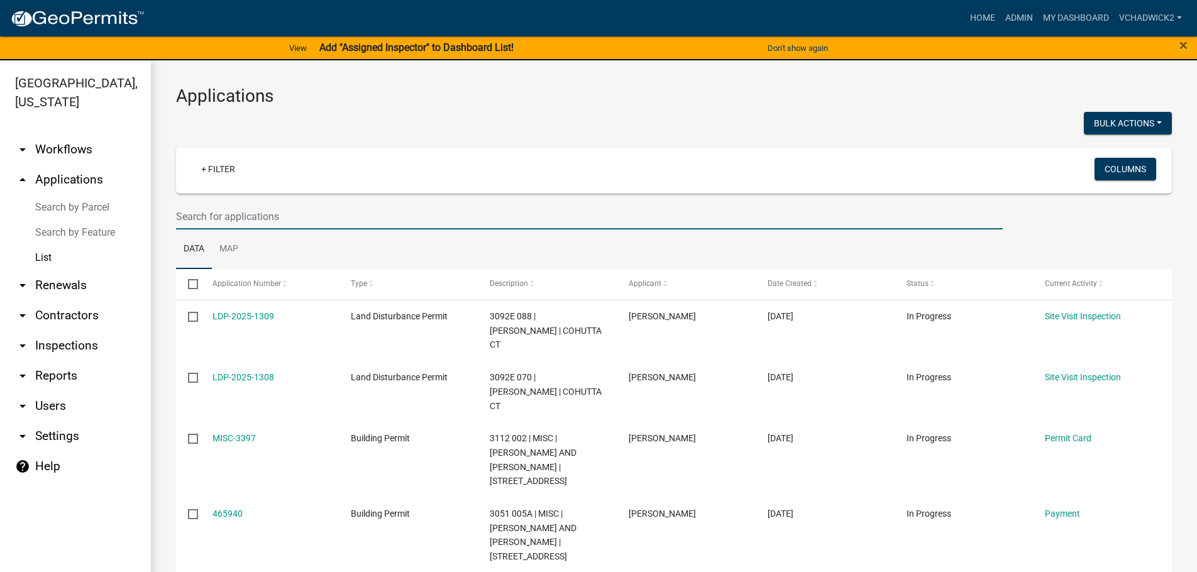
click at [236, 221] on input "text" at bounding box center [589, 217] width 827 height 26
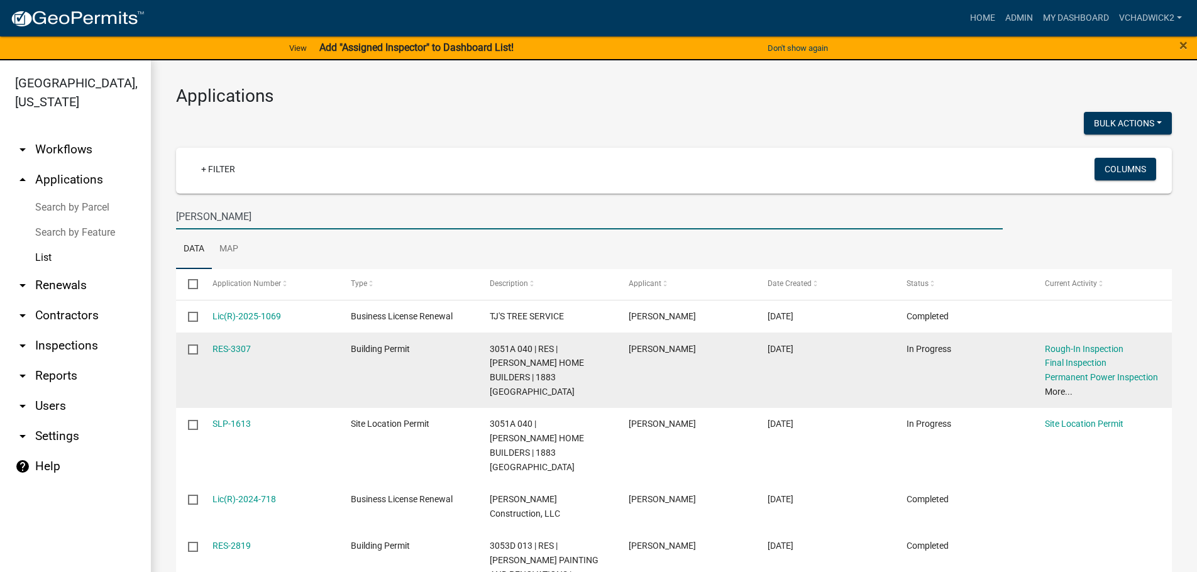
type input "[PERSON_NAME]"
click at [255, 347] on div "RES-3307" at bounding box center [269, 349] width 114 height 14
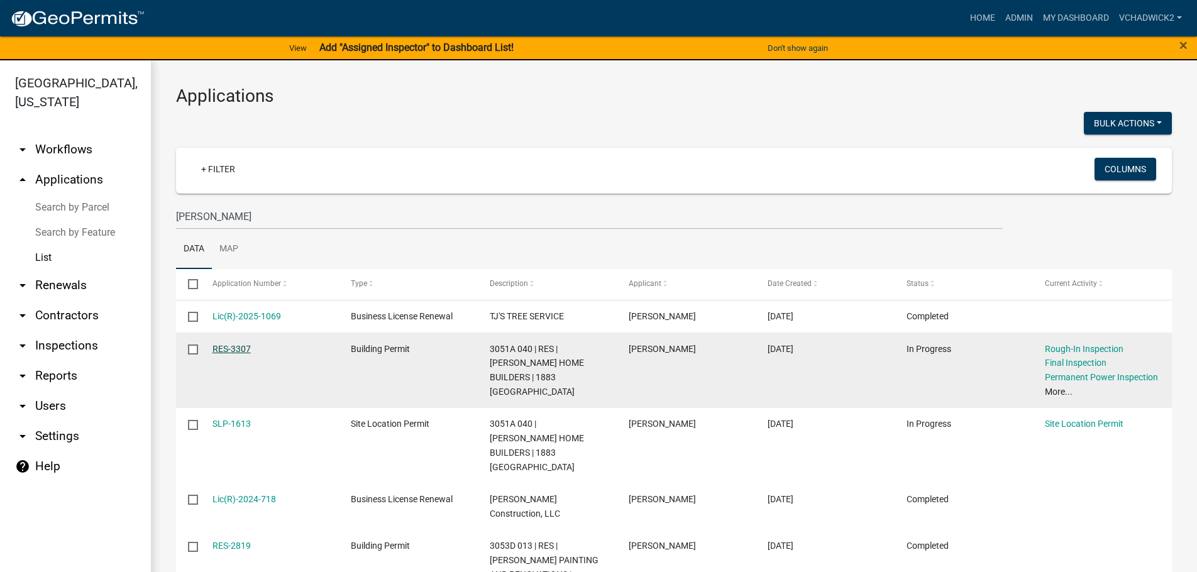
click at [235, 347] on link "RES-3307" at bounding box center [231, 349] width 38 height 10
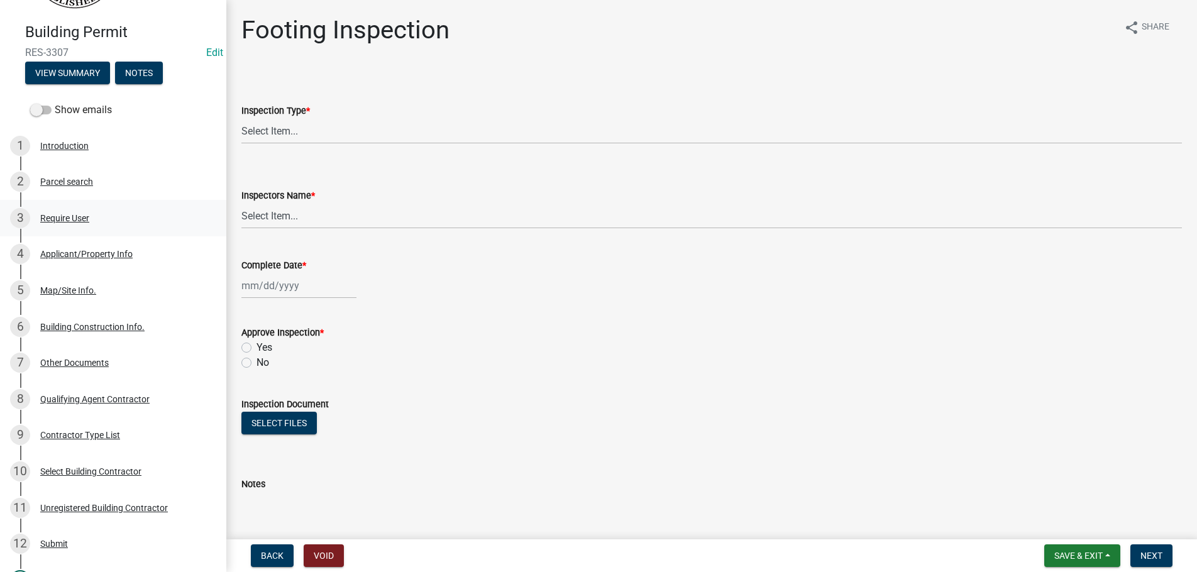
scroll to position [321, 0]
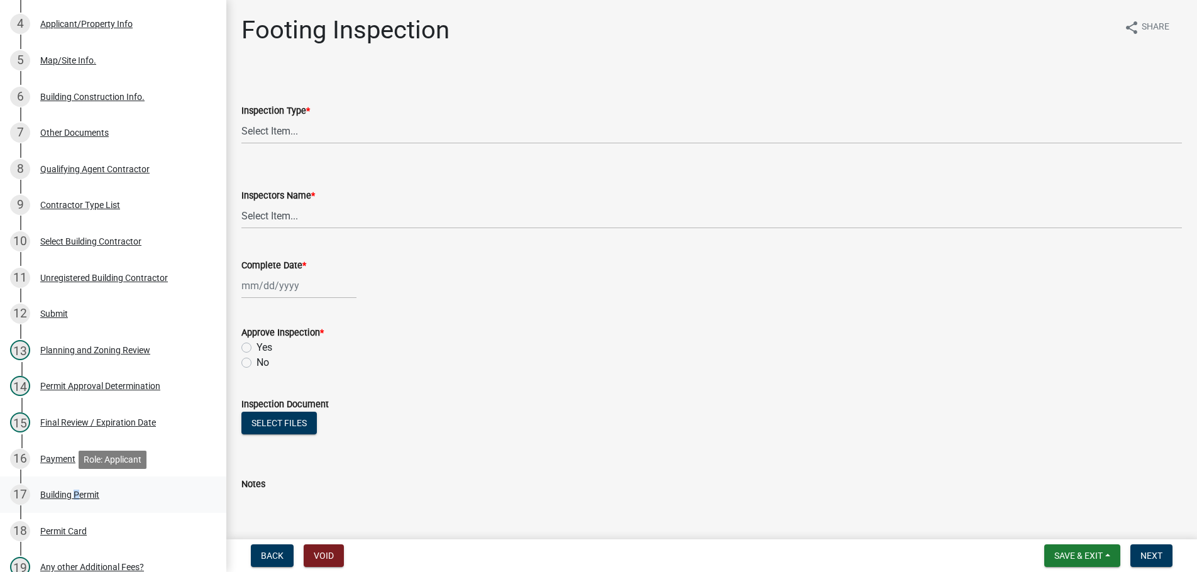
click at [73, 492] on div "Building Permit" at bounding box center [69, 494] width 59 height 9
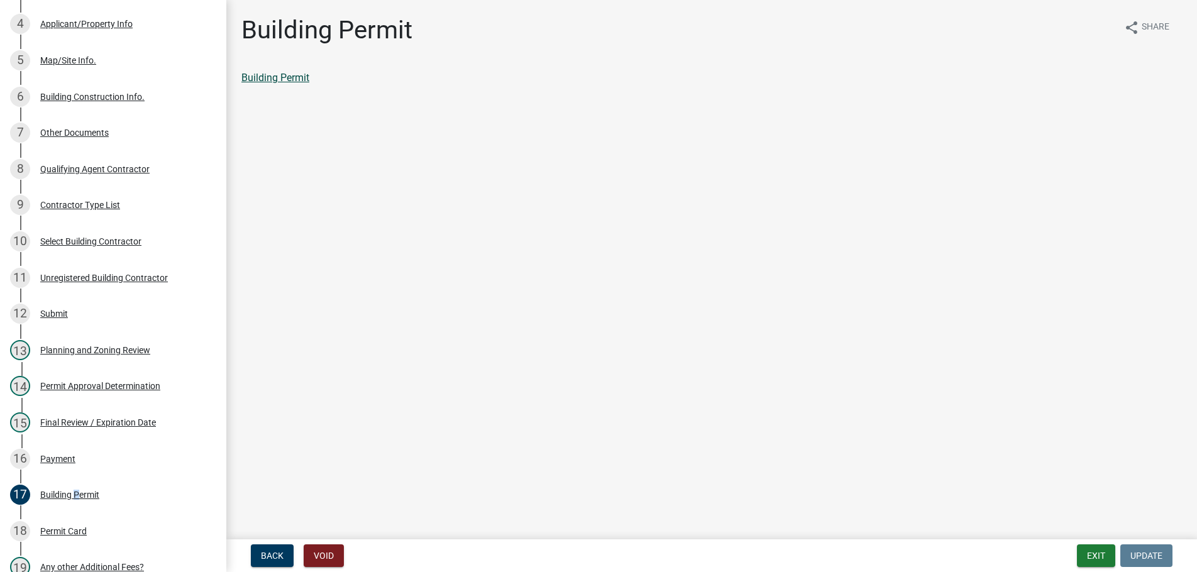
click at [277, 74] on link "Building Permit" at bounding box center [275, 78] width 68 height 12
click at [1093, 556] on button "Exit" at bounding box center [1096, 555] width 38 height 23
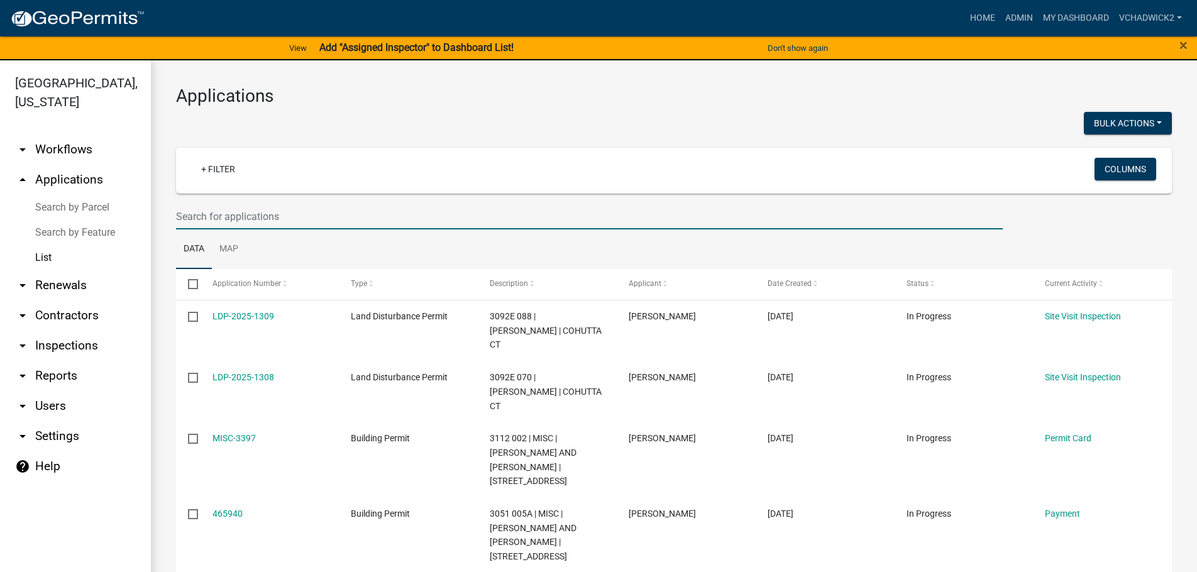
click at [235, 212] on input "text" at bounding box center [589, 217] width 827 height 26
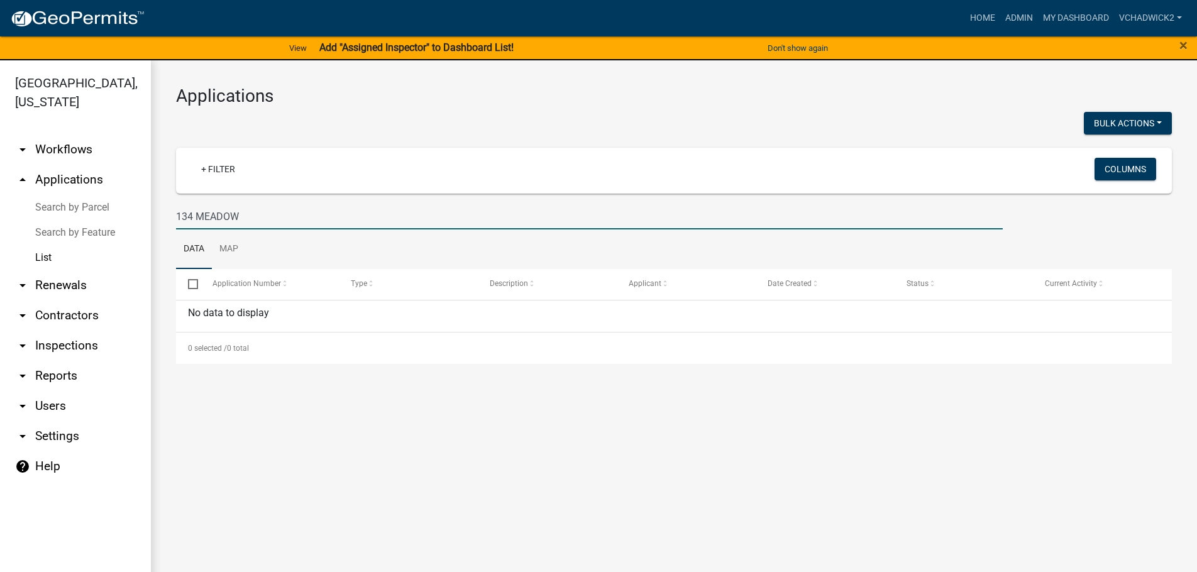
drag, startPoint x: 277, startPoint y: 206, endPoint x: 80, endPoint y: 219, distance: 196.6
click at [176, 219] on input "134 MEADOW" at bounding box center [589, 217] width 827 height 26
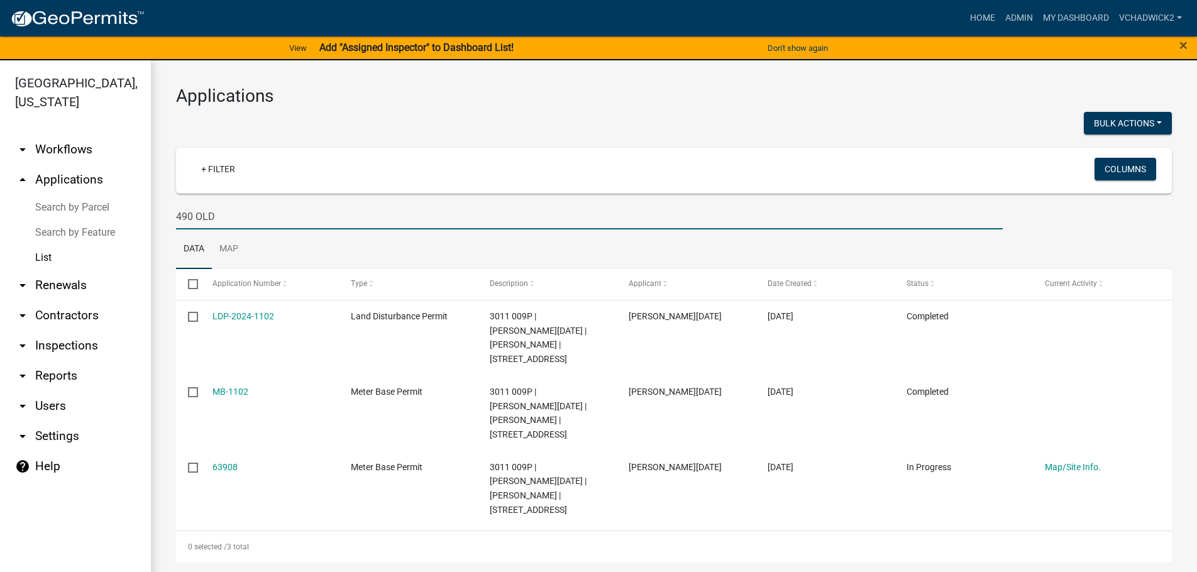
type input "490 OLD"
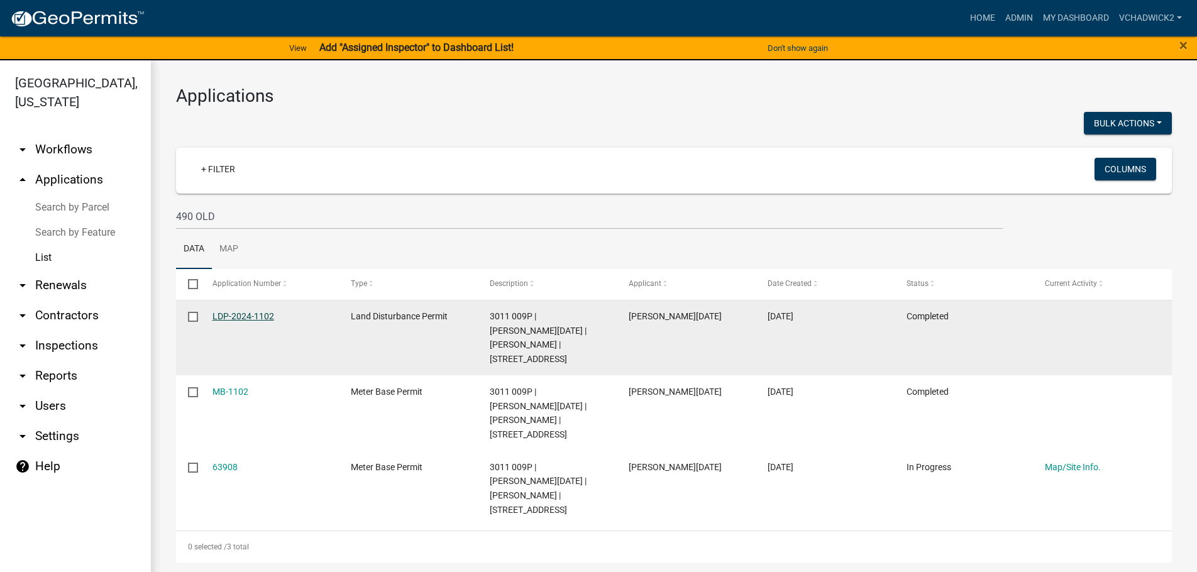
click at [257, 316] on link "LDP-2024-1102" at bounding box center [243, 316] width 62 height 10
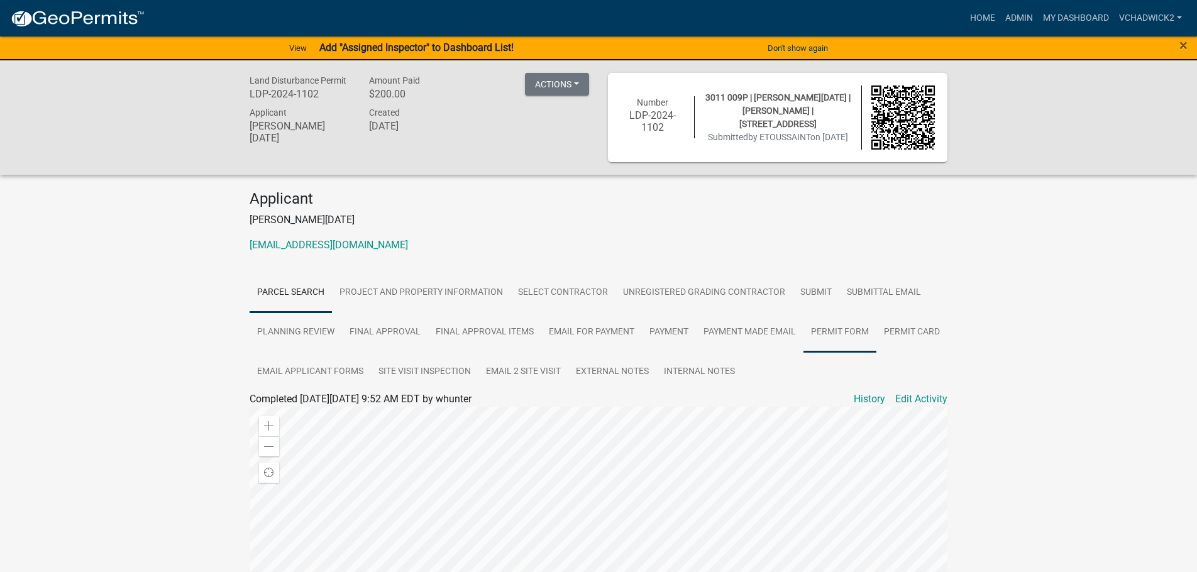
click at [836, 328] on link "Permit Form" at bounding box center [839, 332] width 73 height 40
click at [271, 414] on link "Permit Form" at bounding box center [277, 414] width 55 height 12
click at [478, 372] on link "Site Visit Inspection" at bounding box center [425, 372] width 108 height 40
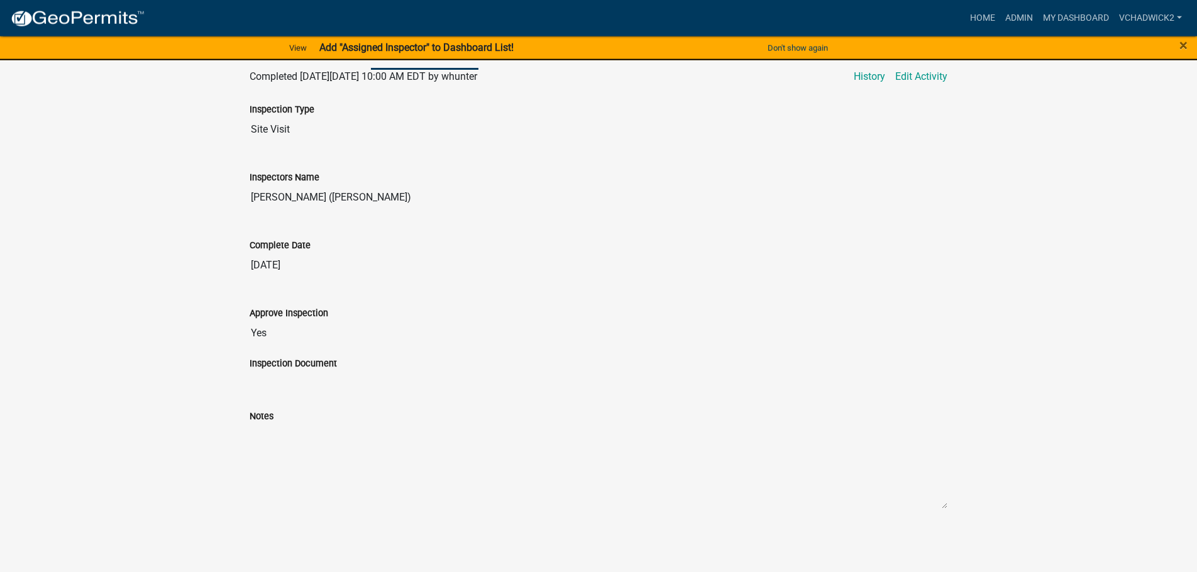
scroll to position [325, 0]
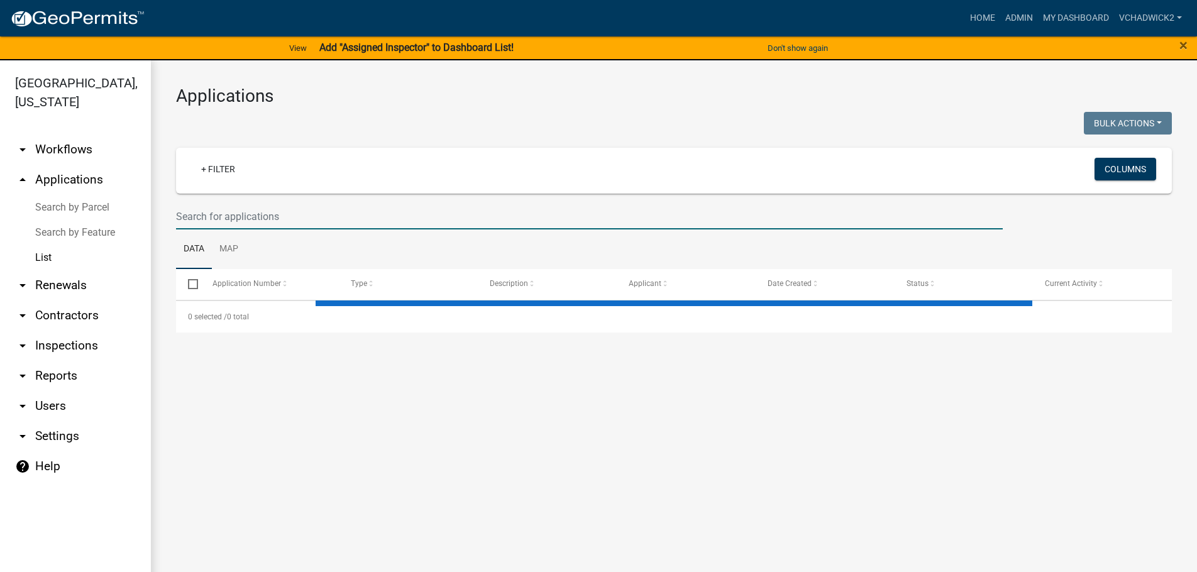
click at [277, 226] on input "text" at bounding box center [589, 217] width 827 height 26
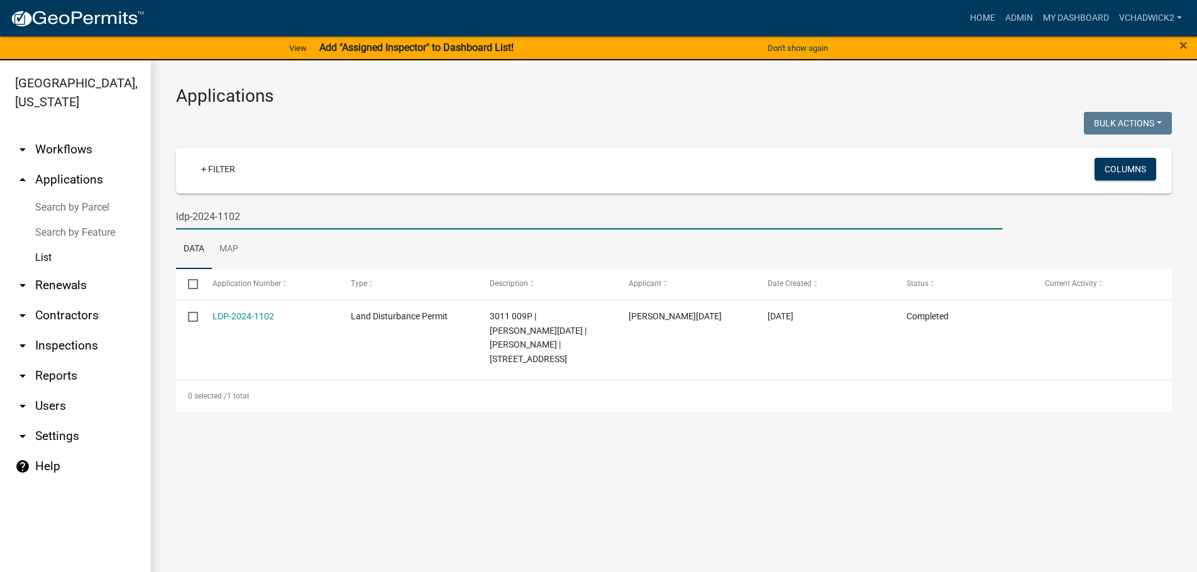
type input "ldp-2024-1102"
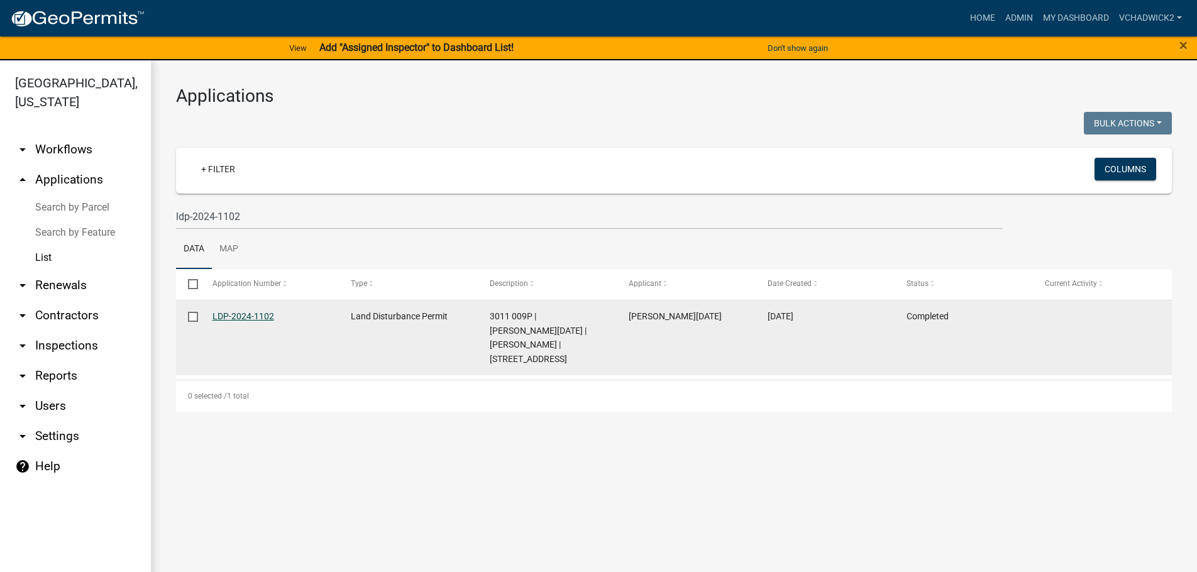
click at [240, 313] on link "LDP-2024-1102" at bounding box center [243, 316] width 62 height 10
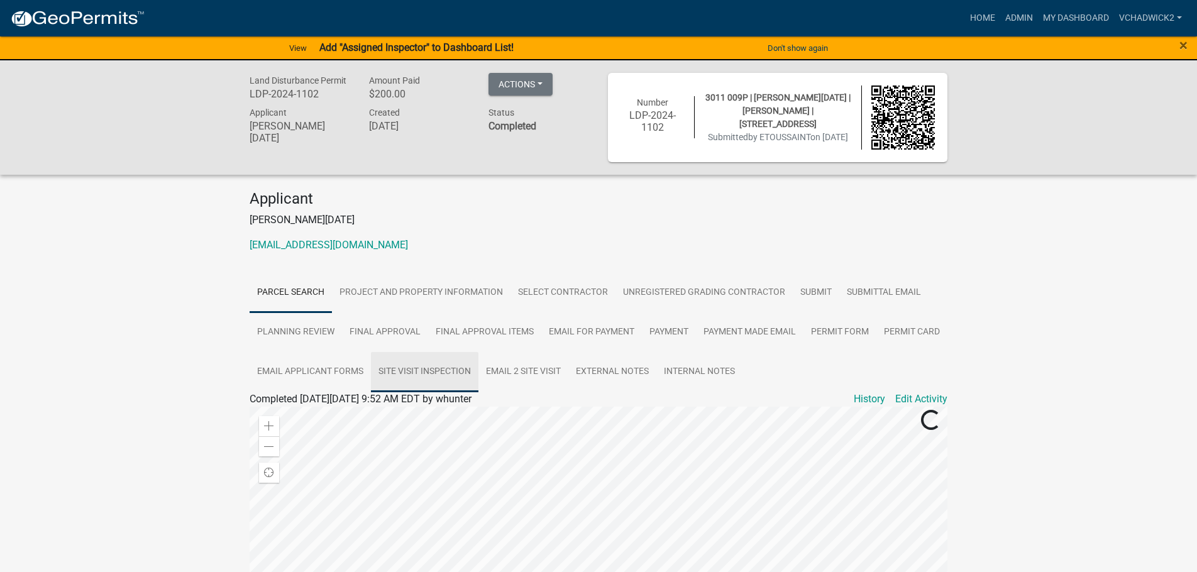
click at [478, 376] on link "Site Visit Inspection" at bounding box center [425, 372] width 108 height 40
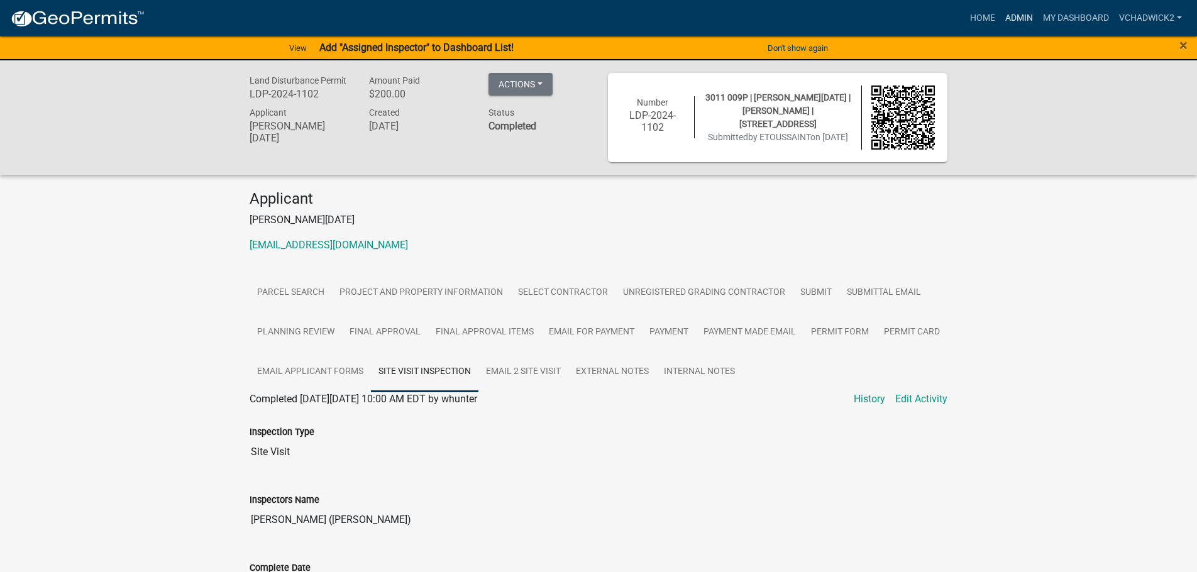
click at [1010, 13] on link "Admin" at bounding box center [1019, 18] width 38 height 24
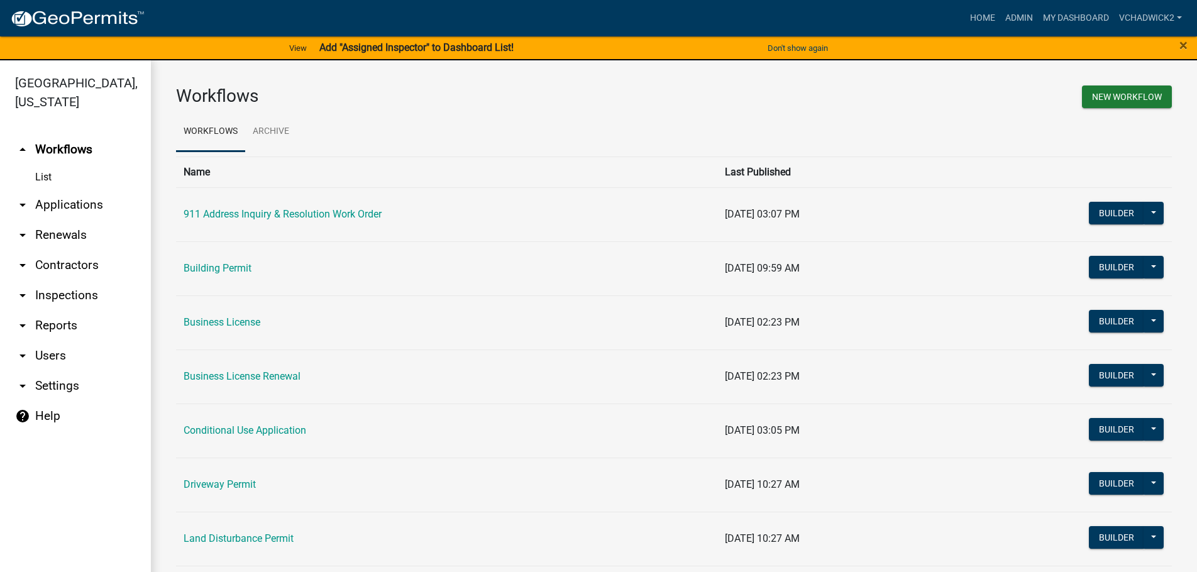
click at [92, 200] on link "arrow_drop_down Applications" at bounding box center [75, 205] width 151 height 30
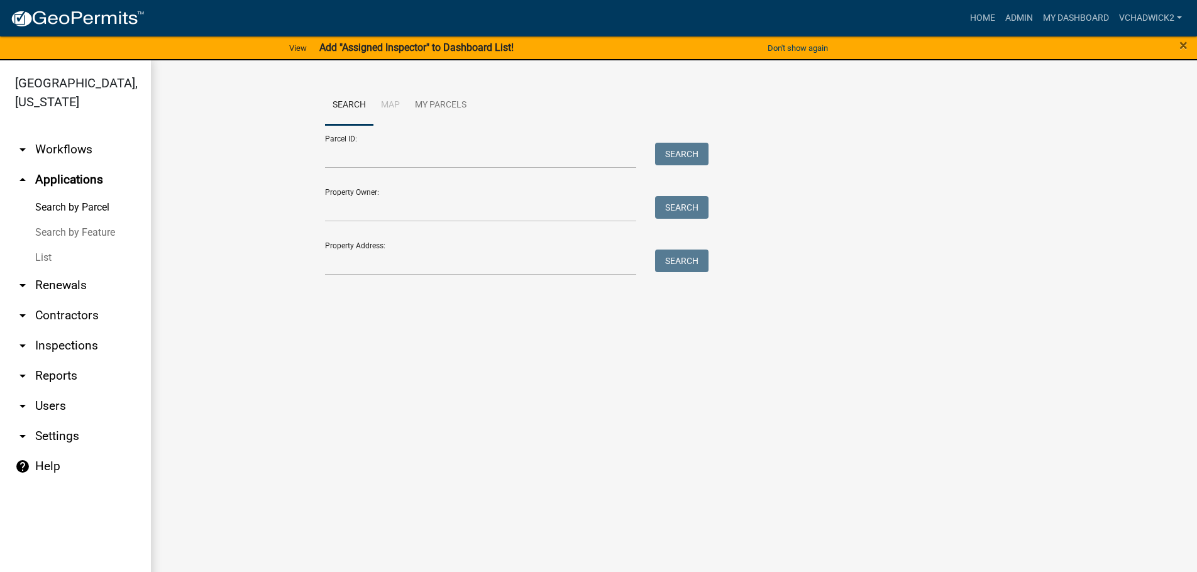
click at [49, 253] on link "List" at bounding box center [75, 257] width 151 height 25
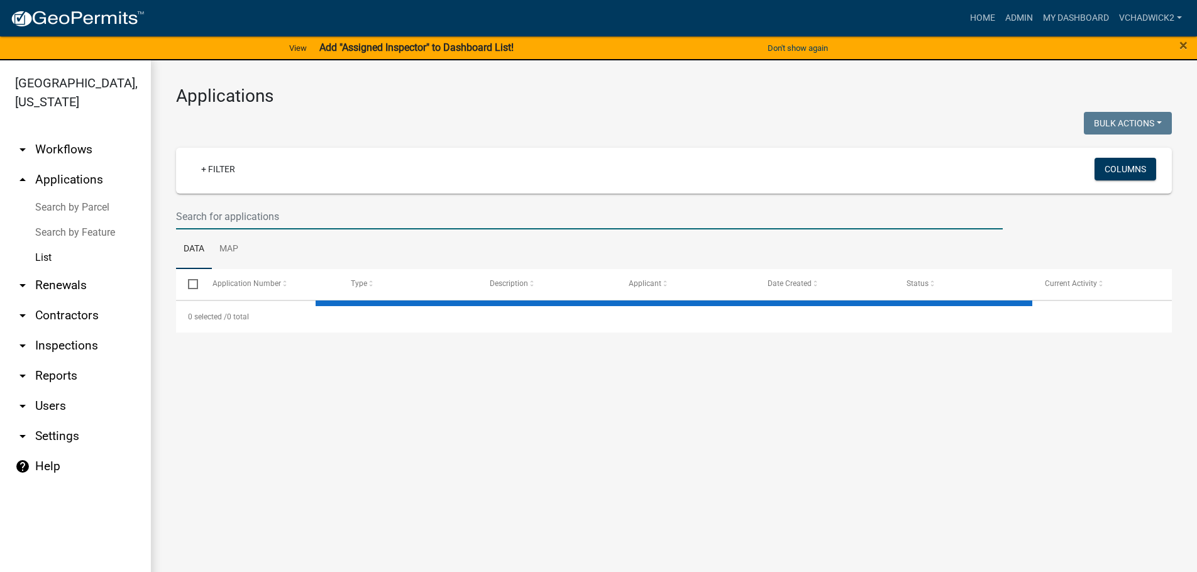
click at [262, 224] on input "text" at bounding box center [589, 217] width 827 height 26
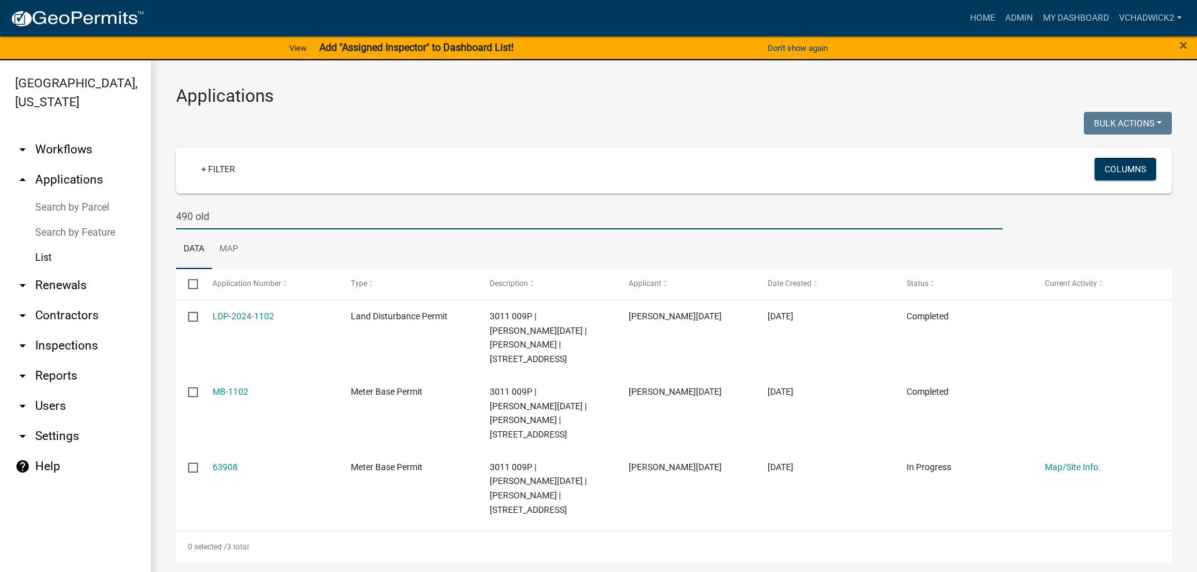
type input "490 old"
click at [973, 18] on link "Home" at bounding box center [982, 18] width 35 height 24
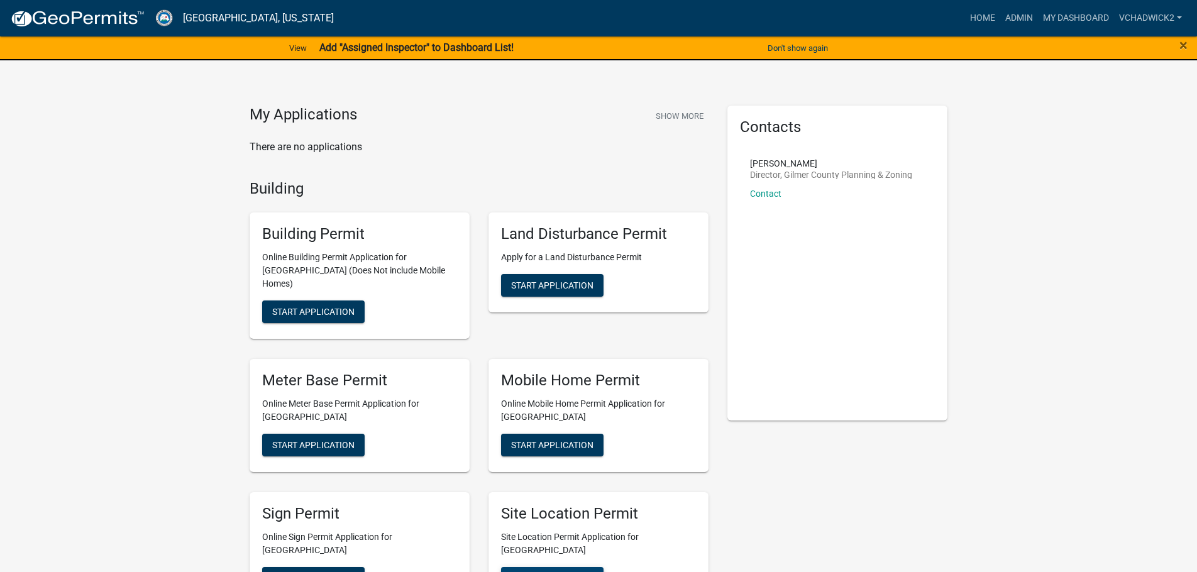
click at [541, 571] on span "Start Application" at bounding box center [552, 578] width 82 height 10
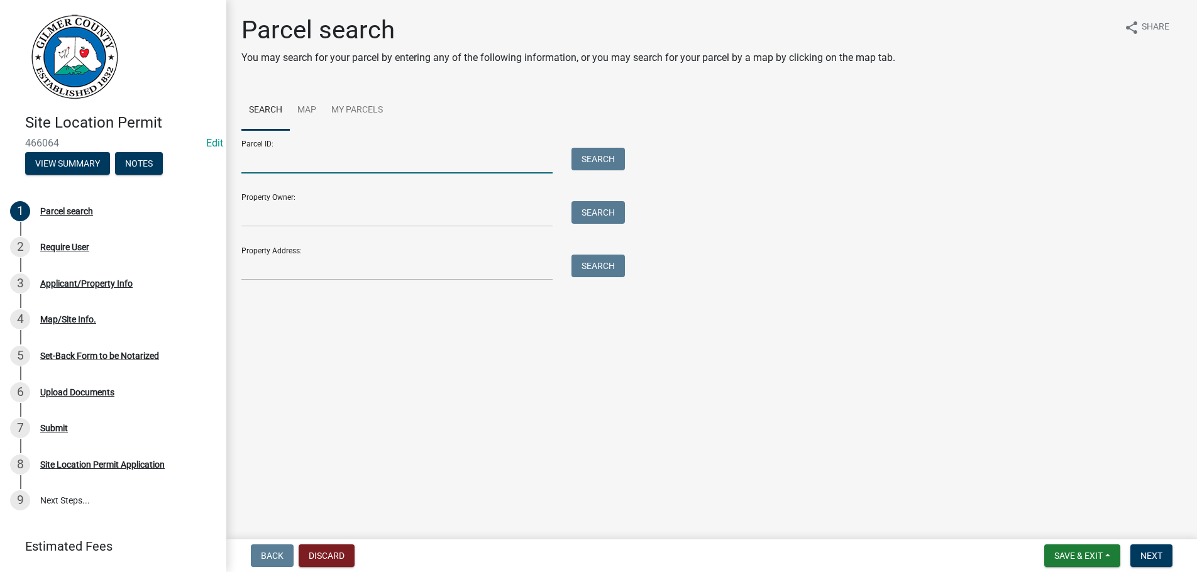
click at [268, 161] on input "Parcel ID:" at bounding box center [396, 161] width 311 height 26
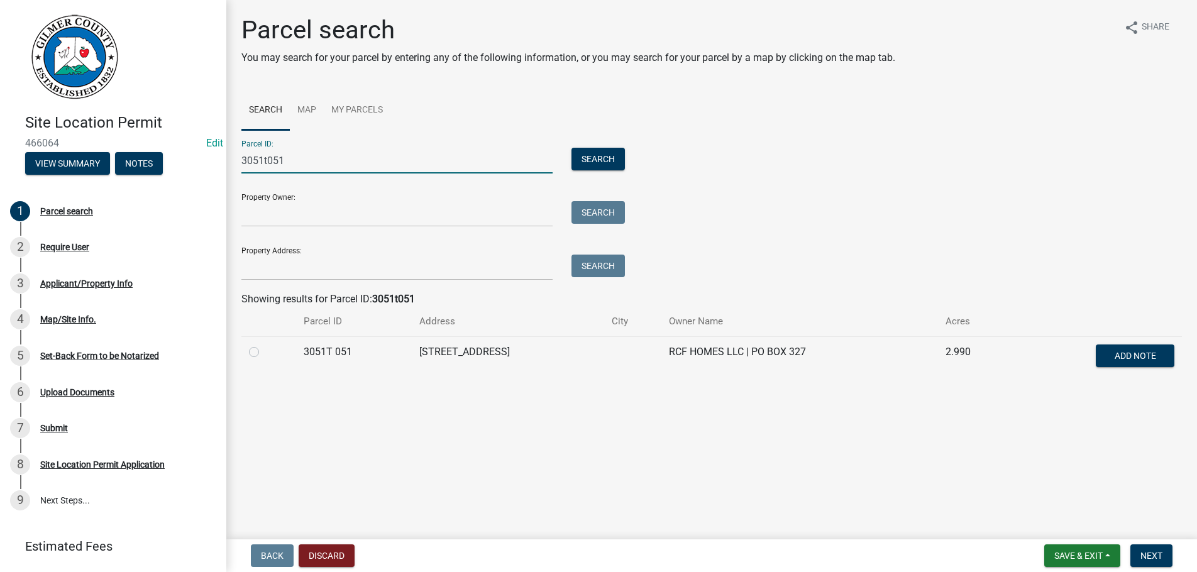
type input "3051t051"
click at [264, 345] on label at bounding box center [264, 345] width 0 height 0
click at [264, 350] on 051 "radio" at bounding box center [268, 349] width 8 height 8
radio 051 "true"
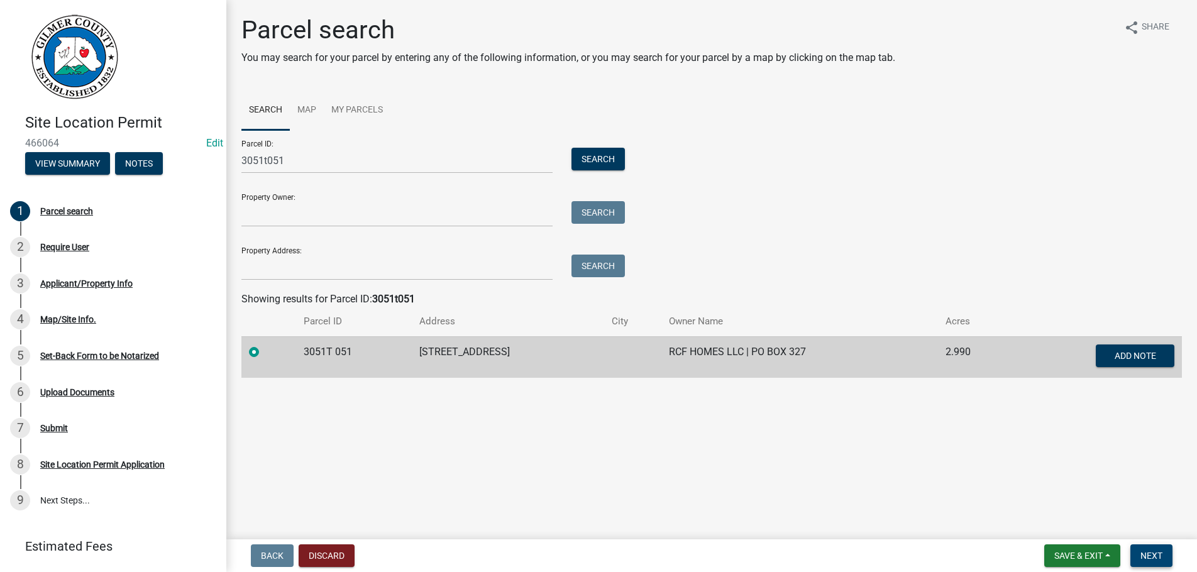
click at [1161, 556] on span "Next" at bounding box center [1151, 556] width 22 height 10
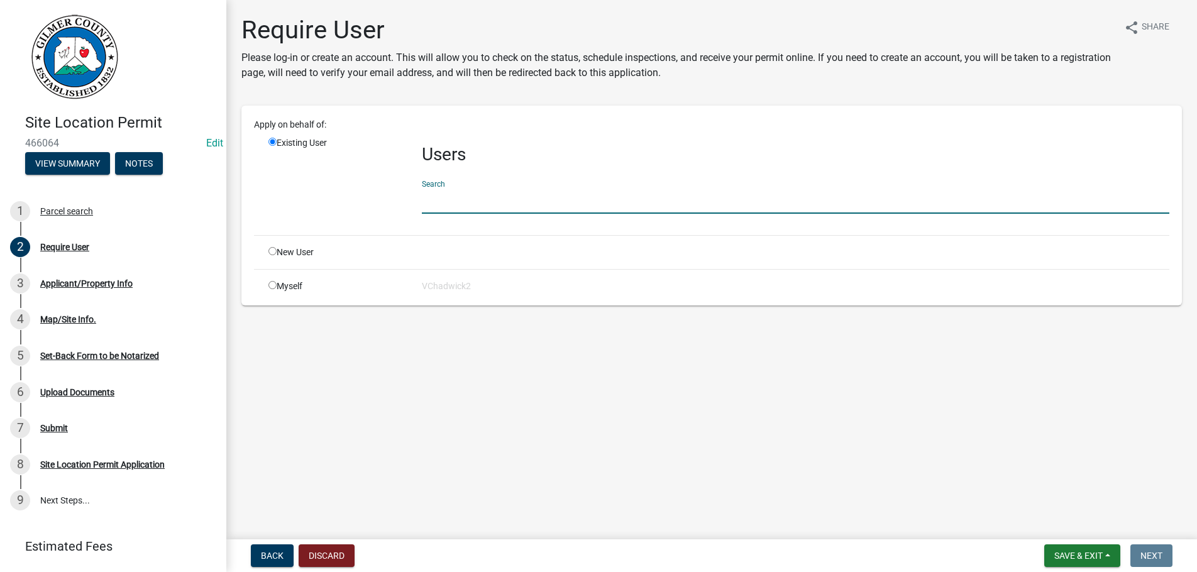
click at [501, 196] on input "text" at bounding box center [796, 201] width 748 height 26
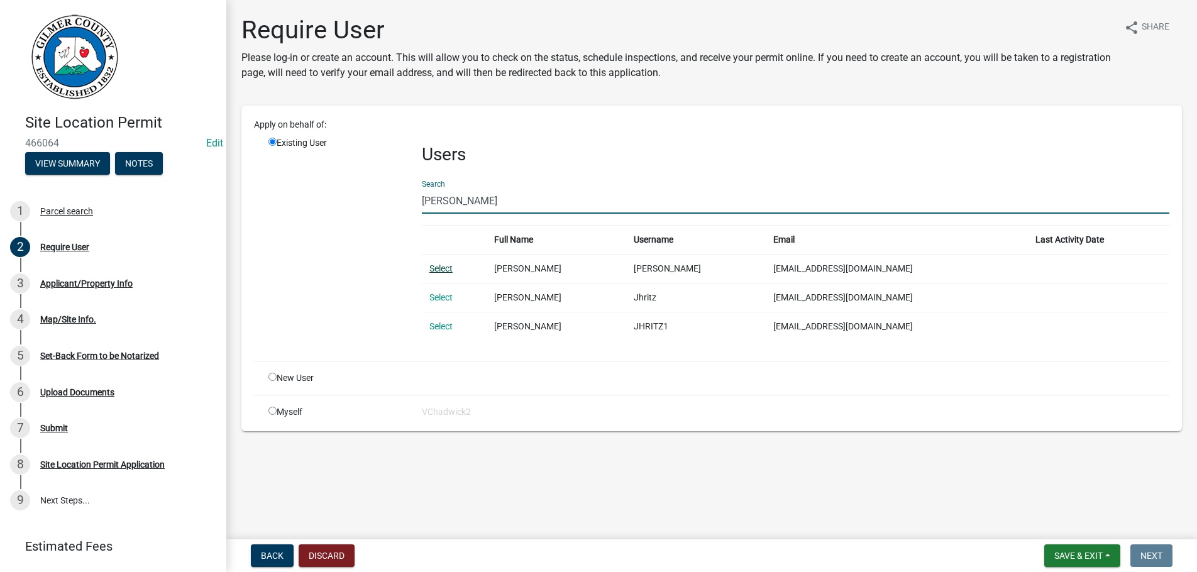
type input "john hRITZ"
click at [446, 270] on link "Select" at bounding box center [440, 268] width 23 height 10
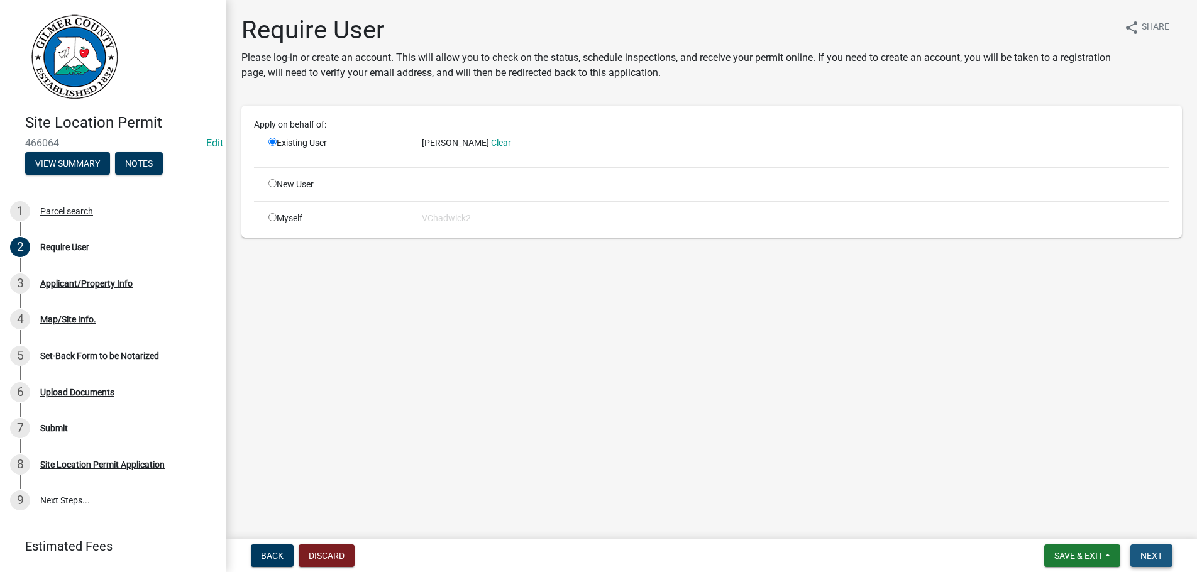
click at [1149, 555] on span "Next" at bounding box center [1151, 556] width 22 height 10
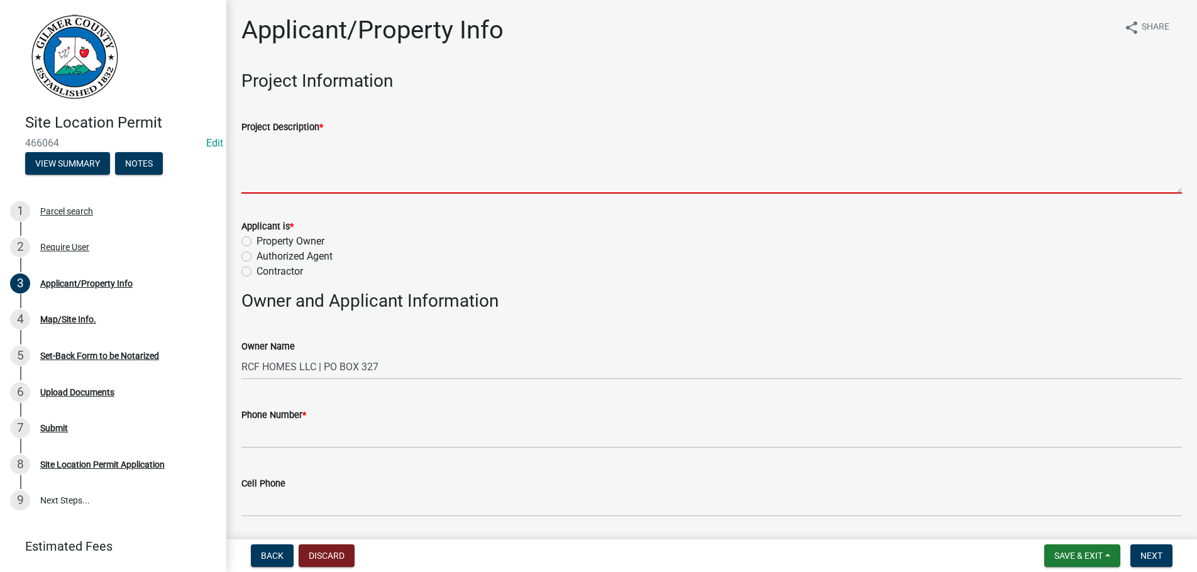
click at [325, 181] on textarea "Project Description *" at bounding box center [711, 164] width 941 height 59
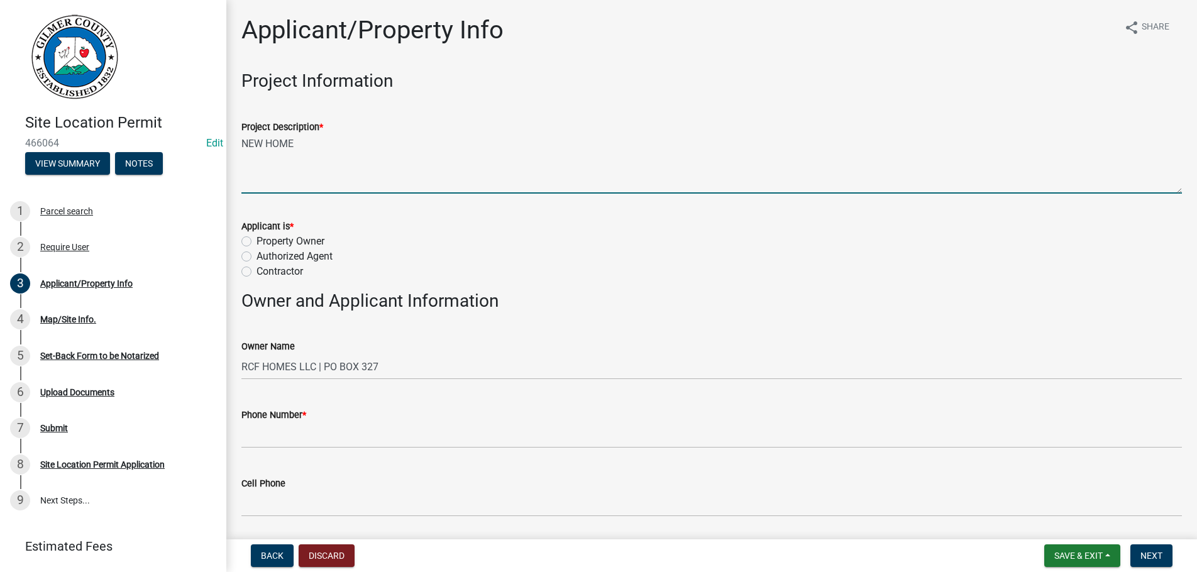
type textarea "NEW HOME"
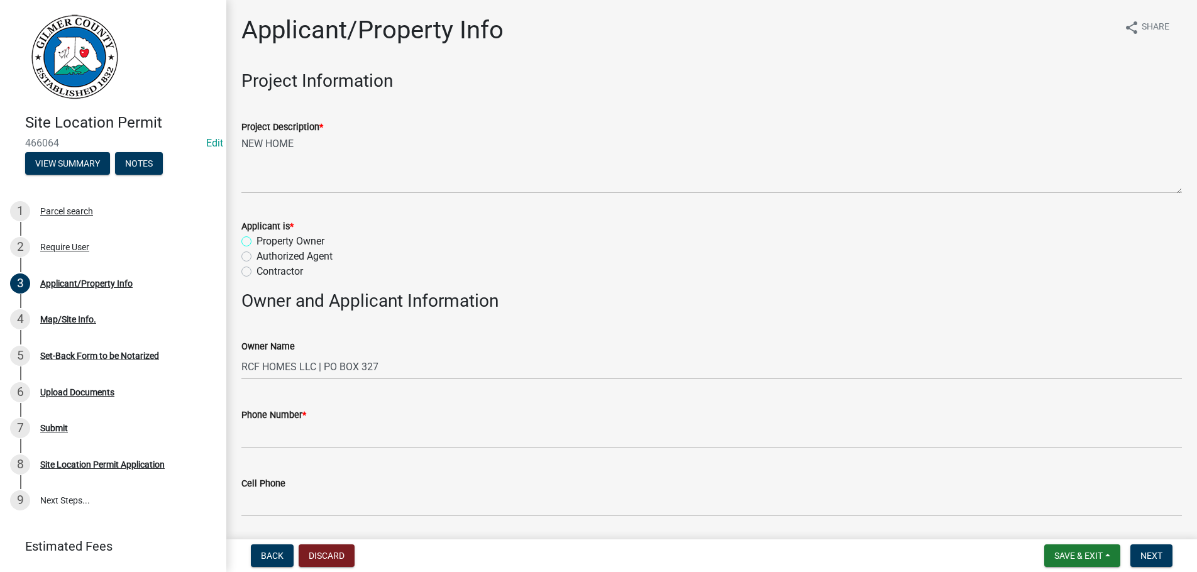
click at [257, 234] on input "Property Owner" at bounding box center [261, 238] width 8 height 8
radio input "true"
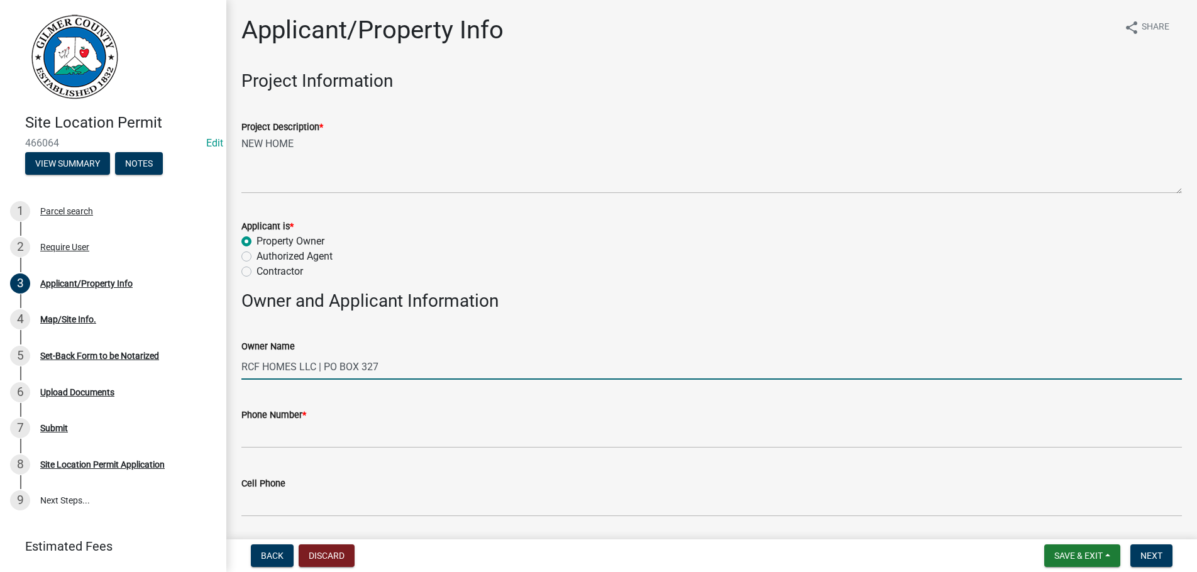
drag, startPoint x: 444, startPoint y: 371, endPoint x: 96, endPoint y: 333, distance: 350.4
click at [241, 354] on input "RCF HOMES LLC | PO BOX 327" at bounding box center [711, 367] width 941 height 26
type input "NORMANDY PROPERTIES"
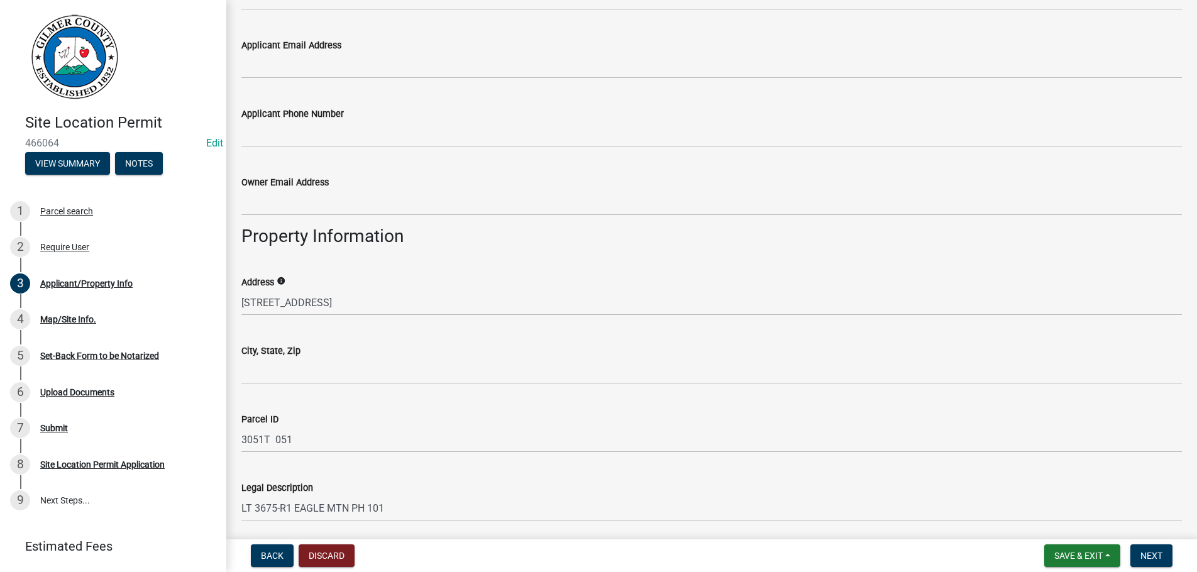
scroll to position [645, 0]
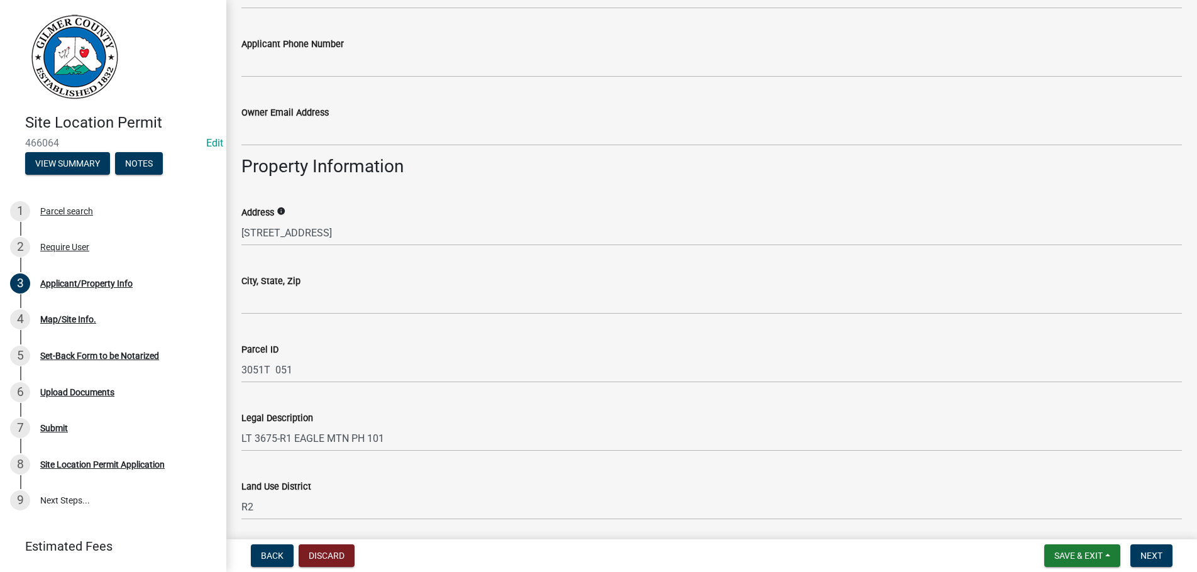
type input "404-394-2526"
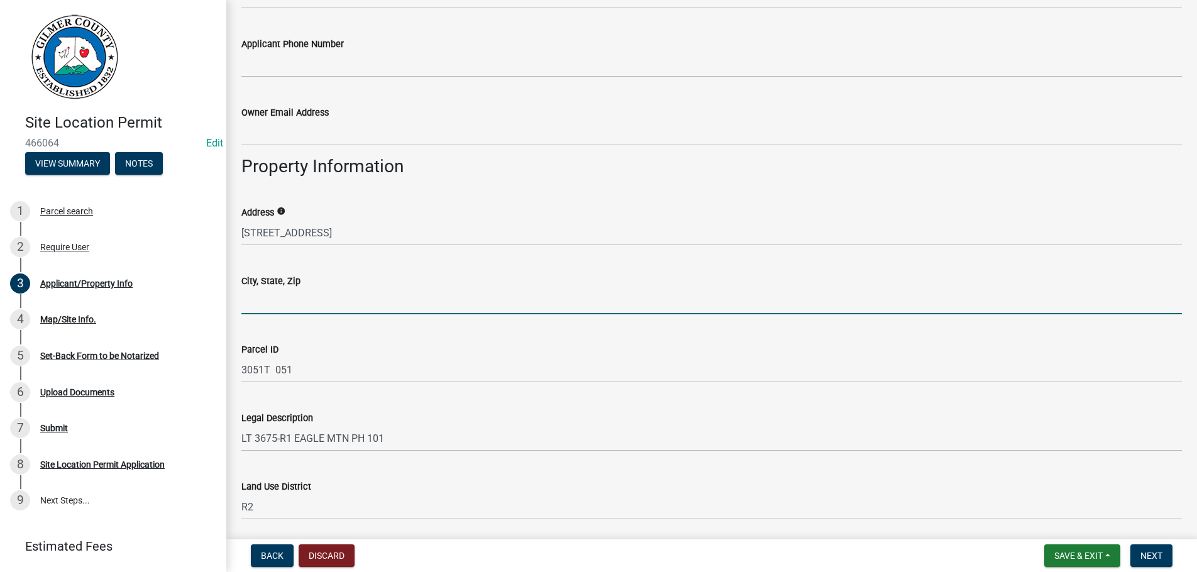
click at [337, 301] on input "City, State, Zip" at bounding box center [711, 302] width 941 height 26
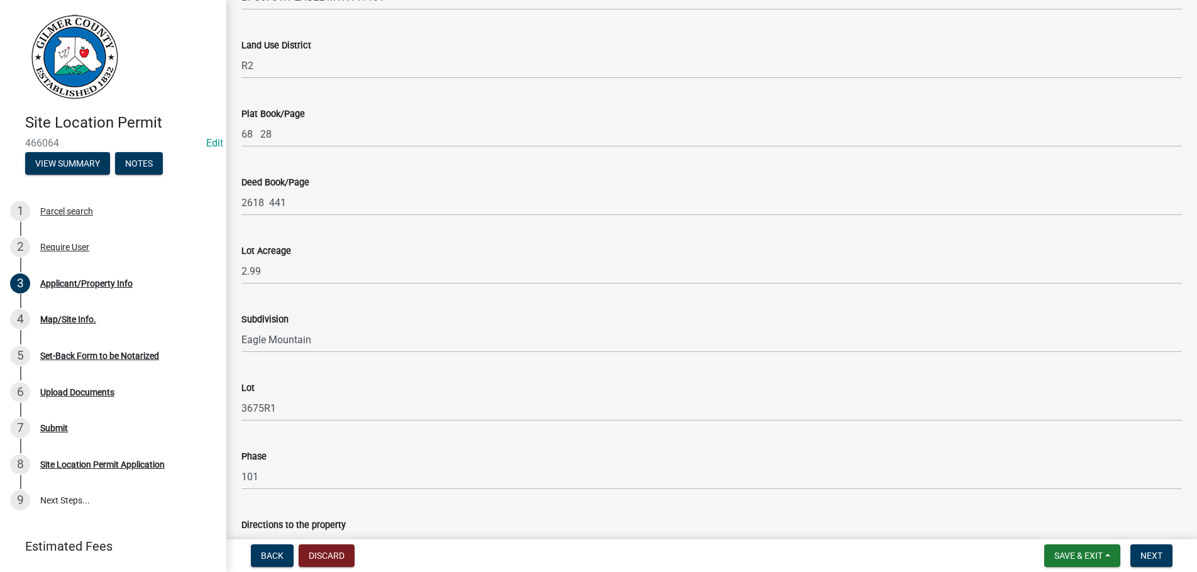
scroll to position [1203, 0]
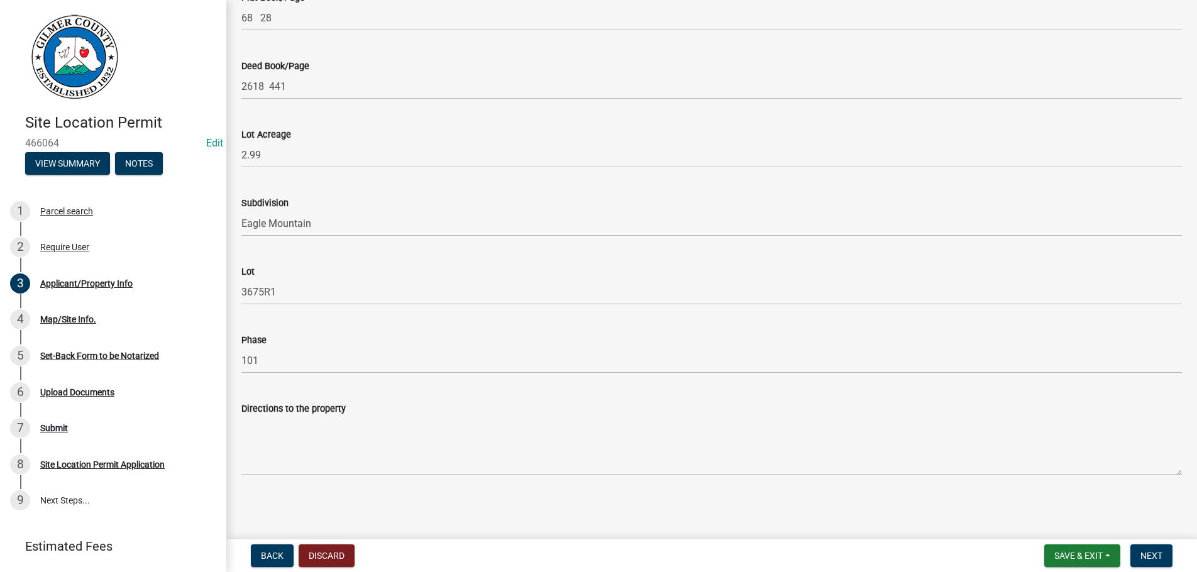
type input "ELLIJAY GA 30540"
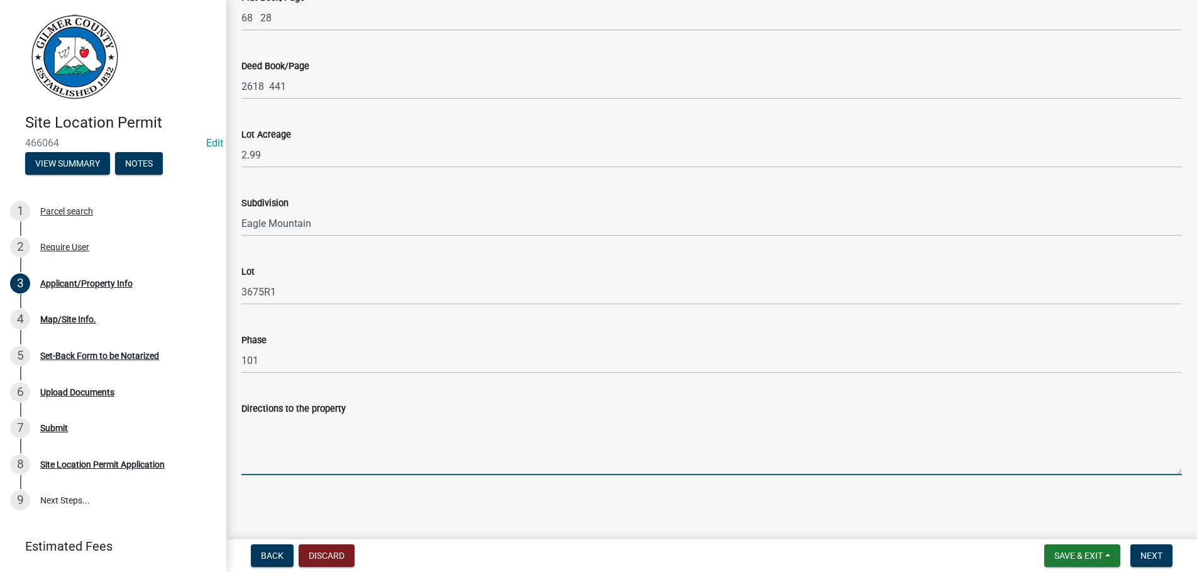
click at [304, 449] on textarea "Directions to the property" at bounding box center [711, 445] width 941 height 59
drag, startPoint x: 385, startPoint y: 423, endPoint x: 432, endPoint y: 422, distance: 46.5
click at [388, 423] on textarea "LEGION-NEWPORT - RT ON FIR - LOT IS ON THE LT, IT SITS HIGH," at bounding box center [711, 445] width 941 height 59
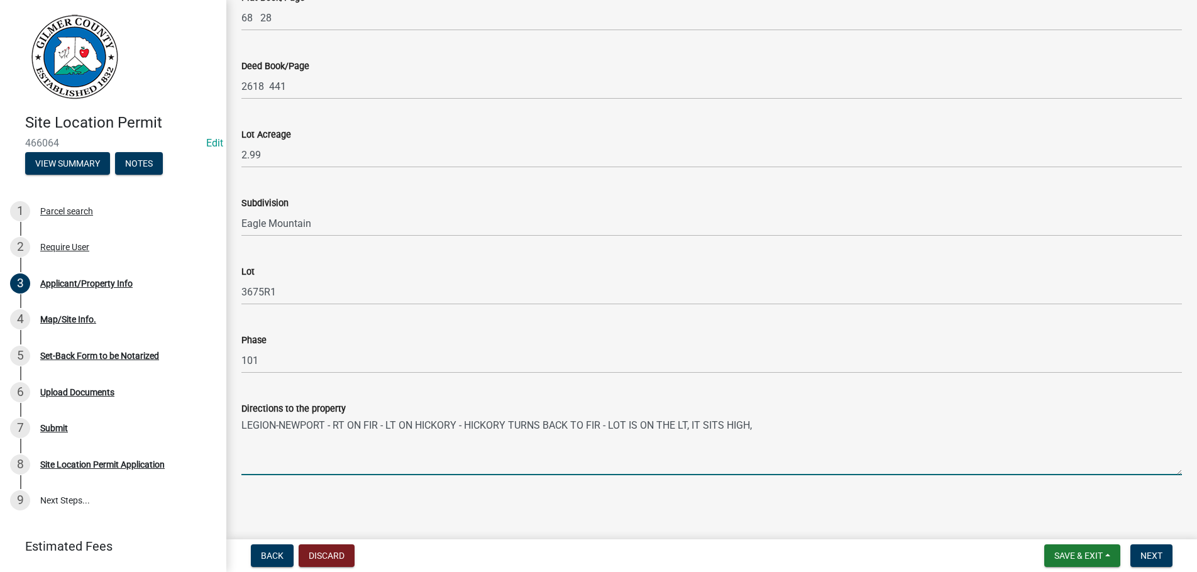
click at [770, 428] on textarea "LEGION-NEWPORT - RT ON FIR - LT ON HICKORY - HICKORY TURNS BACK TO FIR - LOT IS…" at bounding box center [711, 445] width 941 height 59
type textarea "LEGION-NEWPORT - RT ON FIR - LT ON HICKORY - HICKORY TURNS BACK TO FIR - LOT IS…"
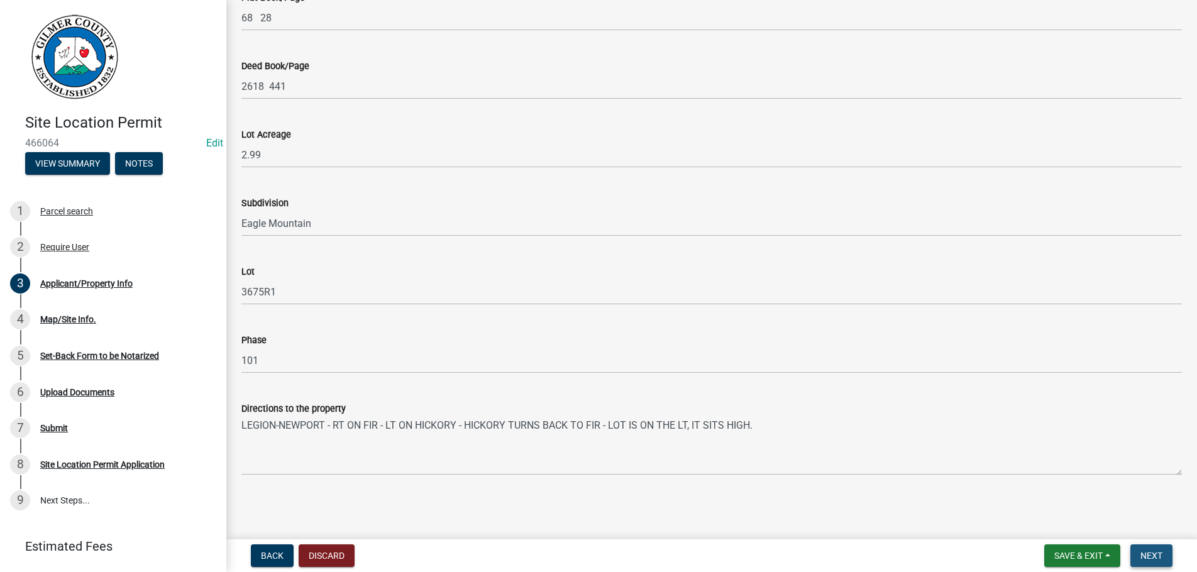
click at [1149, 549] on button "Next" at bounding box center [1151, 555] width 42 height 23
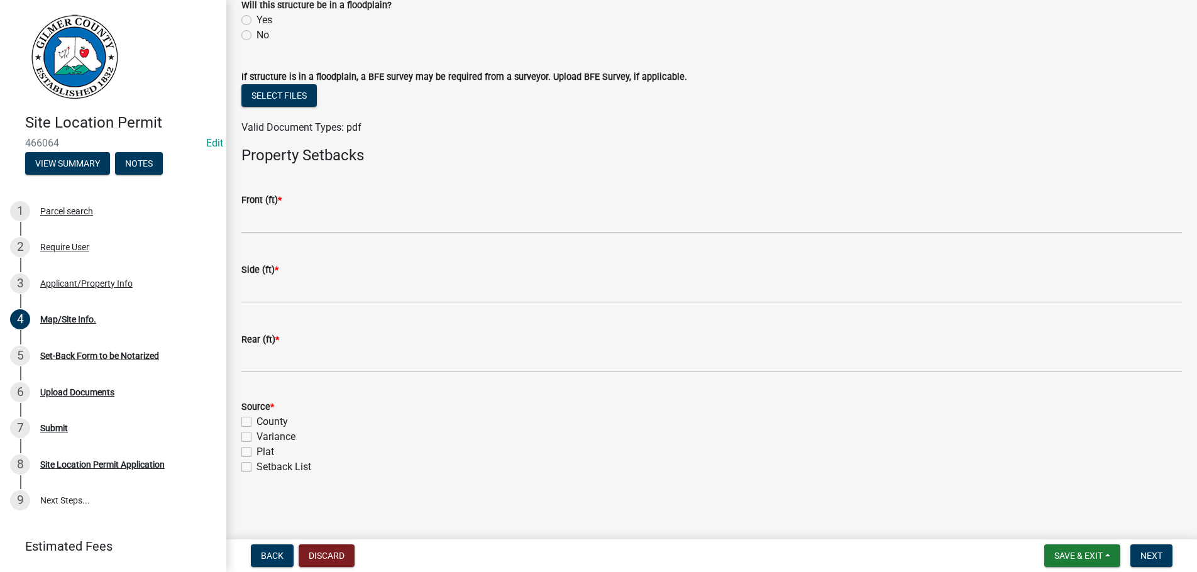
scroll to position [444, 0]
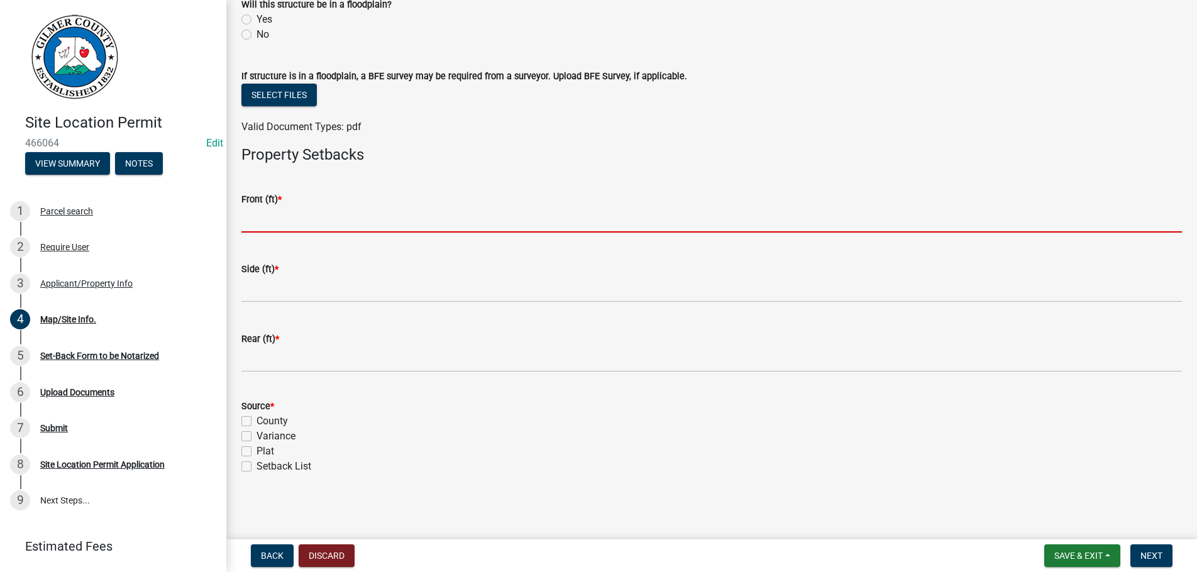
click at [315, 210] on input "text" at bounding box center [711, 220] width 941 height 26
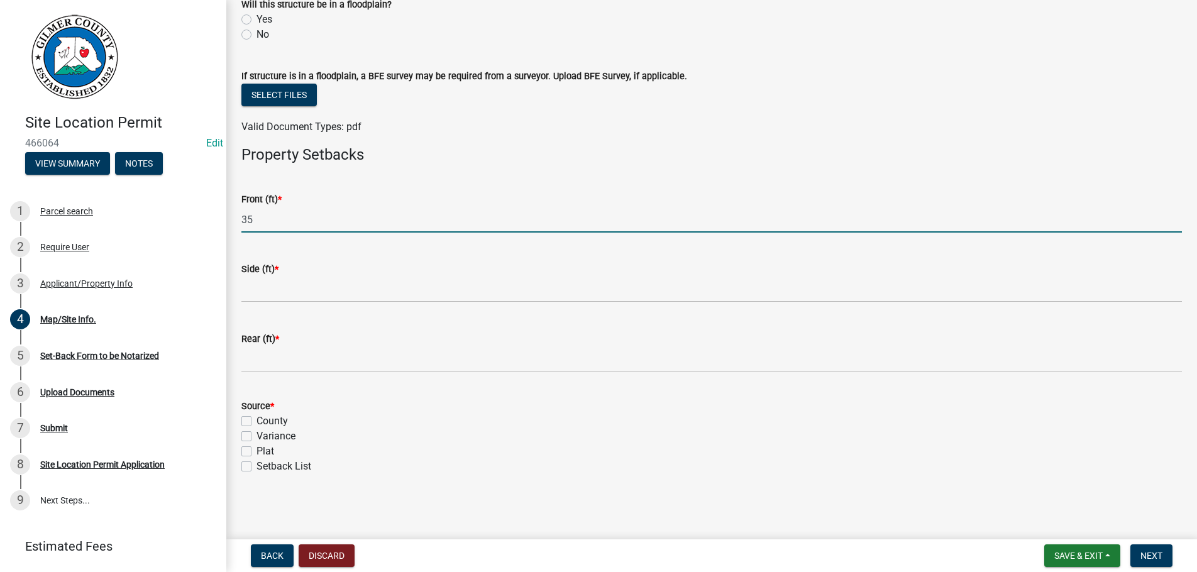
type input "35"
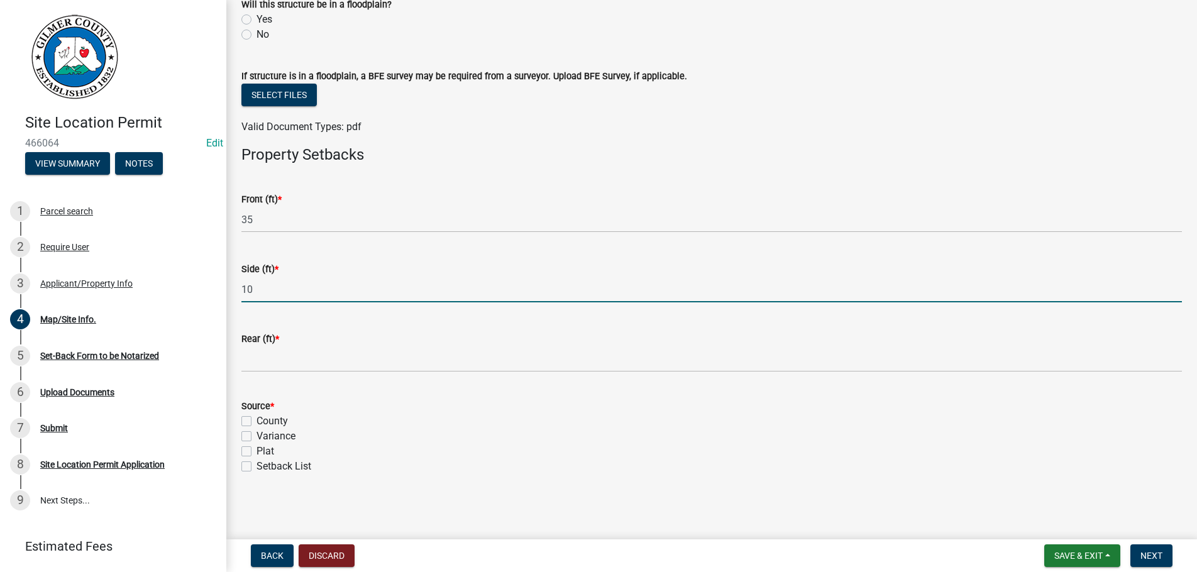
type input "10"
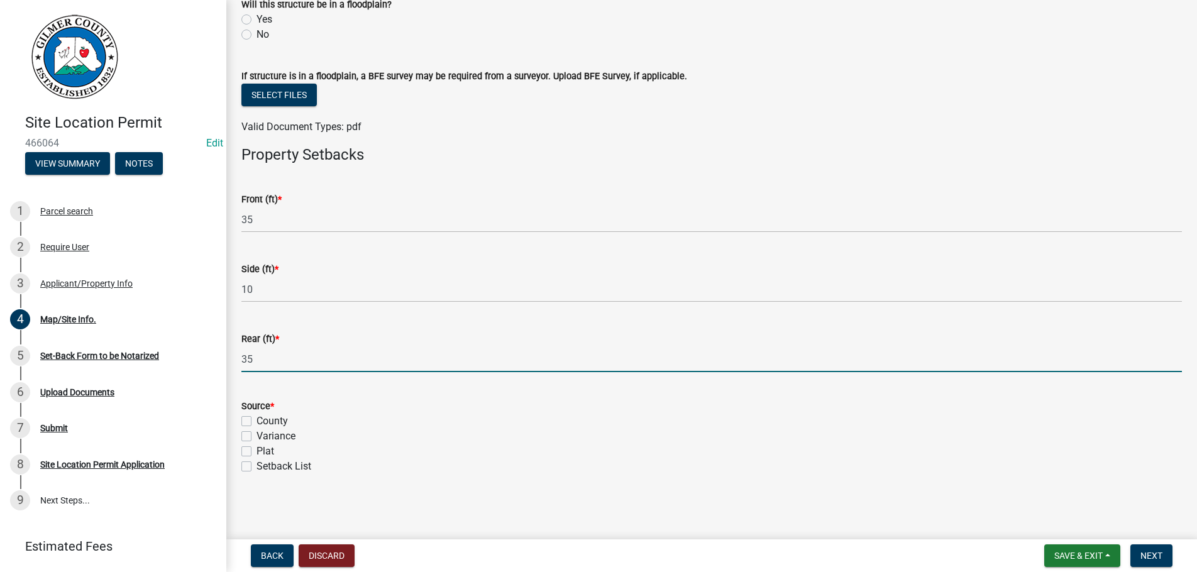
type input "35"
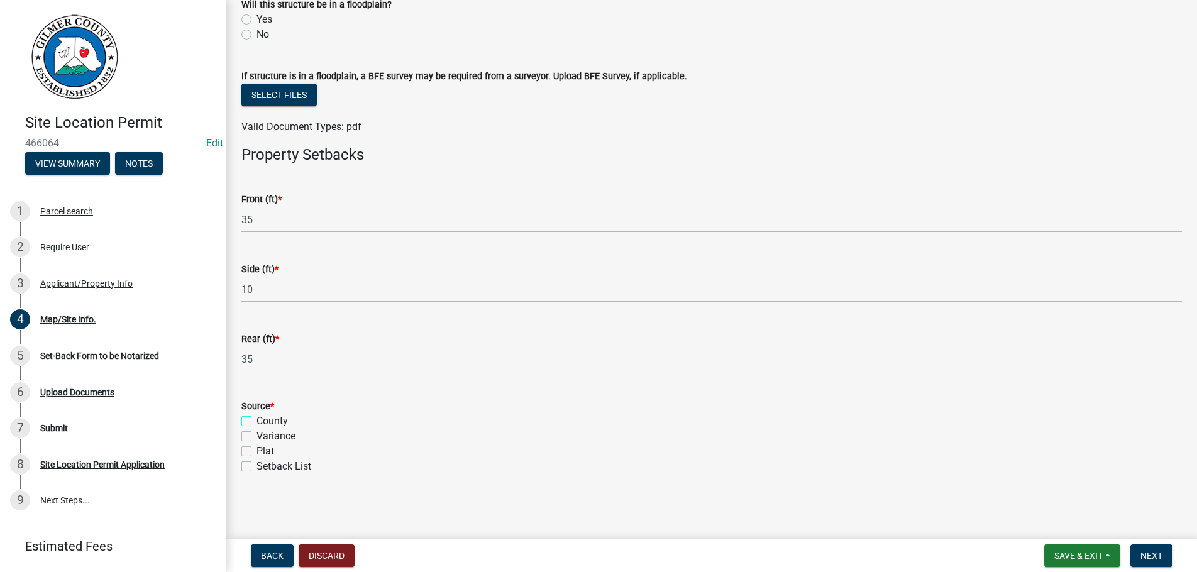
click at [257, 414] on input "County" at bounding box center [261, 418] width 8 height 8
checkbox input "true"
checkbox input "false"
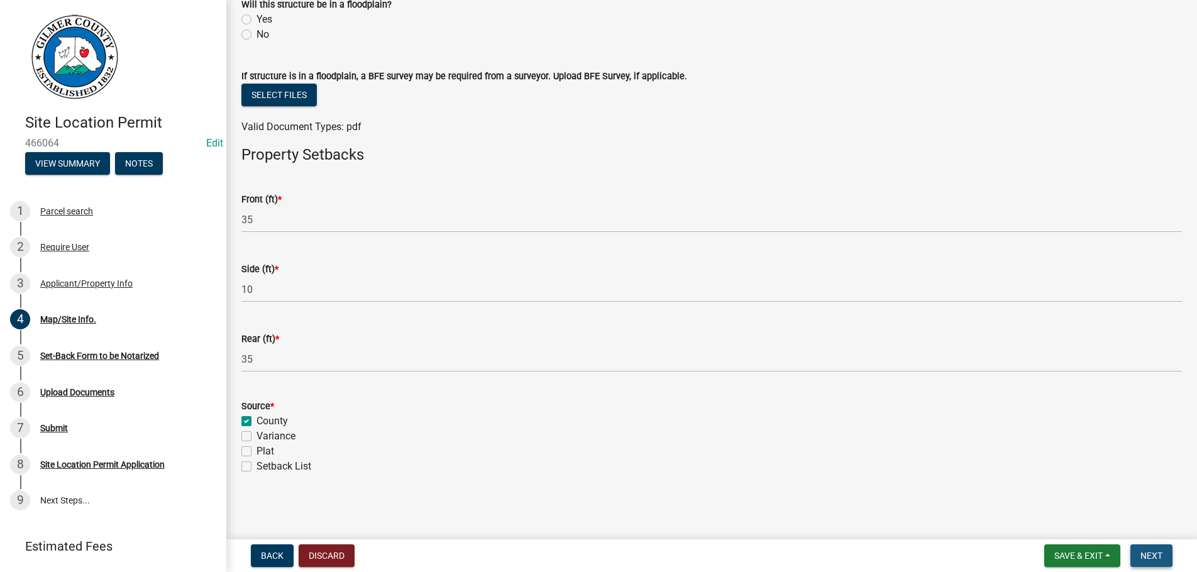
click at [1144, 549] on button "Next" at bounding box center [1151, 555] width 42 height 23
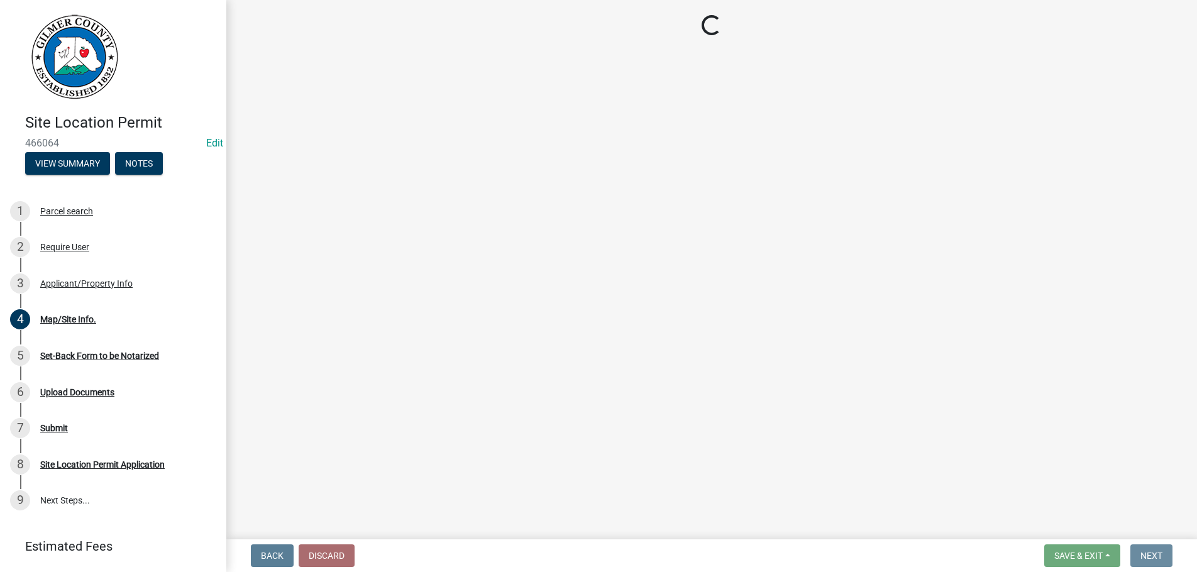
scroll to position [0, 0]
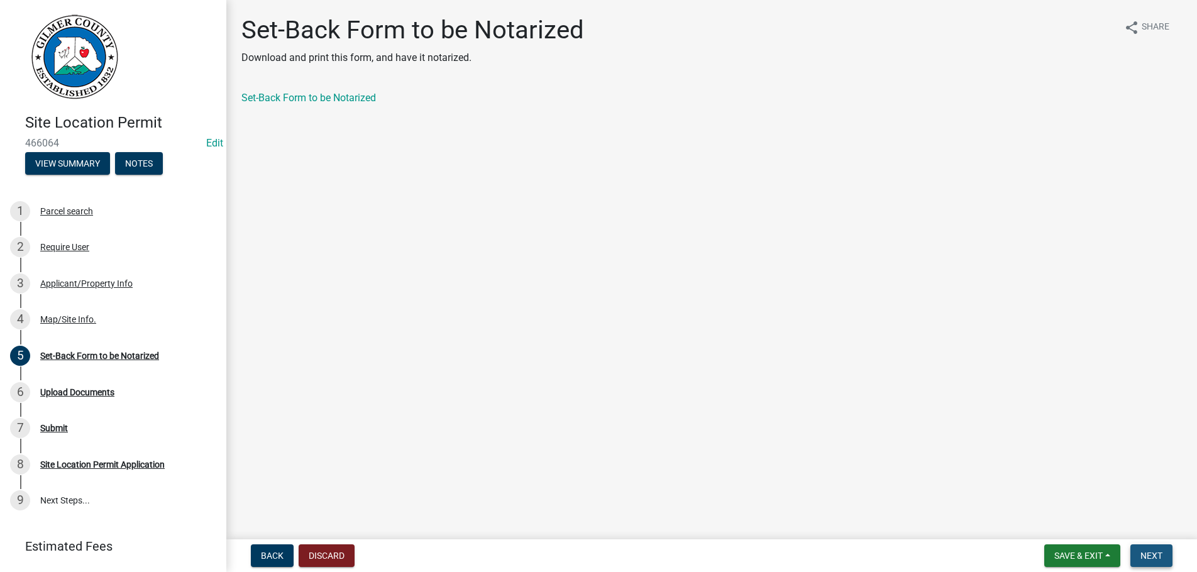
click at [1153, 558] on span "Next" at bounding box center [1151, 556] width 22 height 10
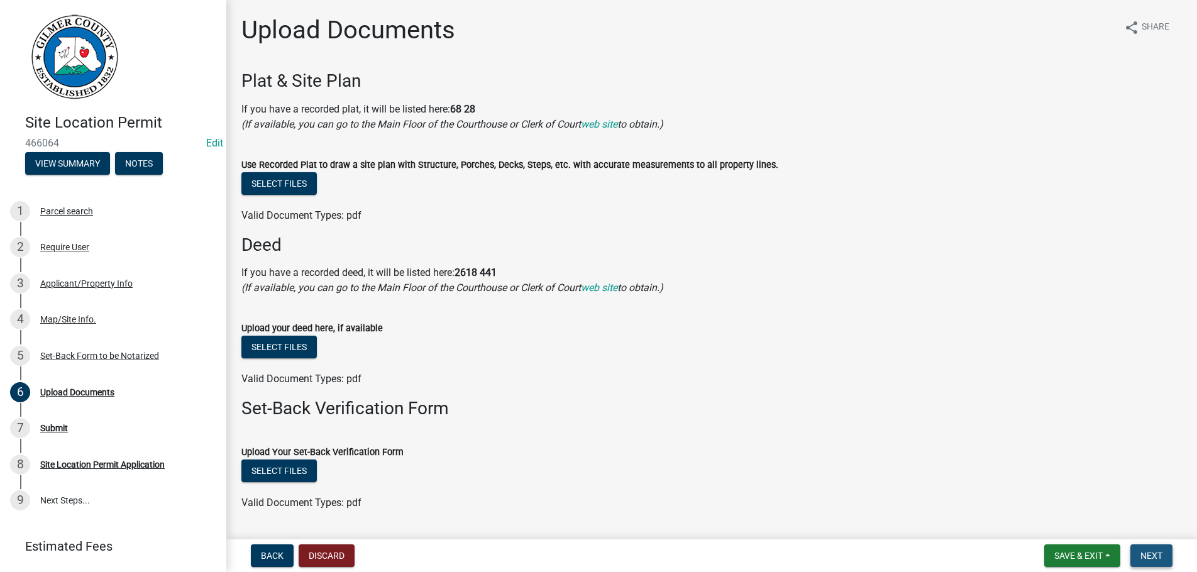
click at [1150, 546] on button "Next" at bounding box center [1151, 555] width 42 height 23
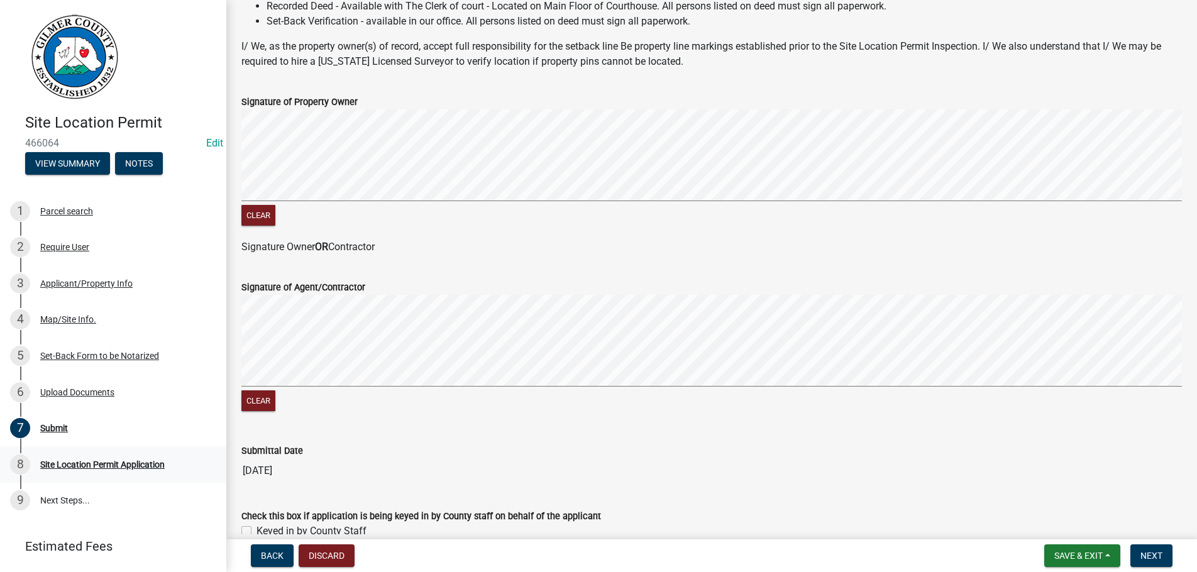
scroll to position [257, 0]
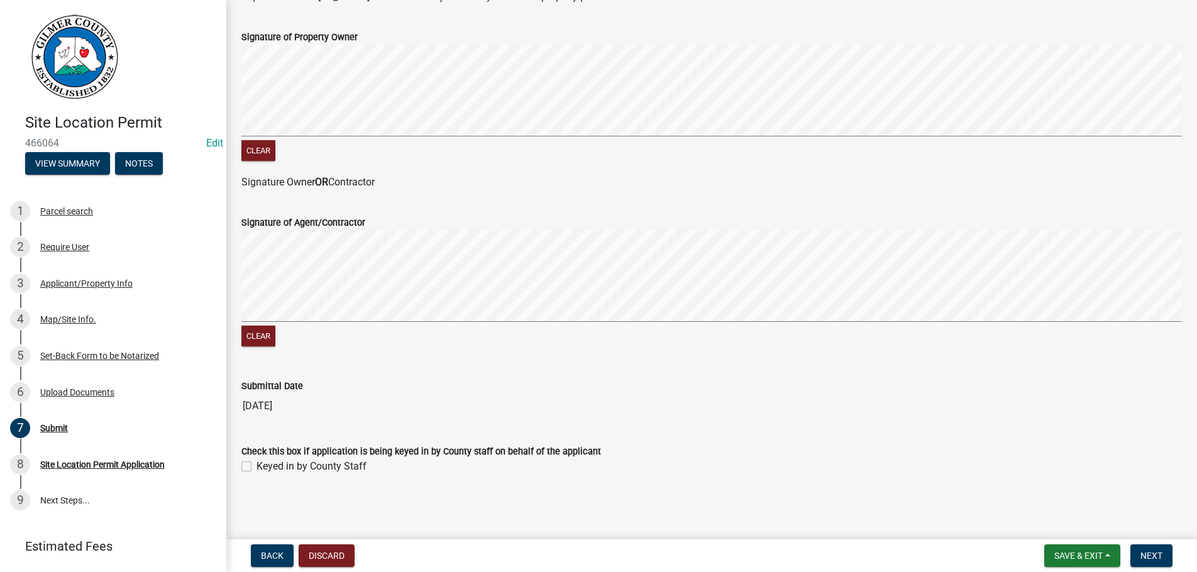
click at [257, 469] on label "Keyed in by County Staff" at bounding box center [312, 466] width 110 height 15
click at [257, 467] on input "Keyed in by County Staff" at bounding box center [261, 463] width 8 height 8
checkbox input "true"
click at [1152, 554] on span "Next" at bounding box center [1151, 556] width 22 height 10
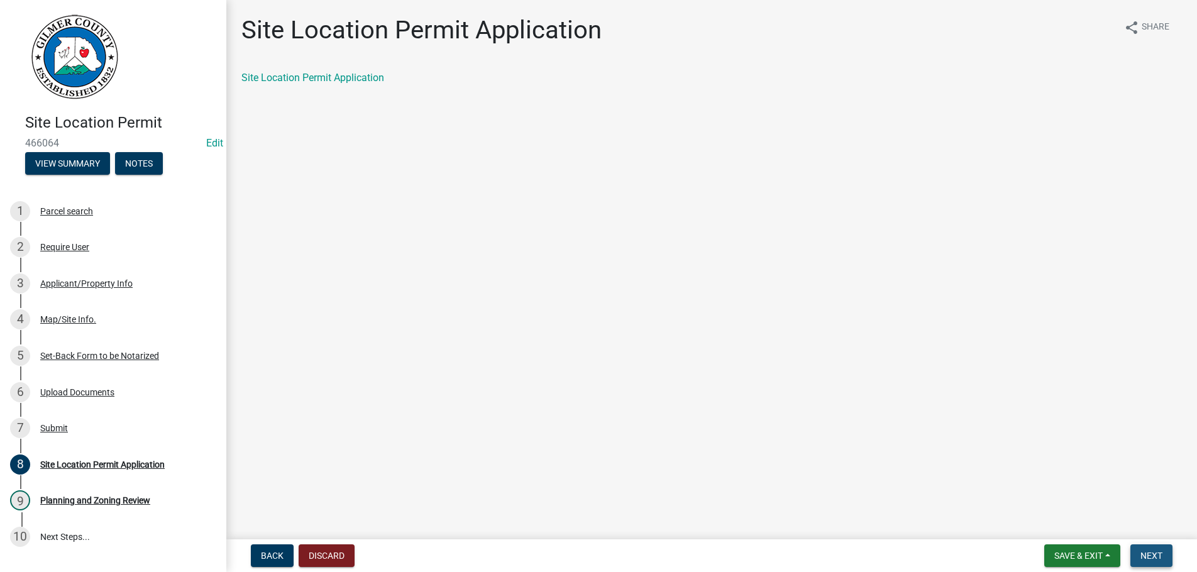
click at [1145, 553] on span "Next" at bounding box center [1151, 556] width 22 height 10
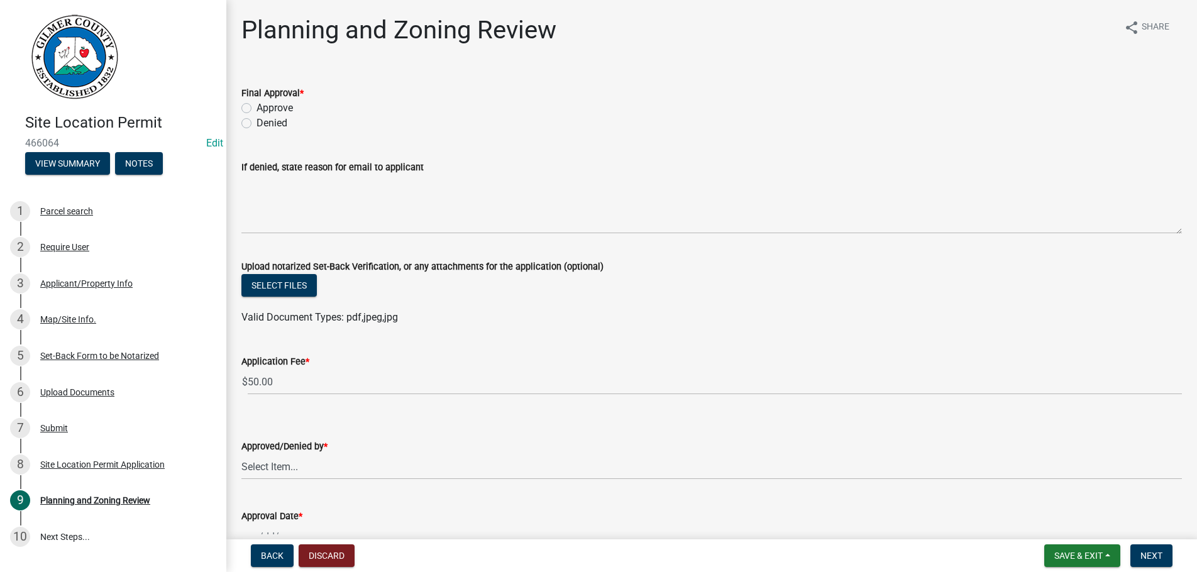
click at [257, 105] on label "Approve" at bounding box center [275, 108] width 36 height 15
click at [257, 105] on input "Approve" at bounding box center [261, 105] width 8 height 8
radio input "true"
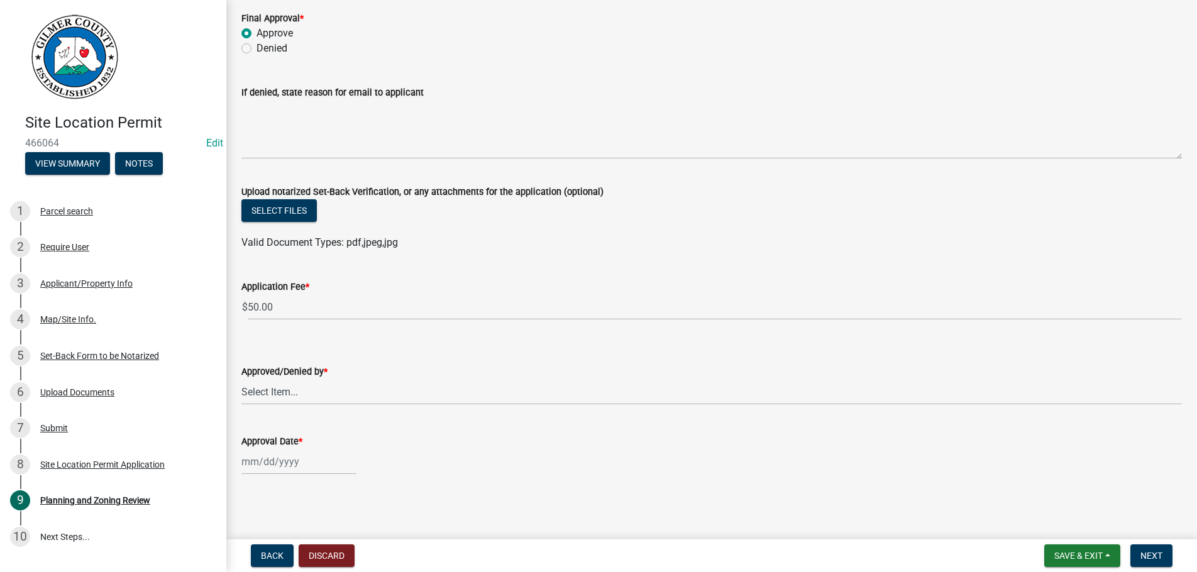
scroll to position [75, 0]
select select "b44f7338-8171-40f4-83dd-b8ba3065c966"
select select "8"
select select "2025"
type input "[DATE]"
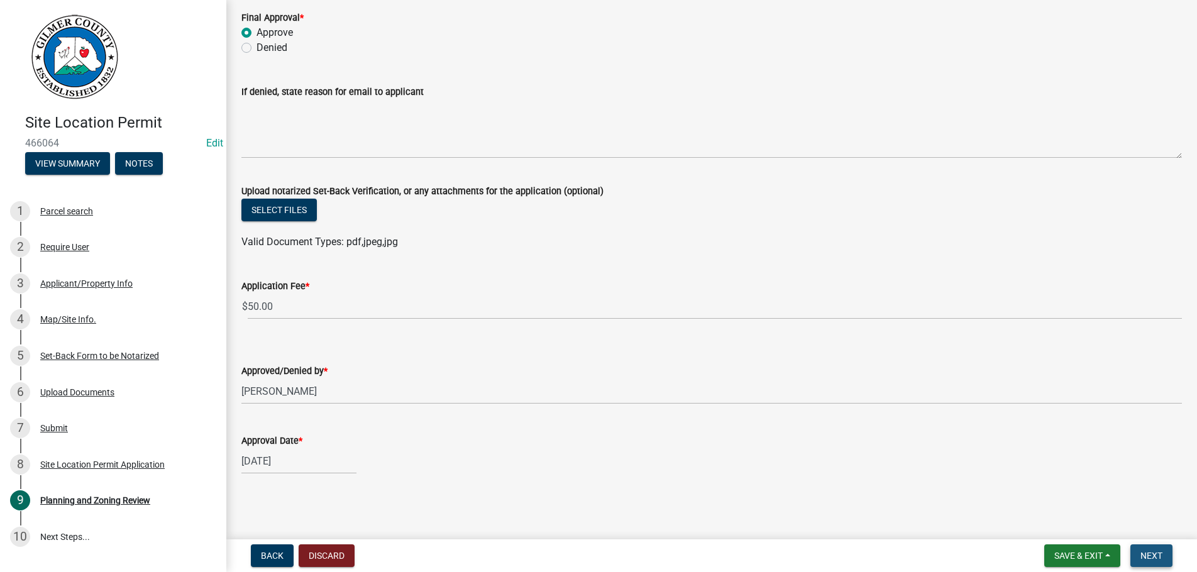
click at [1145, 556] on span "Next" at bounding box center [1151, 556] width 22 height 10
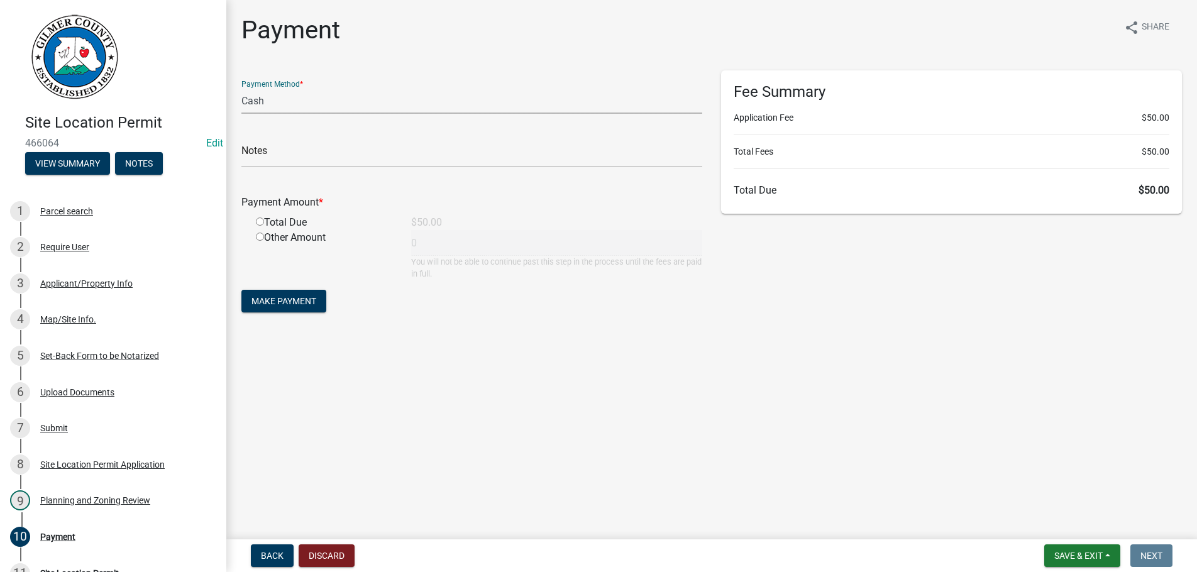
click at [241, 88] on select "Credit Card POS Check Cash" at bounding box center [471, 101] width 461 height 26
select select "1: 0"
click option "Check" at bounding box center [0, 0] width 0 height 0
click at [241, 290] on button "Make Payment" at bounding box center [283, 301] width 85 height 23
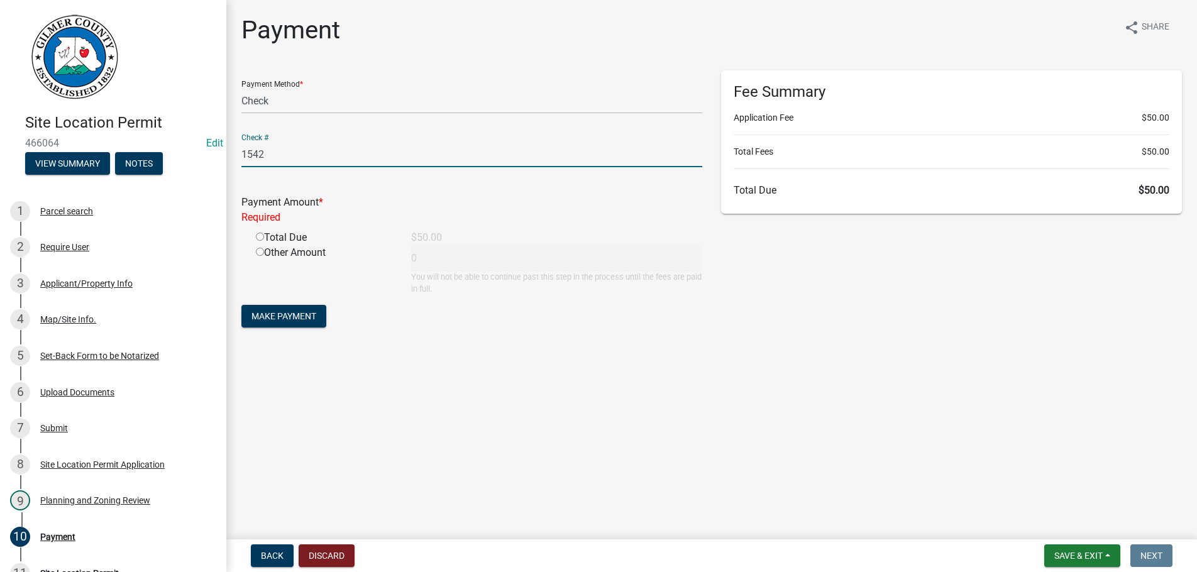
type input "1542"
click at [256, 233] on input "radio" at bounding box center [260, 237] width 8 height 8
radio input "true"
type input "50"
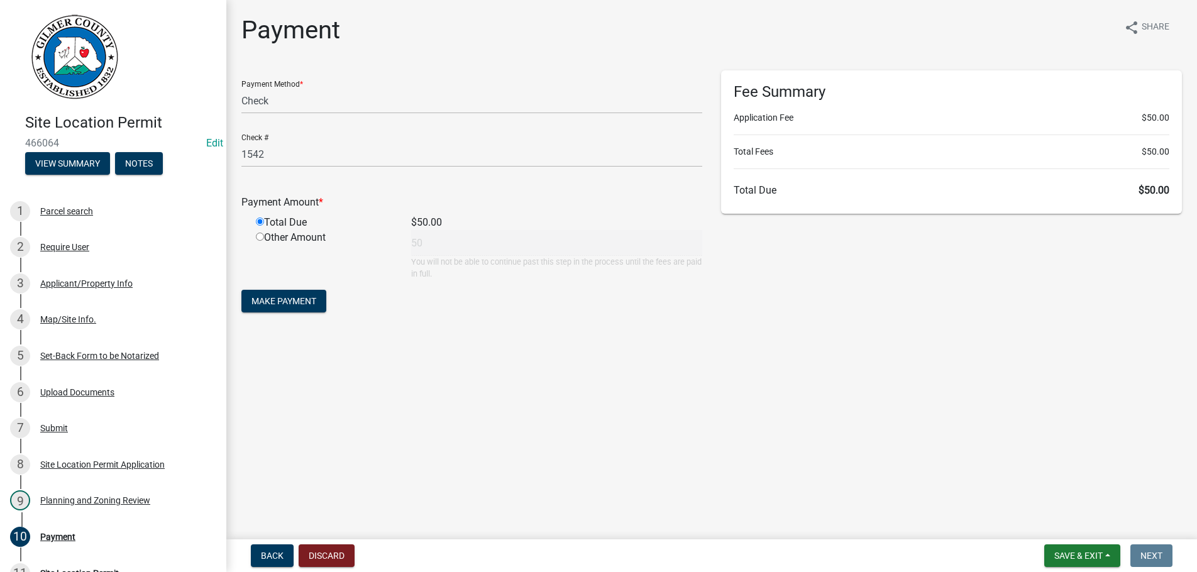
click at [241, 290] on button "Make Payment" at bounding box center [283, 301] width 85 height 23
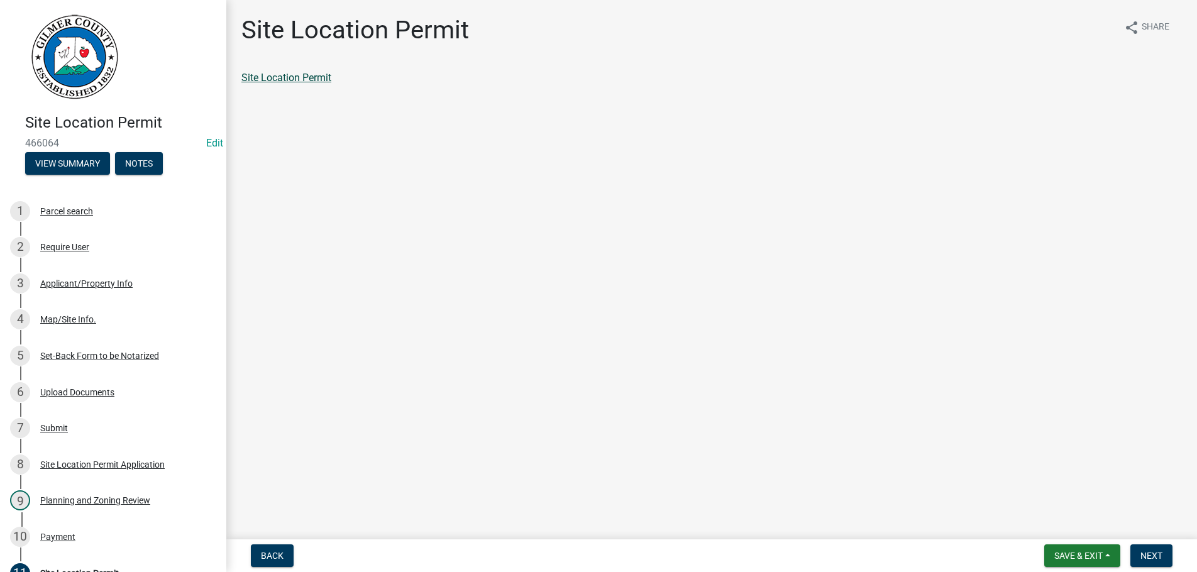
click at [280, 77] on link "Site Location Permit" at bounding box center [286, 78] width 90 height 12
click at [289, 72] on link "Site Location Permit" at bounding box center [286, 78] width 90 height 12
click at [1149, 555] on span "Next" at bounding box center [1151, 556] width 22 height 10
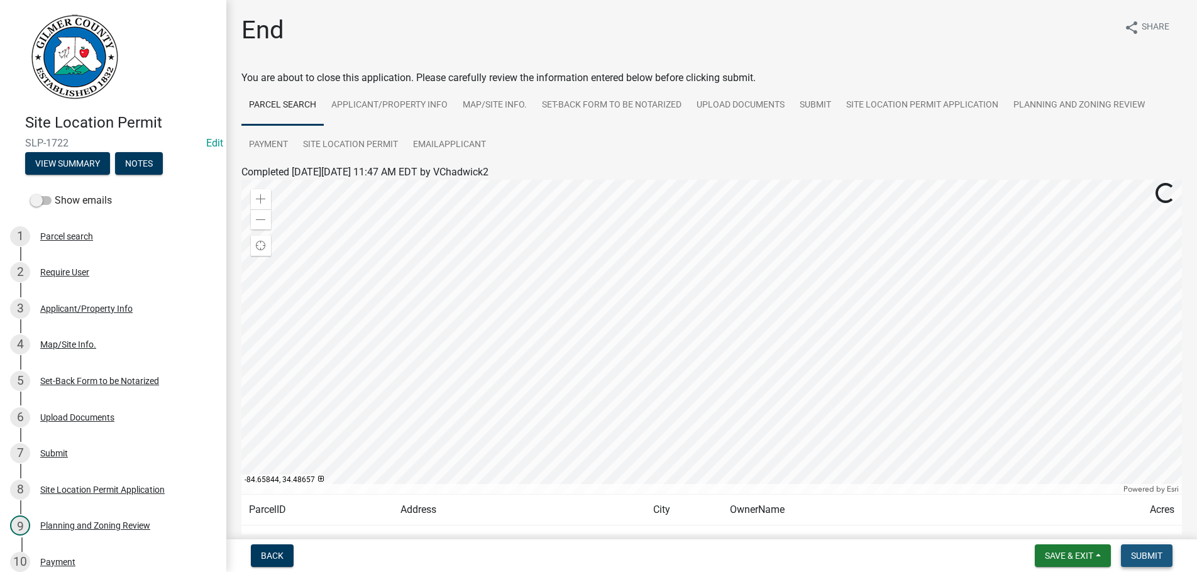
click at [1145, 560] on span "Submit" at bounding box center [1146, 556] width 31 height 10
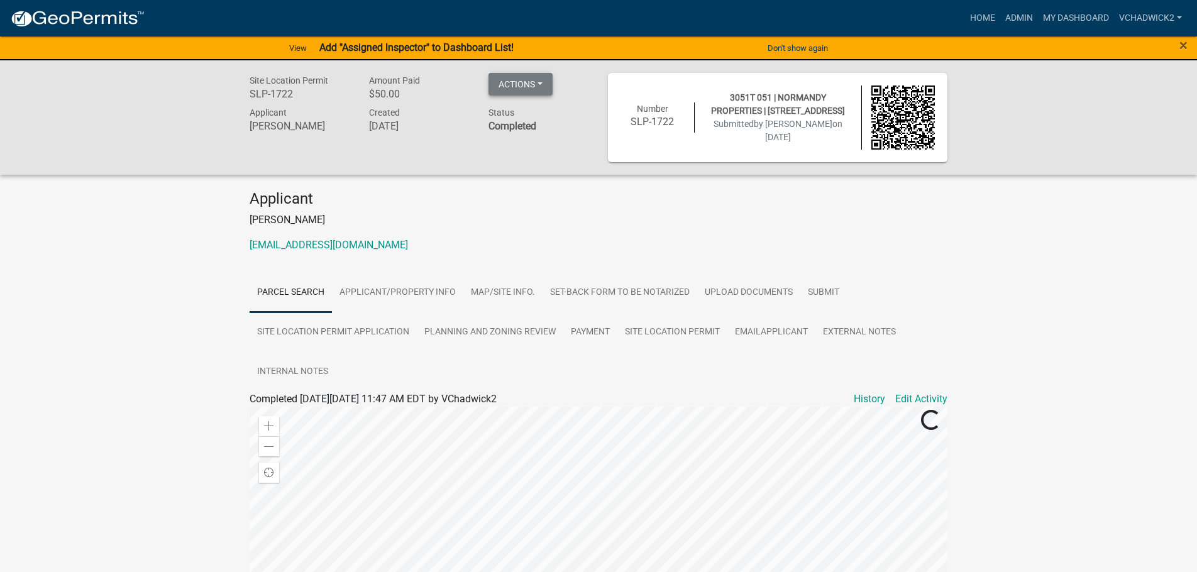
click at [510, 85] on button "Actions" at bounding box center [520, 84] width 64 height 23
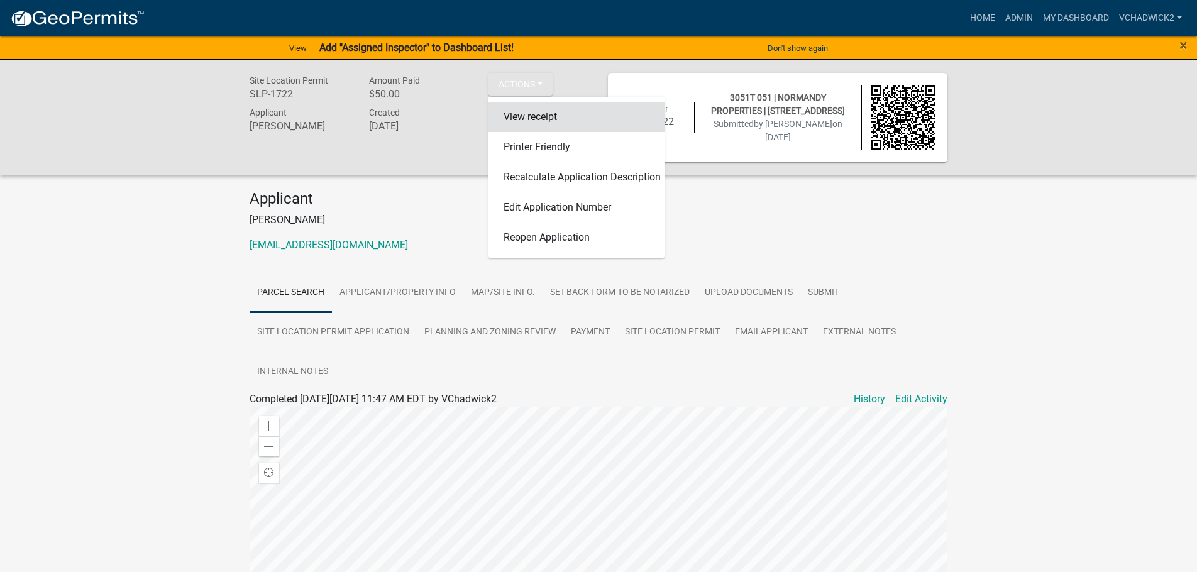
click at [544, 115] on link "View receipt" at bounding box center [576, 117] width 176 height 30
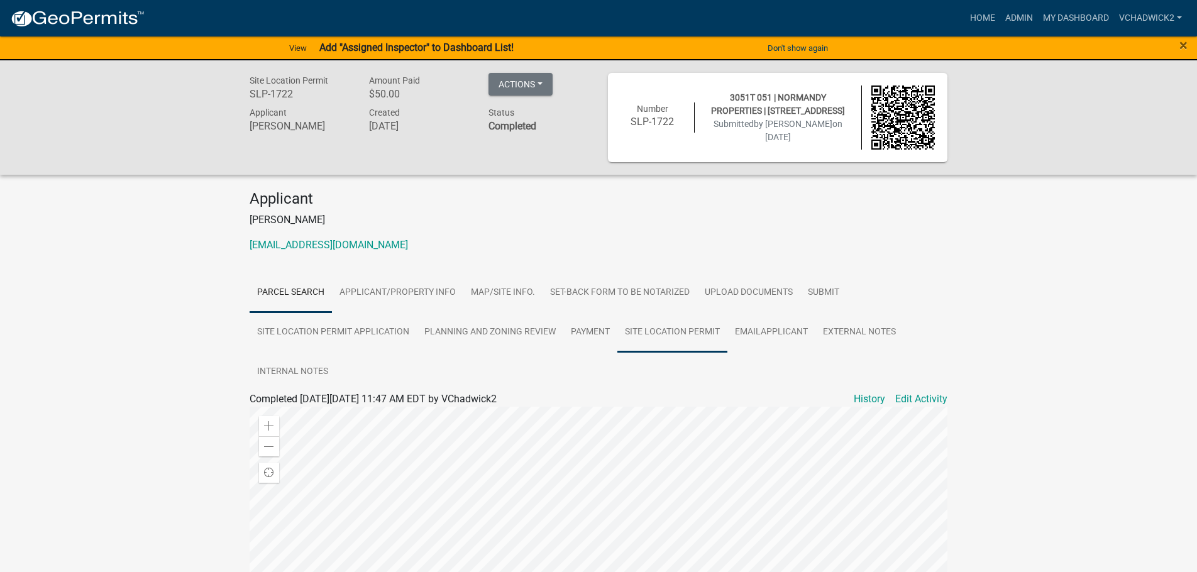
click at [656, 330] on link "Site Location Permit" at bounding box center [672, 332] width 110 height 40
click at [302, 414] on link "Site Location Permit" at bounding box center [295, 414] width 90 height 12
